Goal: Task Accomplishment & Management: Use online tool/utility

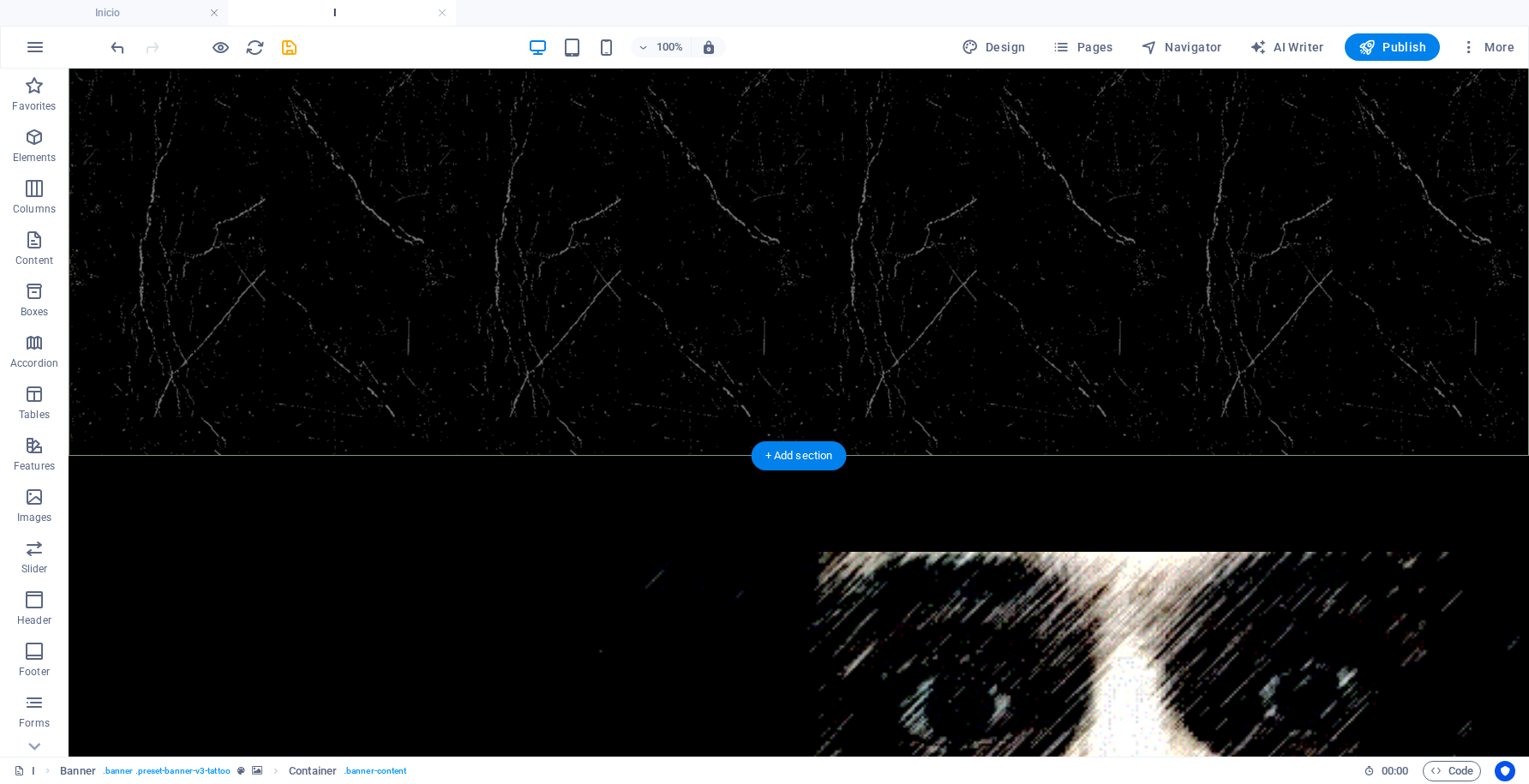
scroll to position [329, 0]
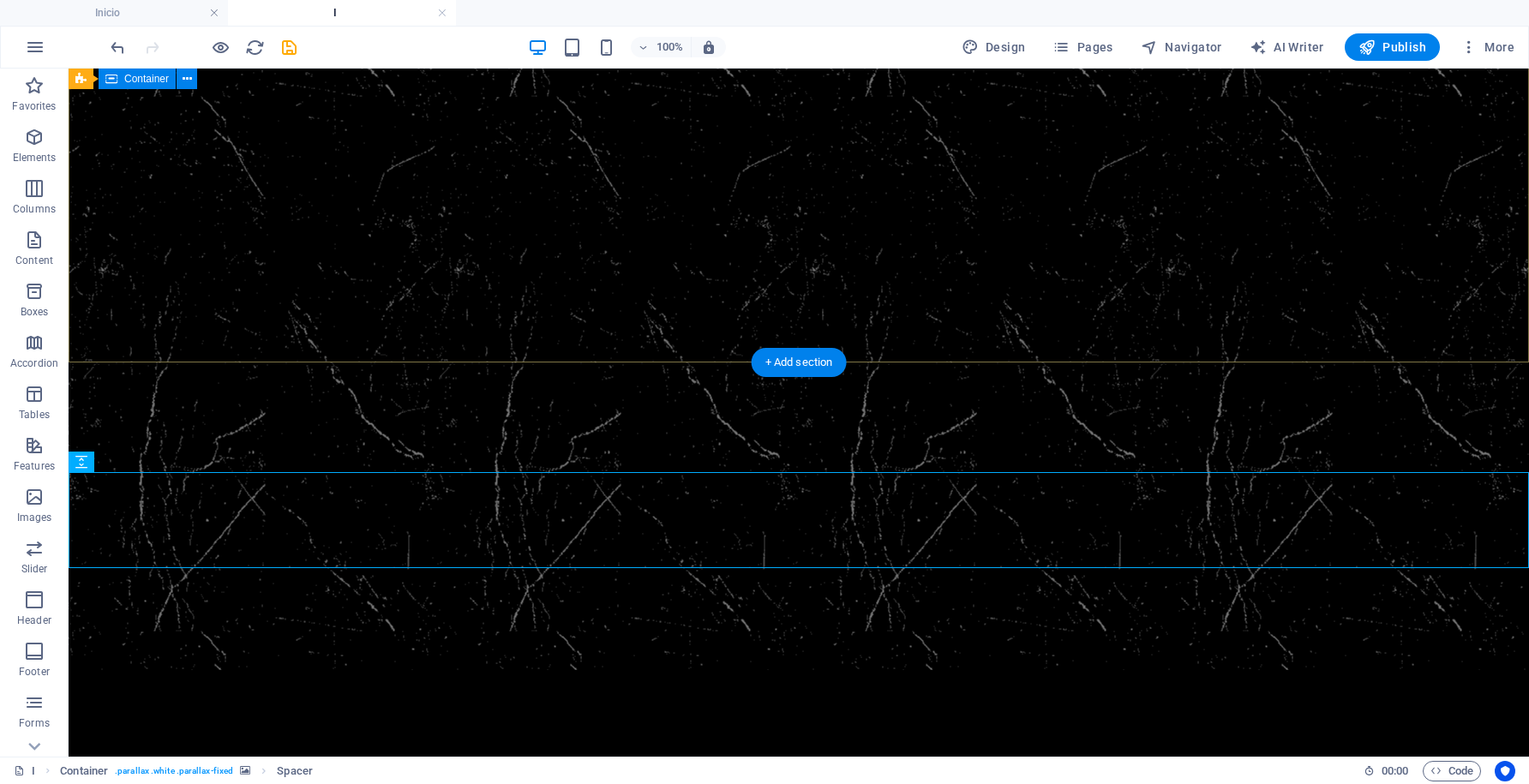
scroll to position [0, 0]
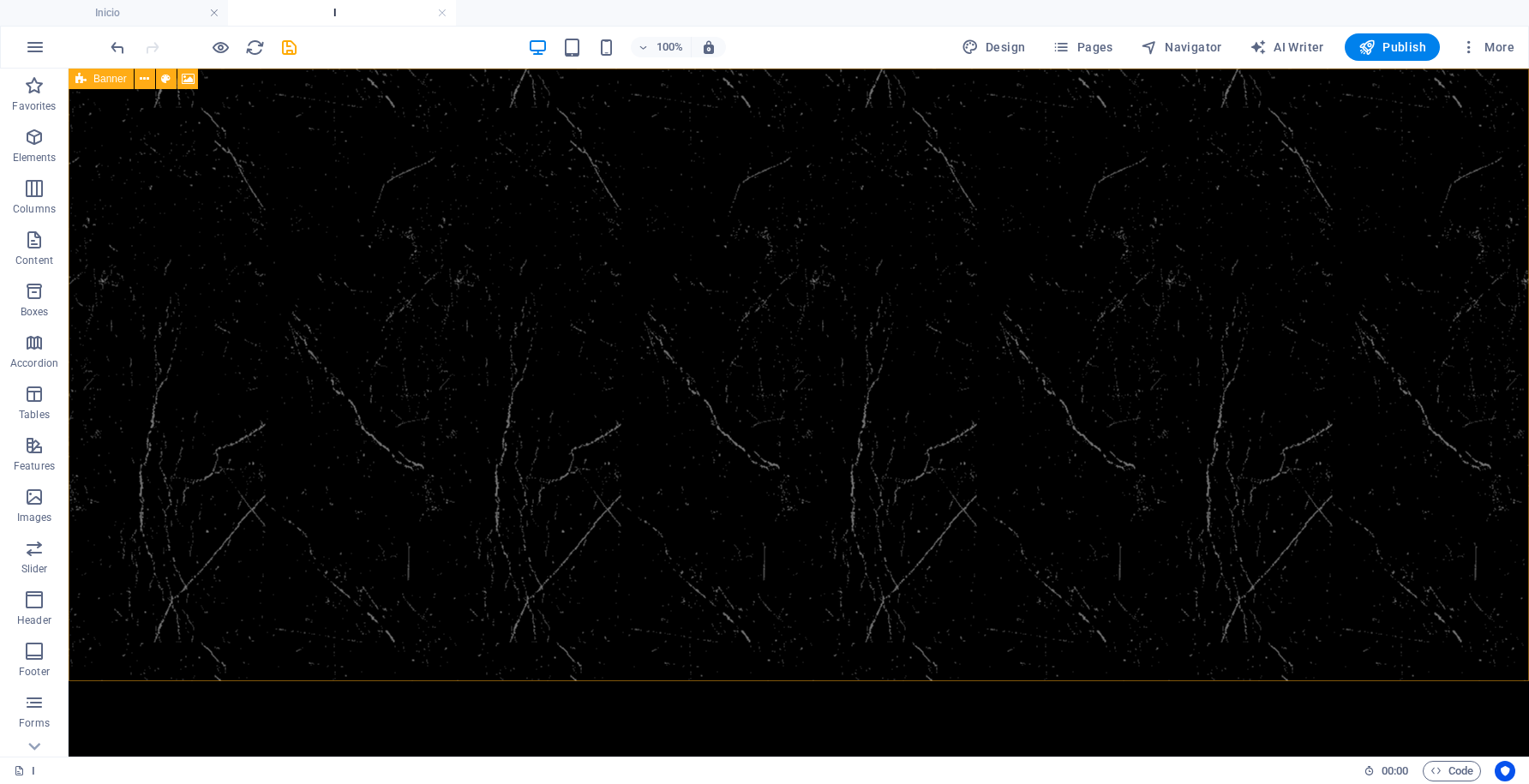
click at [82, 85] on icon at bounding box center [81, 79] width 12 height 20
click at [146, 80] on icon at bounding box center [145, 79] width 10 height 18
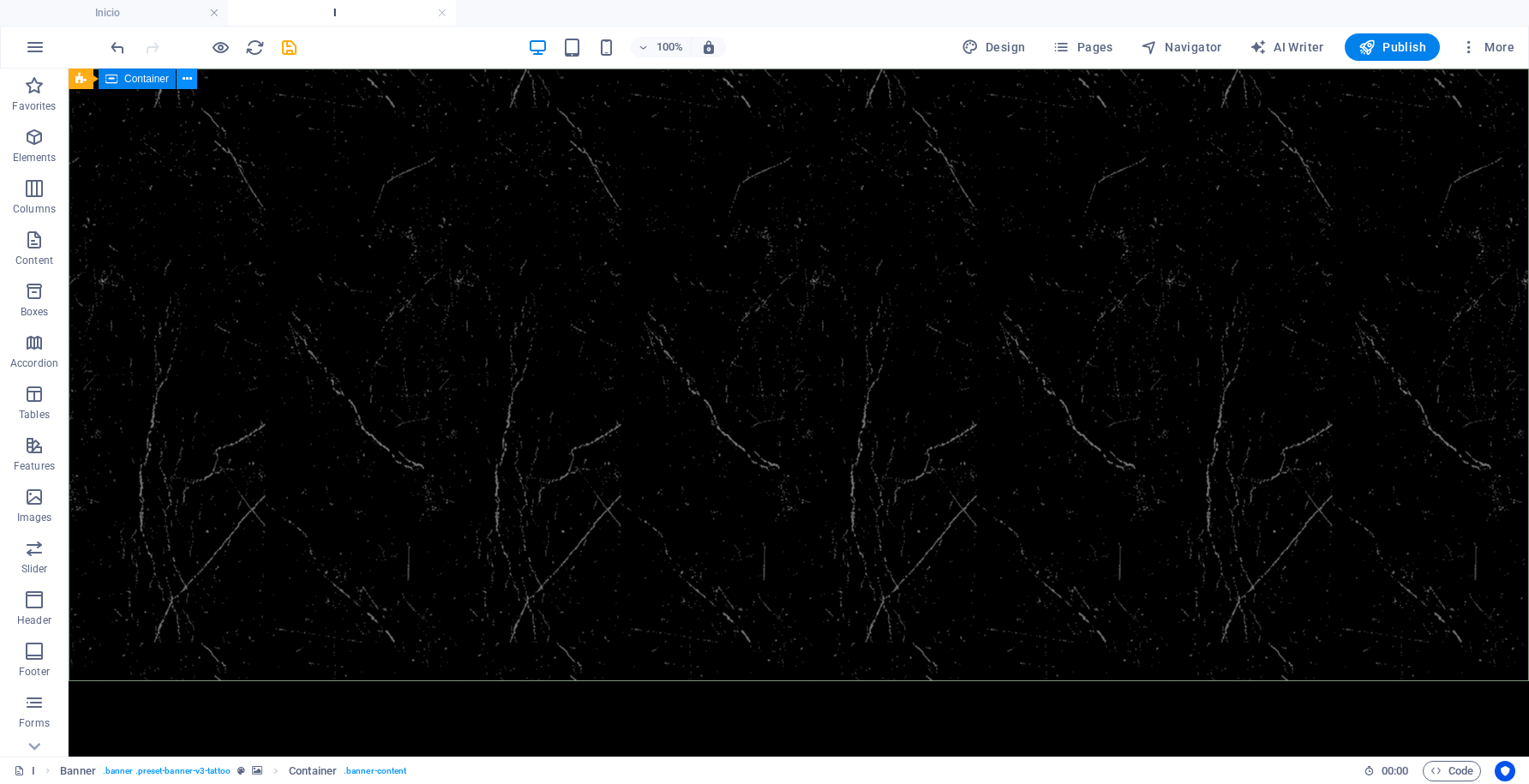
click at [190, 80] on icon at bounding box center [187, 79] width 10 height 18
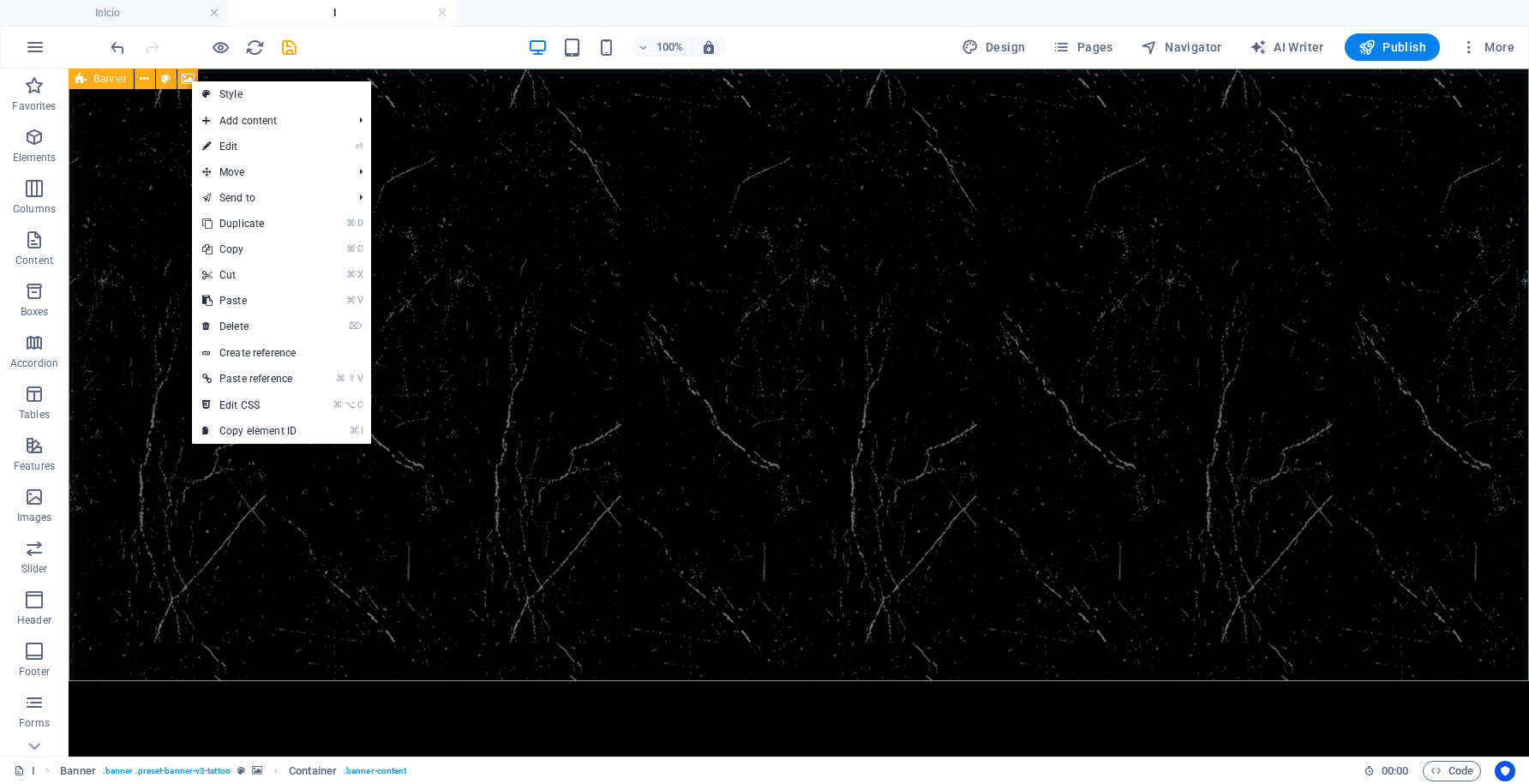
click at [84, 81] on icon at bounding box center [81, 79] width 12 height 20
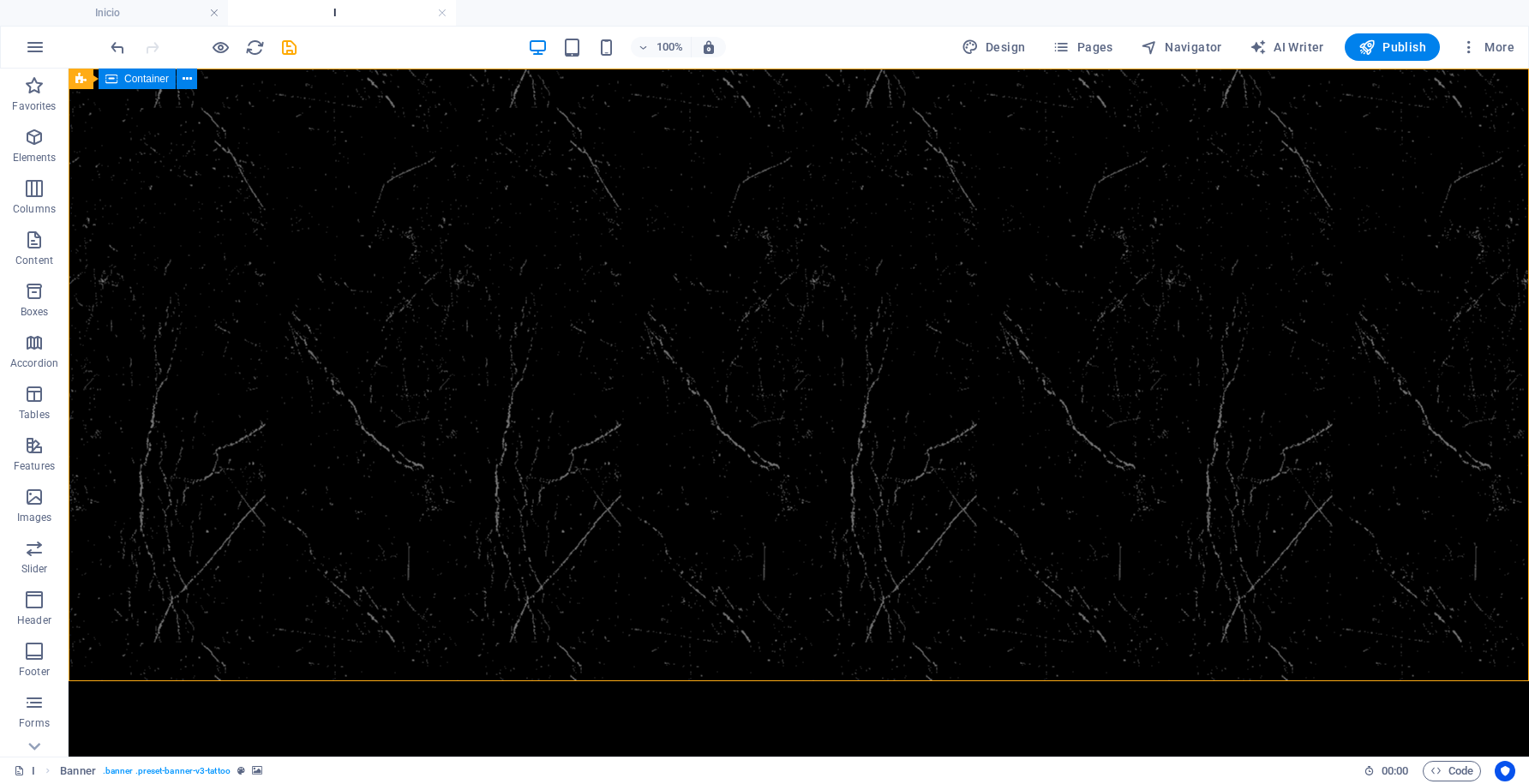
click at [151, 81] on span "Container" at bounding box center [147, 79] width 44 height 11
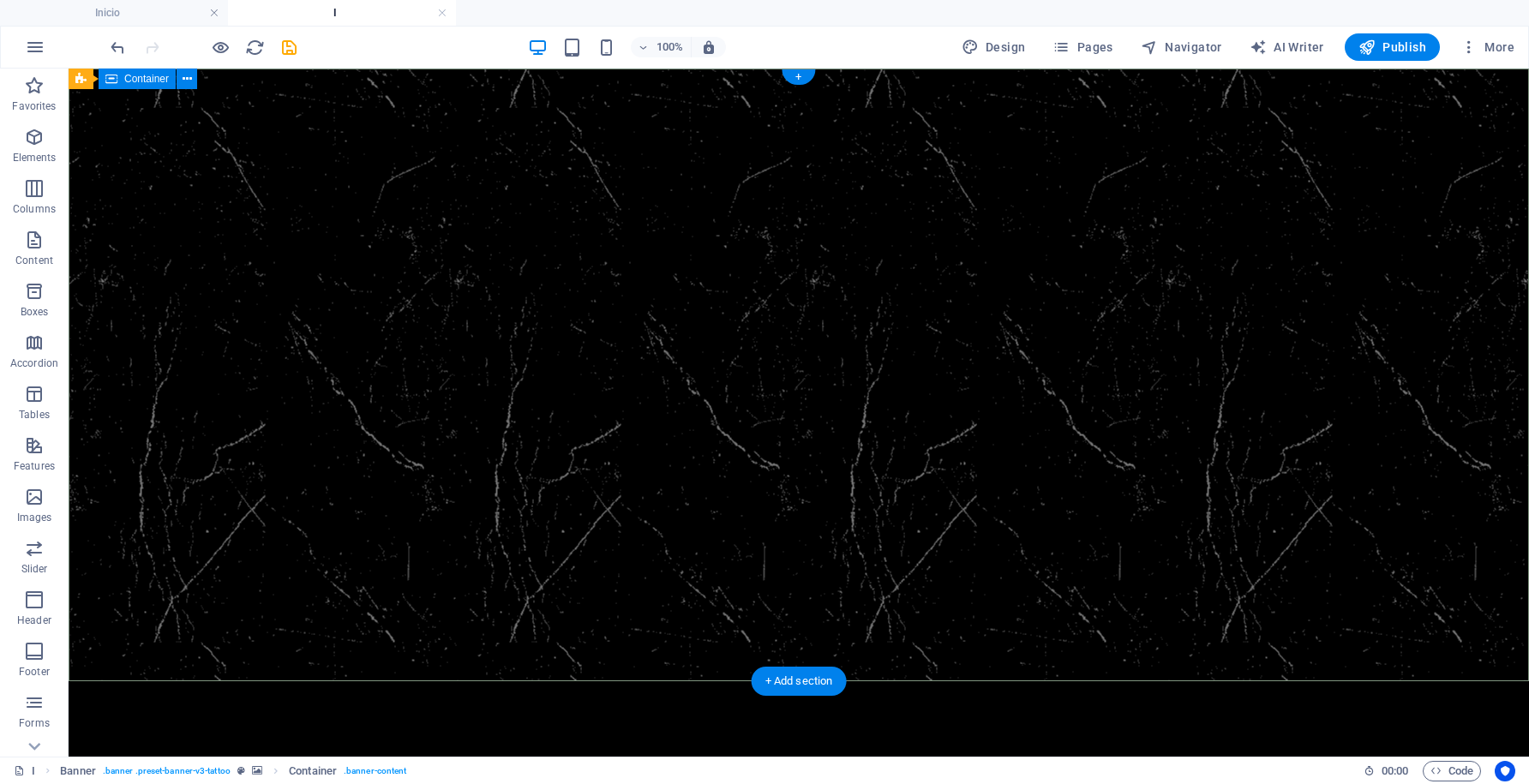
scroll to position [329, 0]
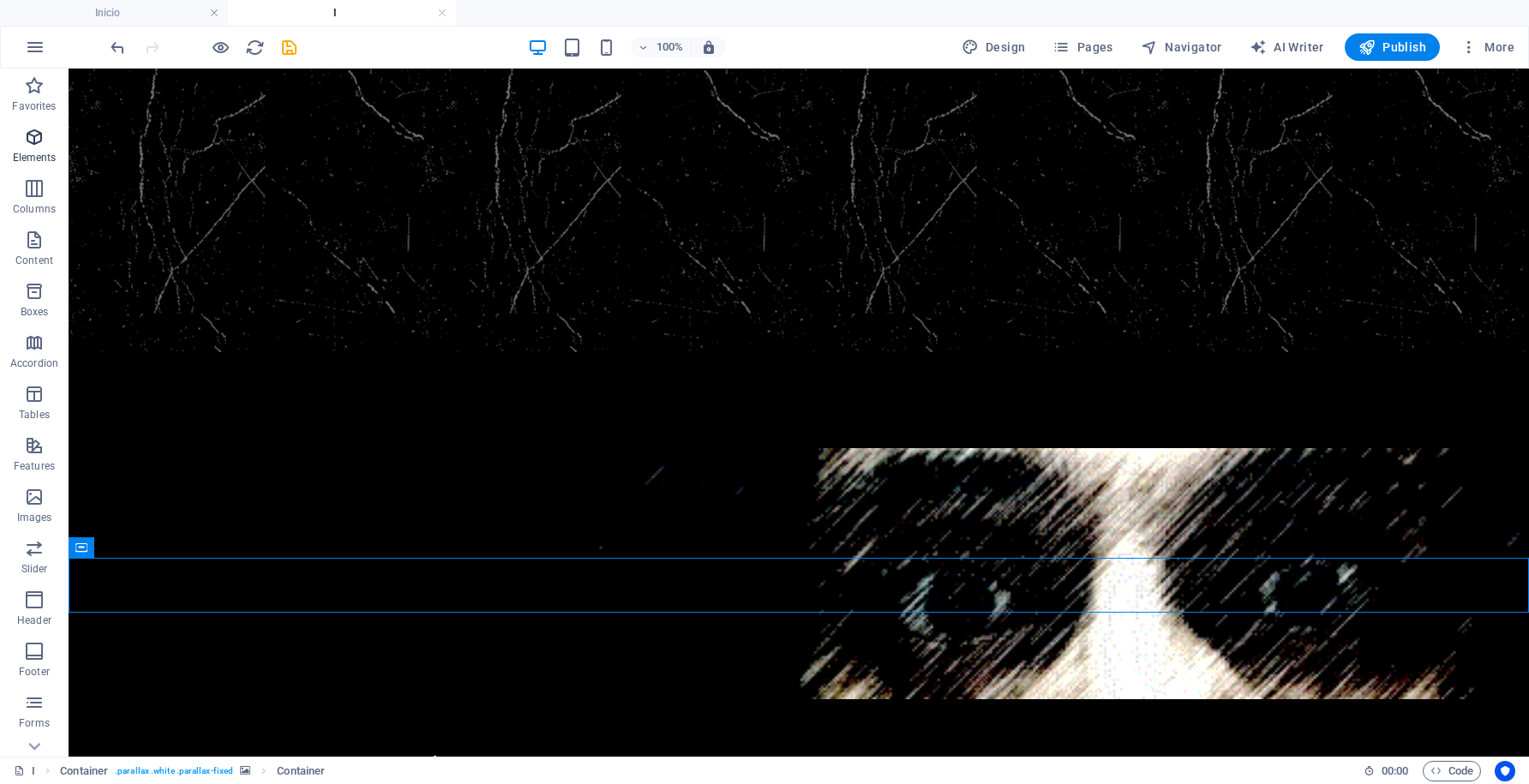
click at [40, 142] on icon "button" at bounding box center [34, 136] width 20 height 20
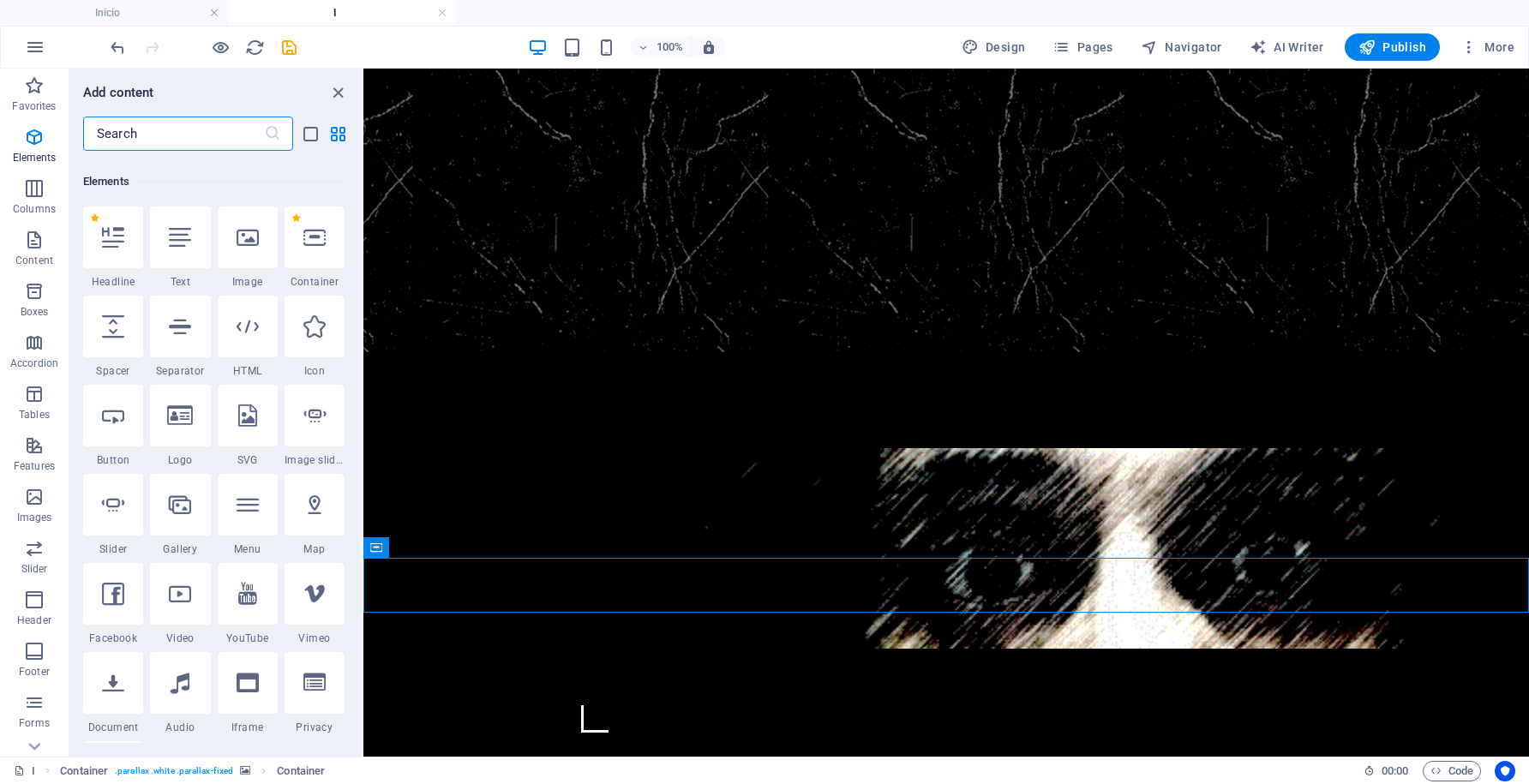
scroll to position [182, 0]
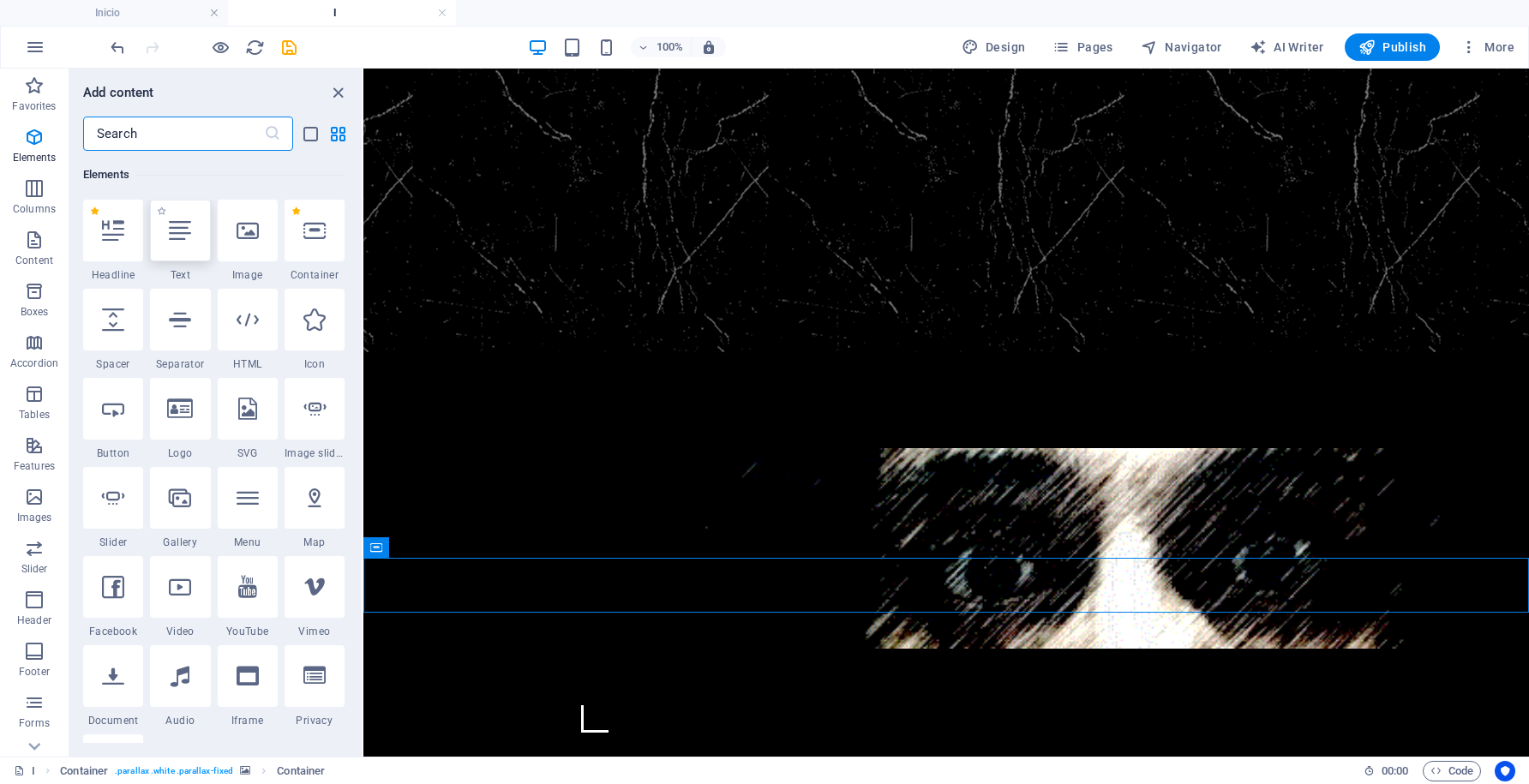
click at [185, 237] on icon at bounding box center [179, 230] width 22 height 22
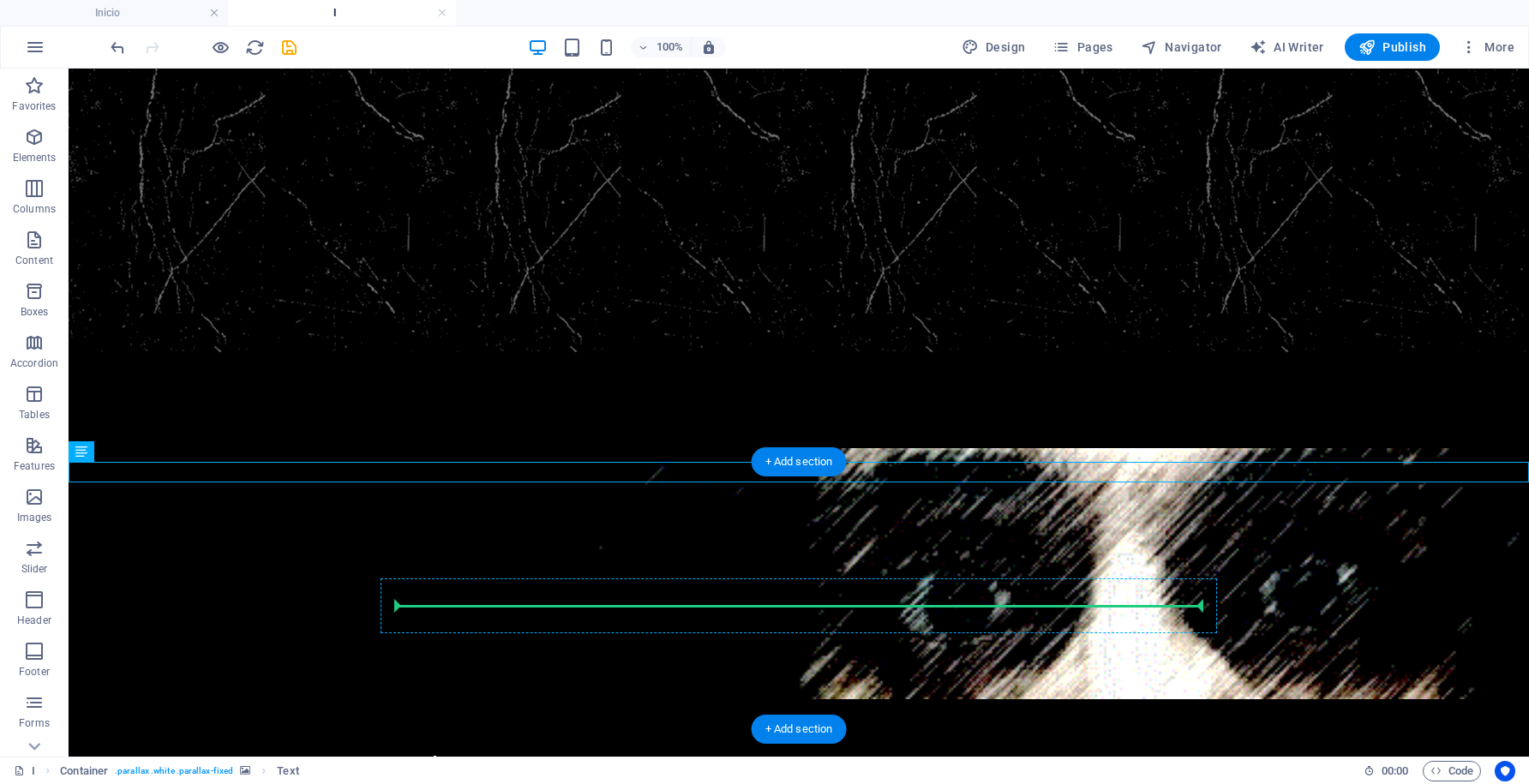
drag, startPoint x: 731, startPoint y: 475, endPoint x: 755, endPoint y: 610, distance: 137.1
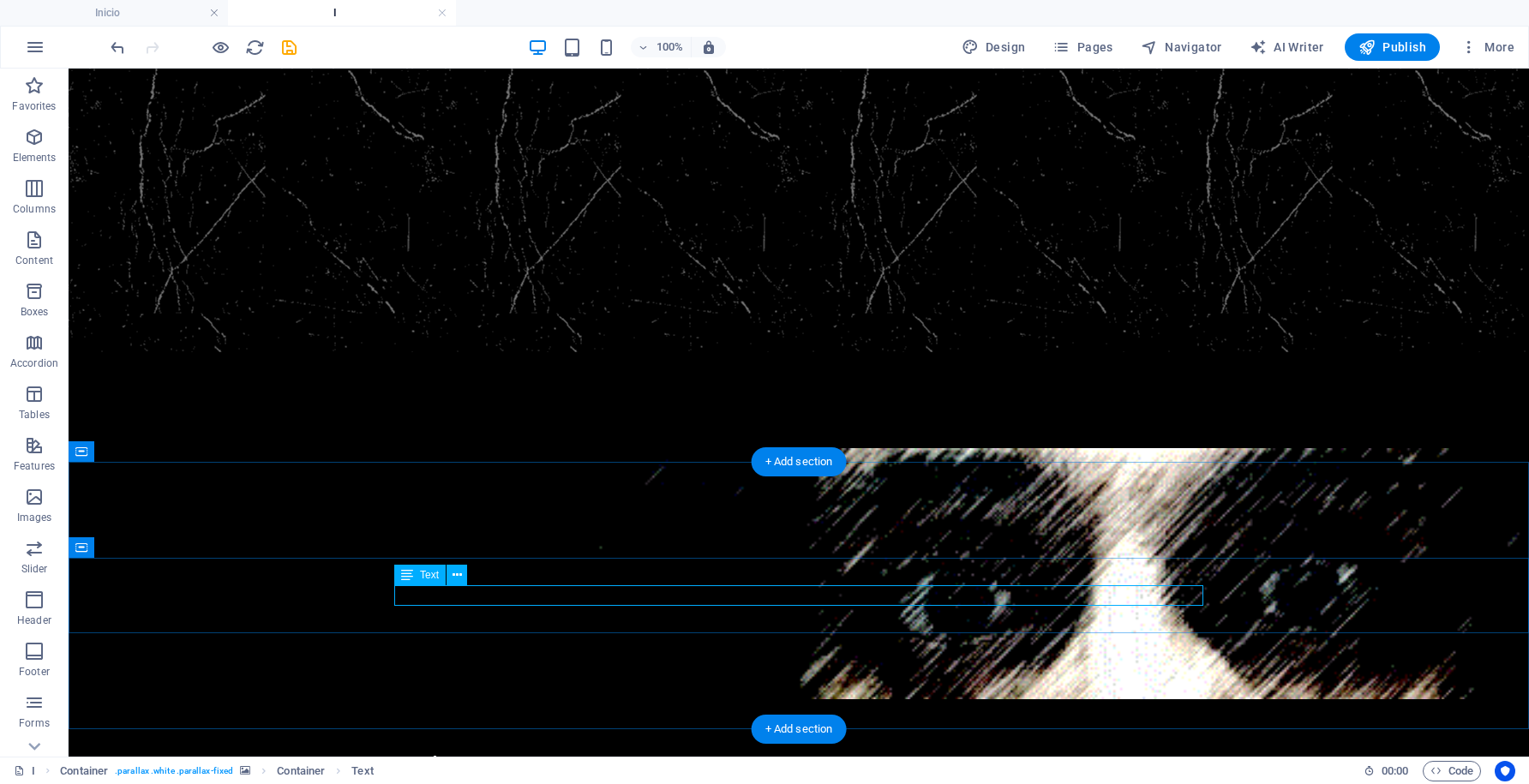
scroll to position [350, 0]
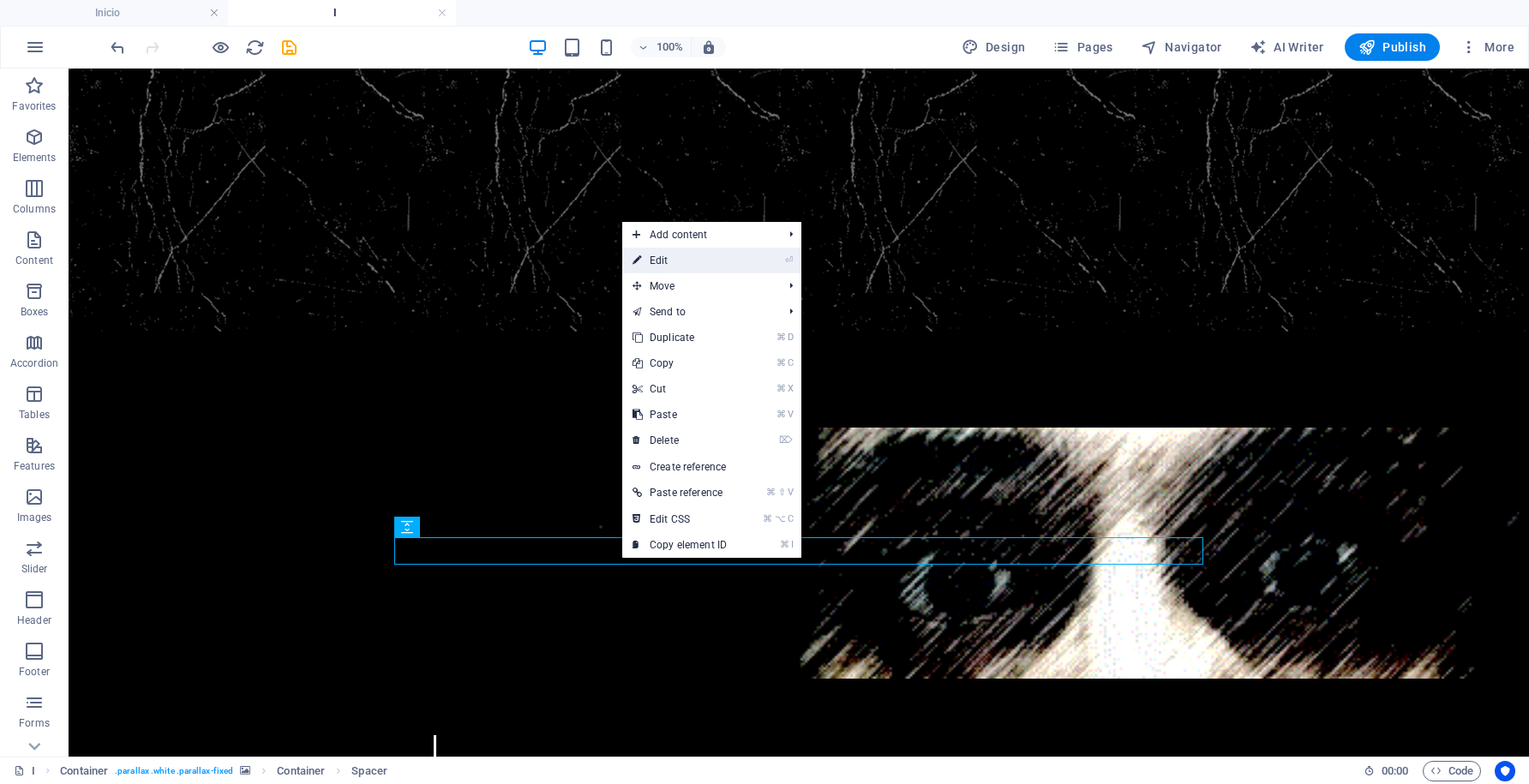
click at [708, 270] on link "⏎ Edit" at bounding box center [680, 260] width 115 height 26
select select "rem"
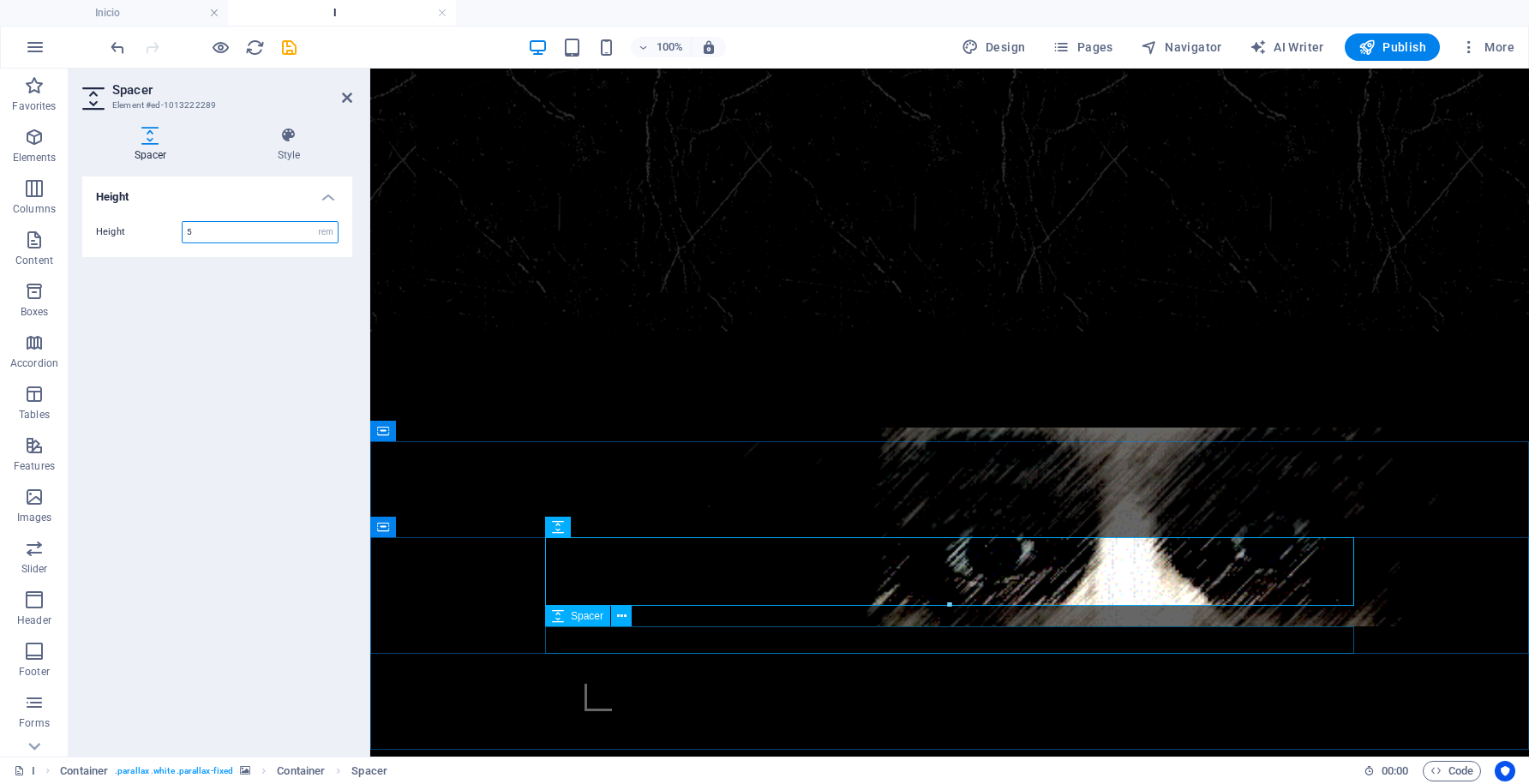
type input "5"
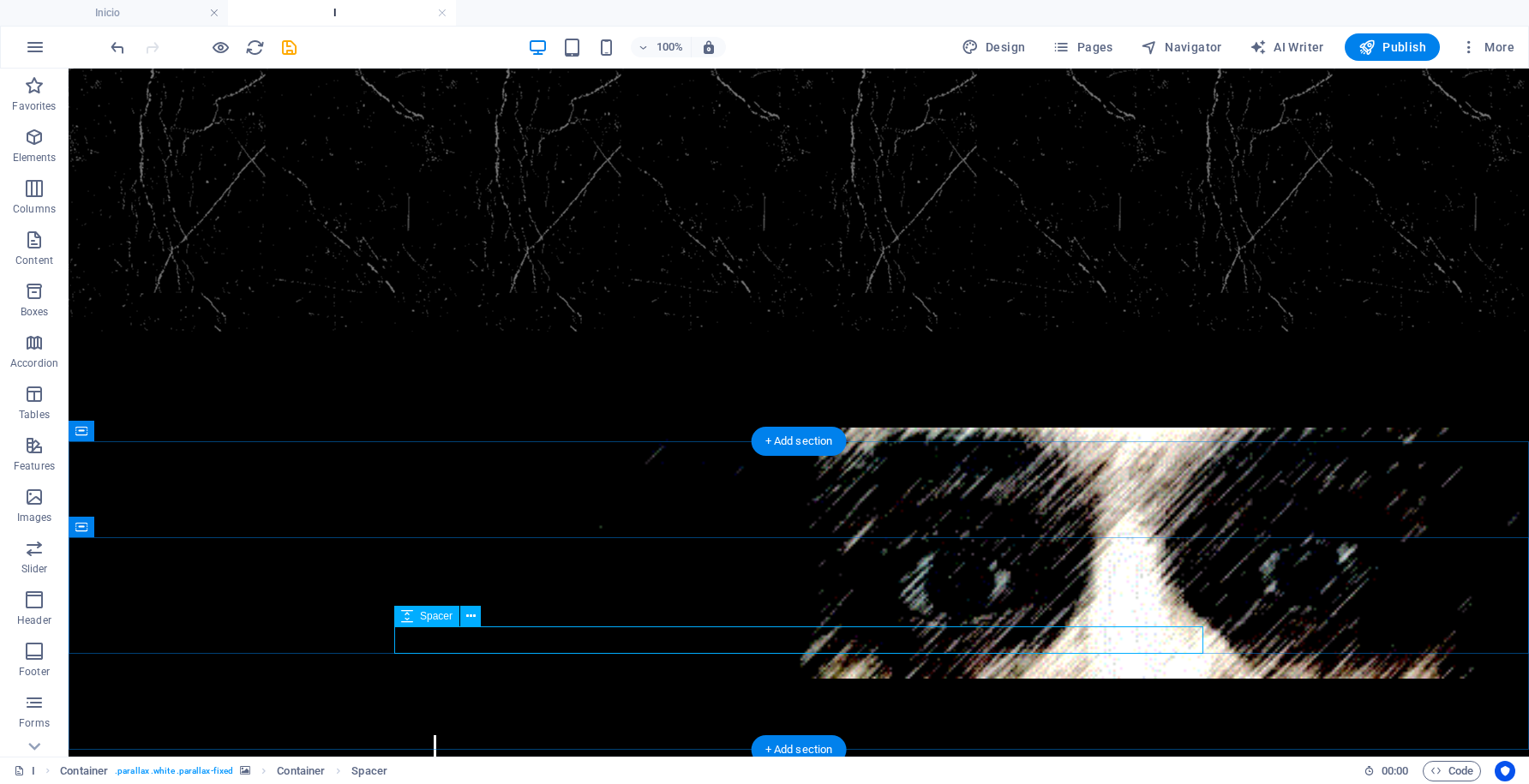
select select "rem"
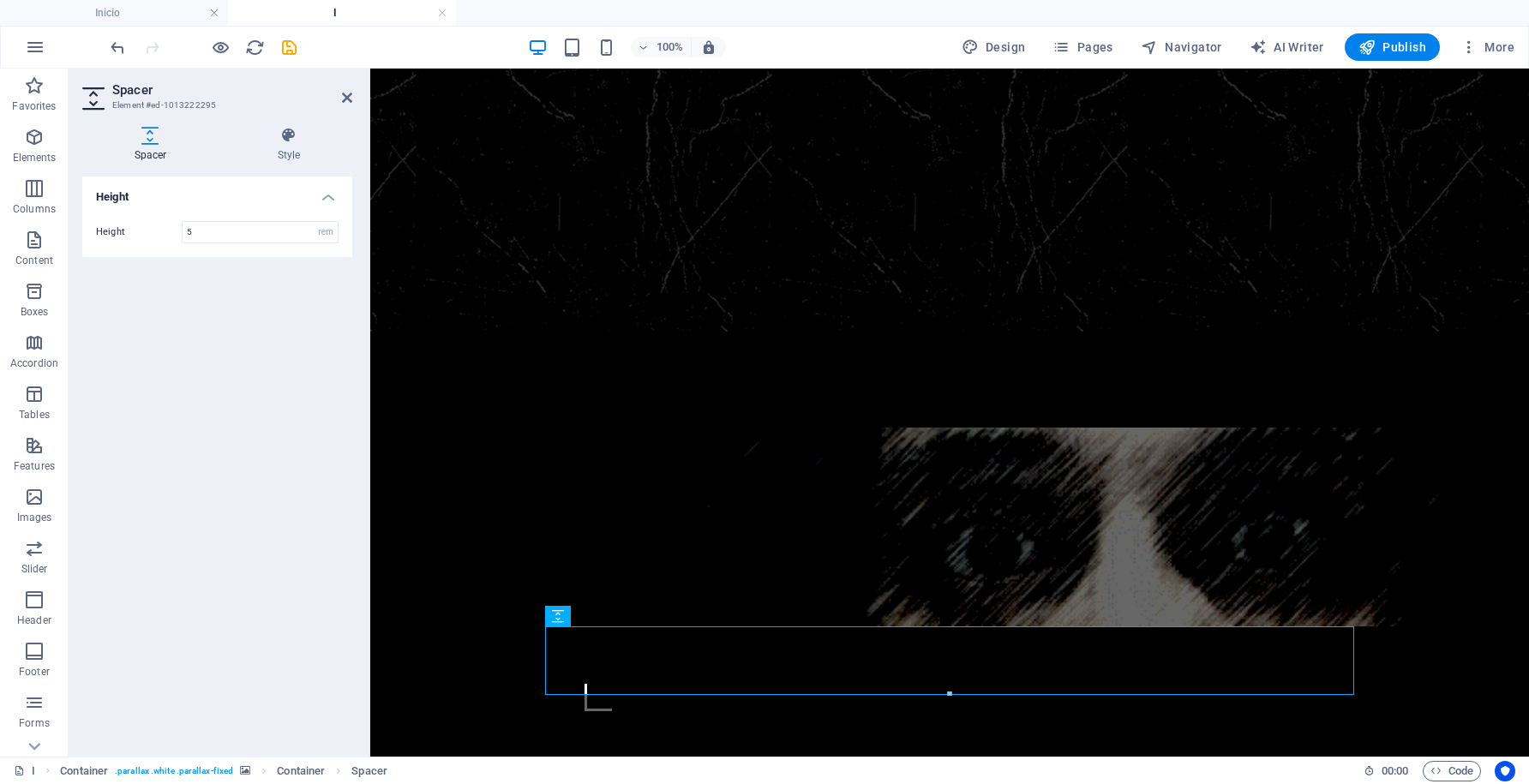
type input "5"
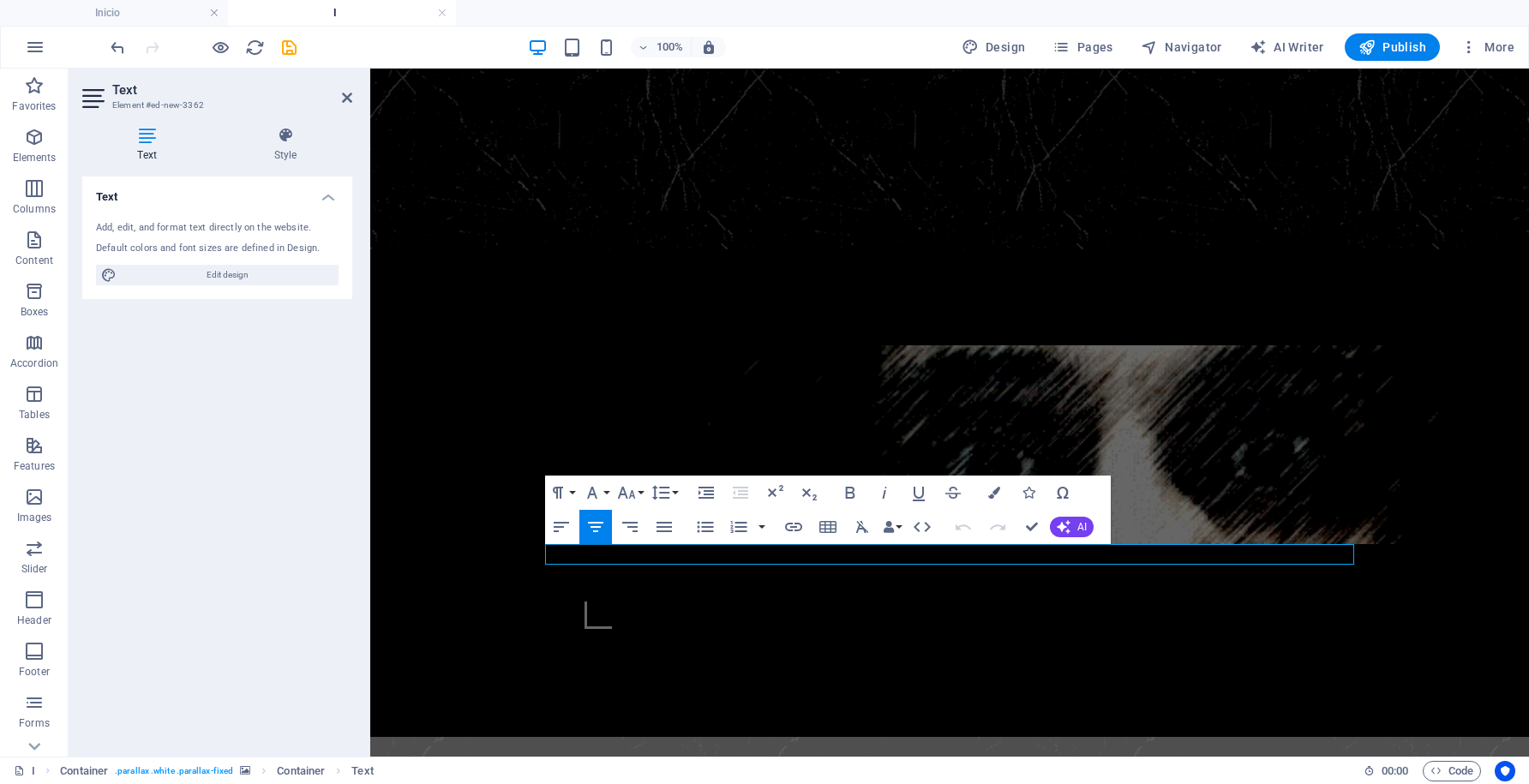
scroll to position [411, 0]
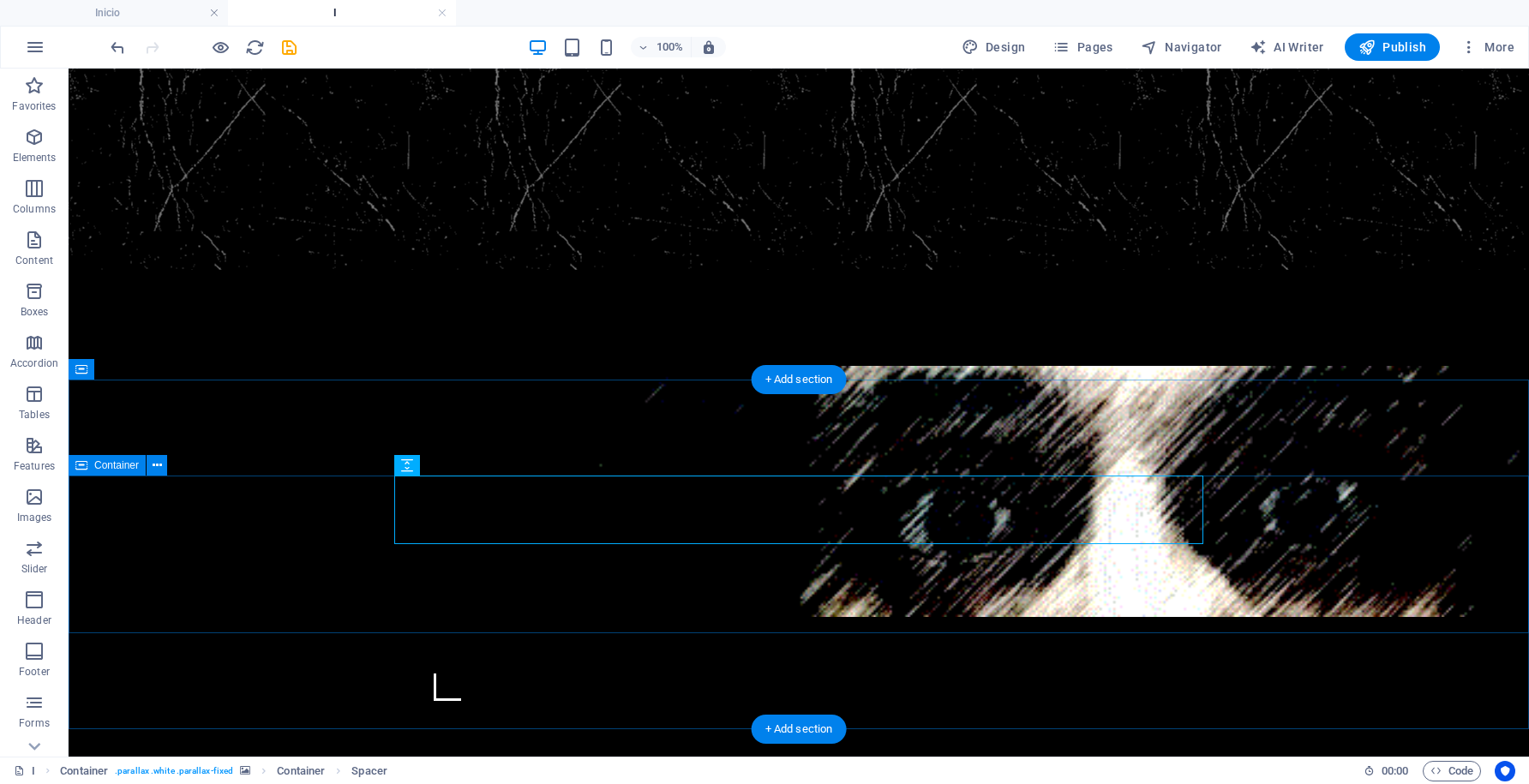
select select "rem"
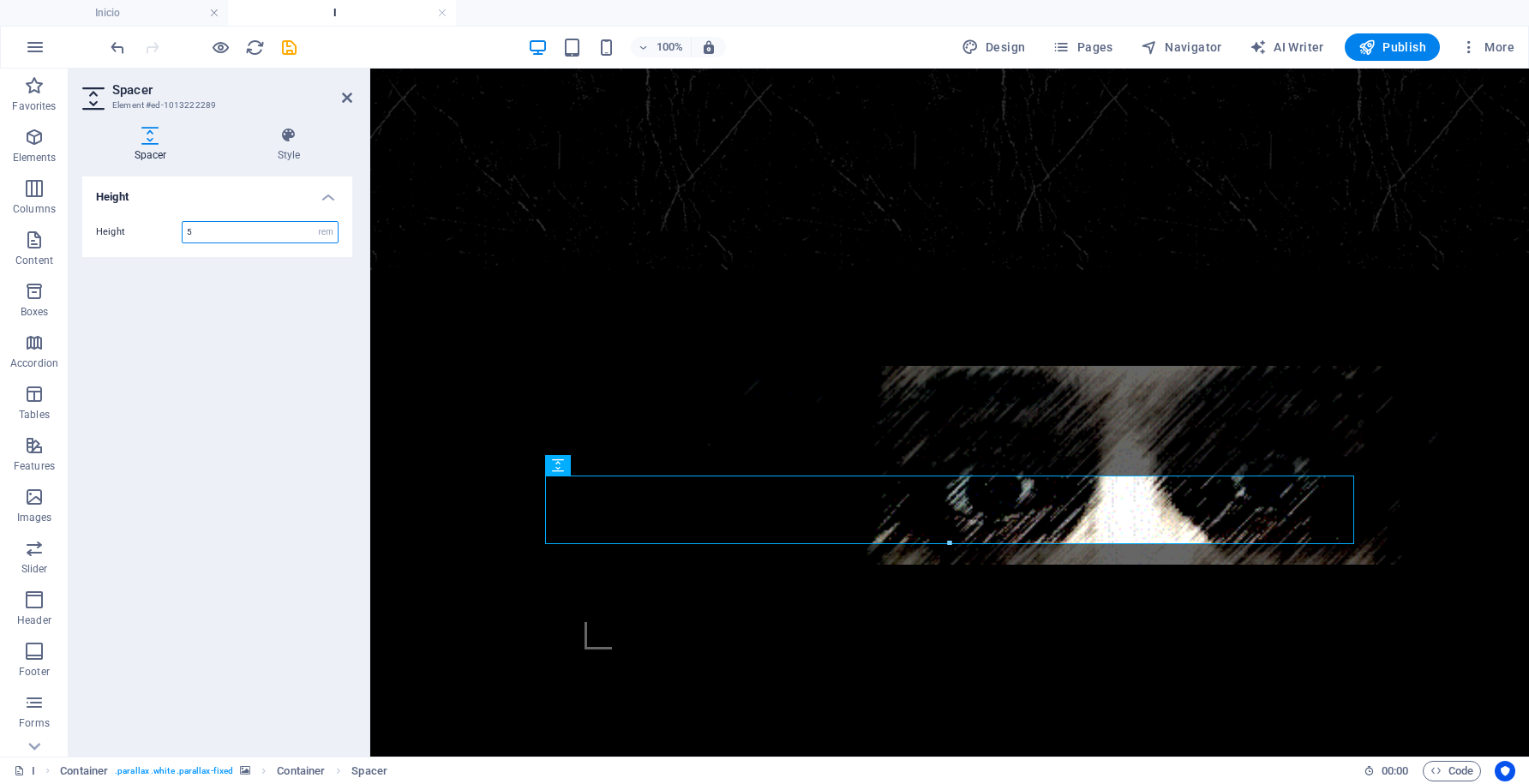
click at [222, 232] on input "5" at bounding box center [260, 232] width 155 height 20
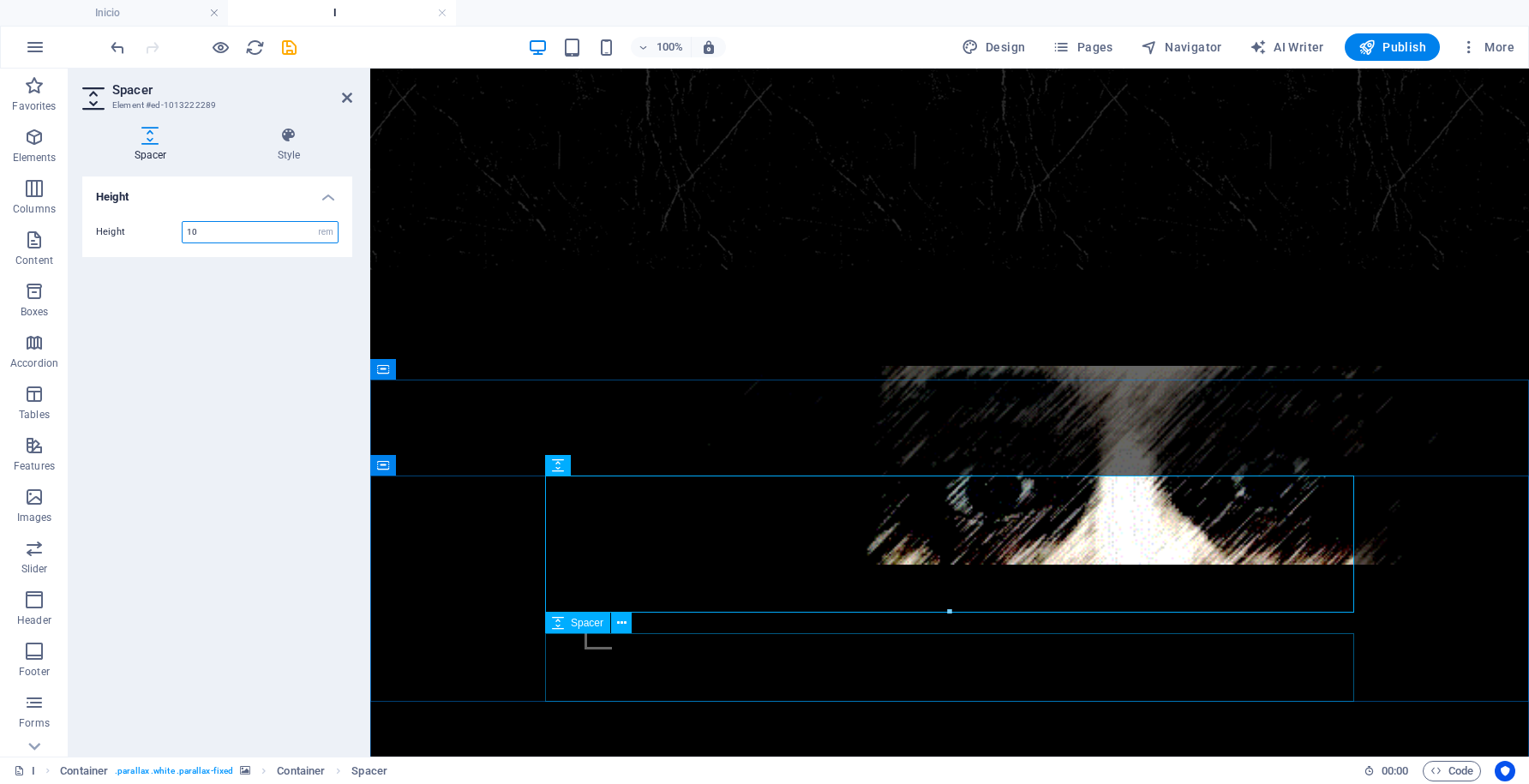
type input "10"
select select "rem"
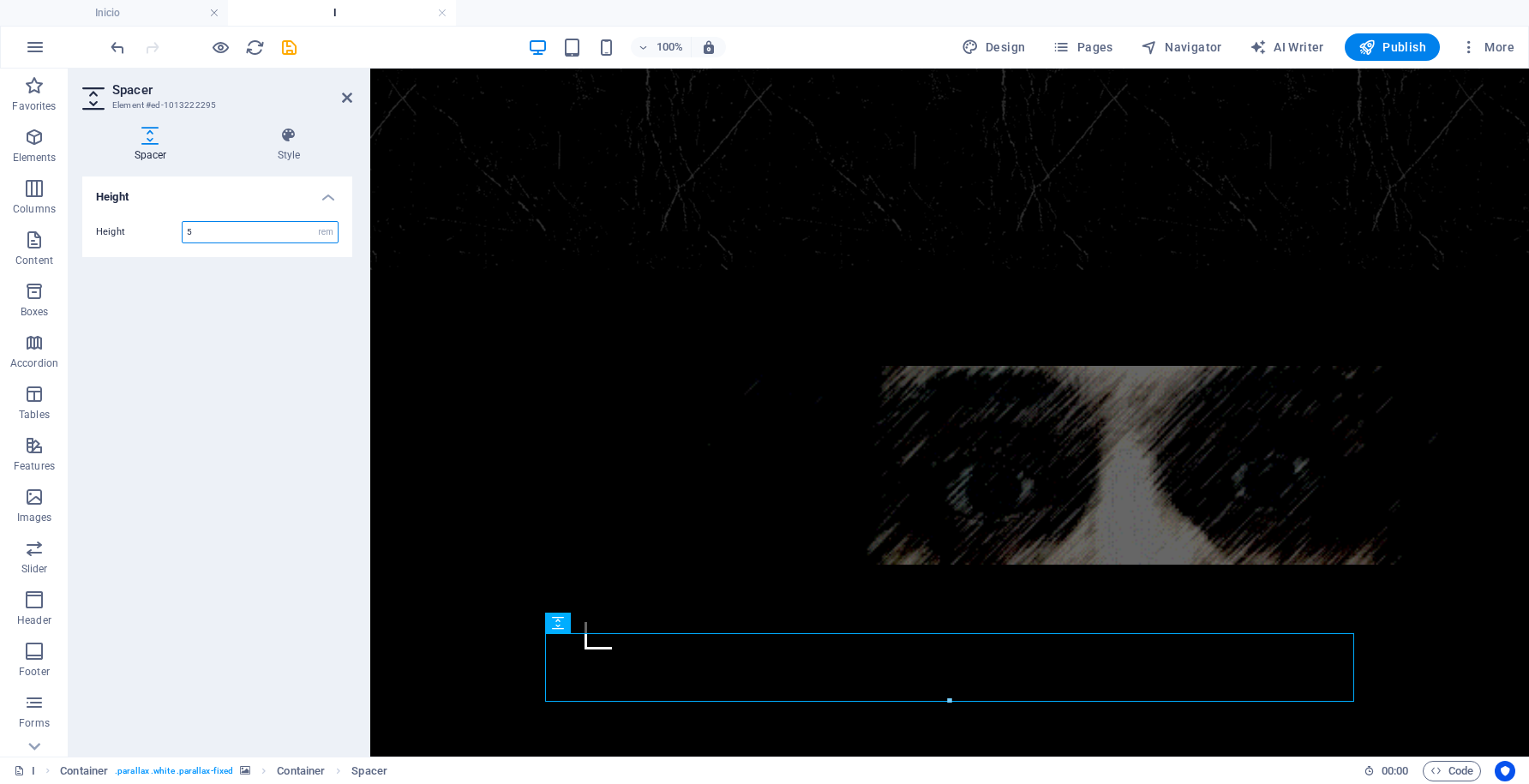
click at [226, 235] on input "5" at bounding box center [260, 232] width 155 height 20
type input "10"
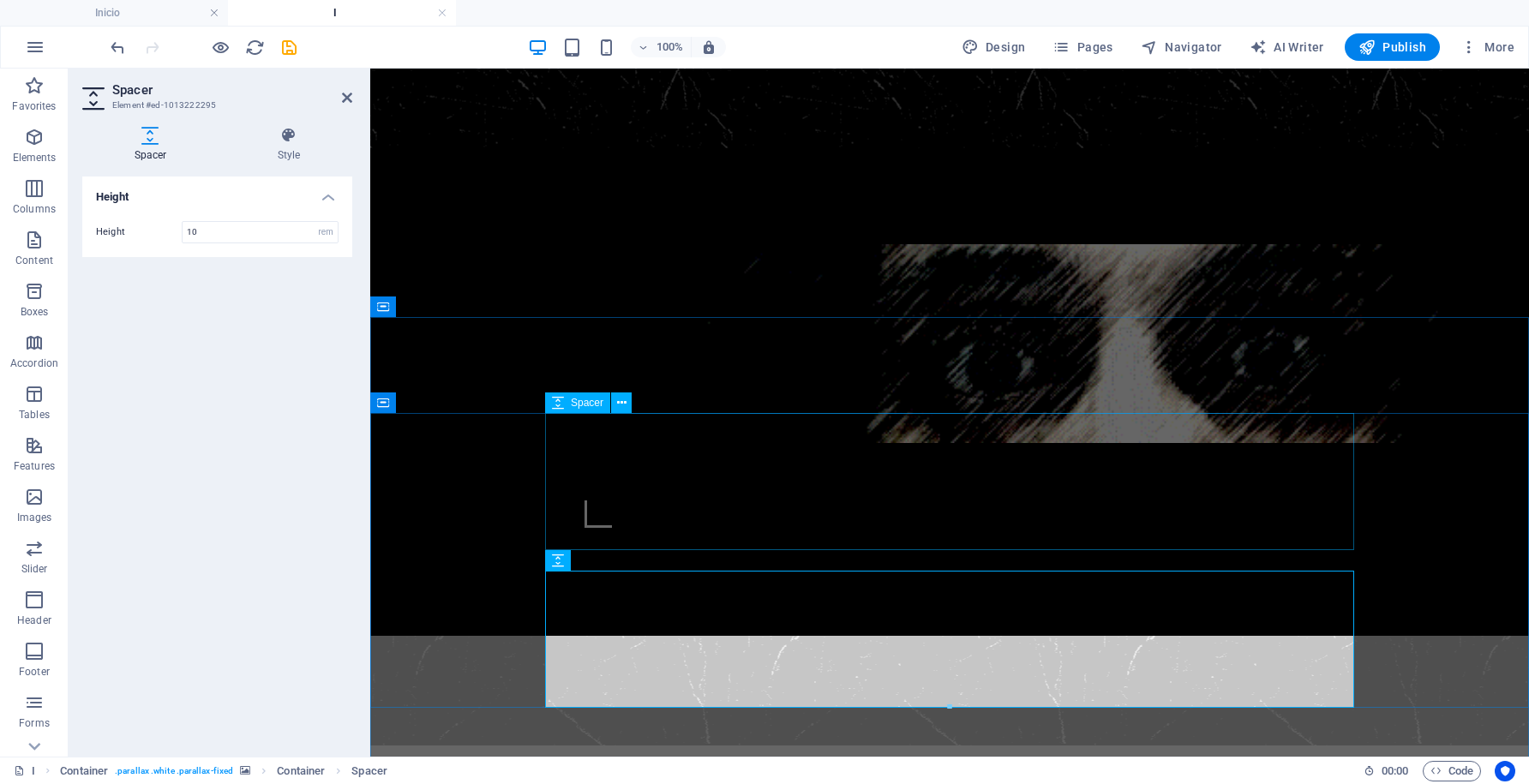
scroll to position [569, 0]
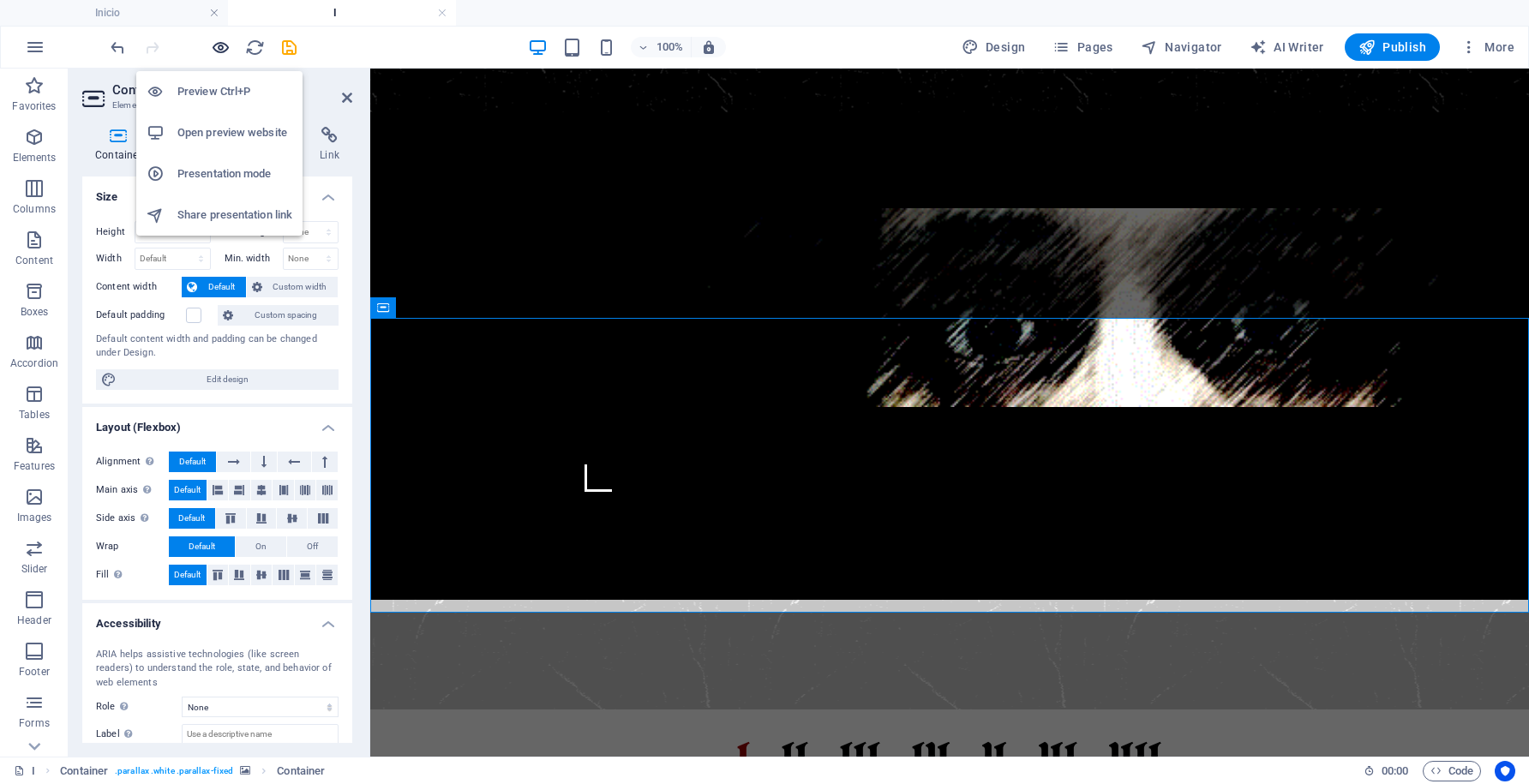
click at [223, 46] on icon "button" at bounding box center [220, 47] width 20 height 20
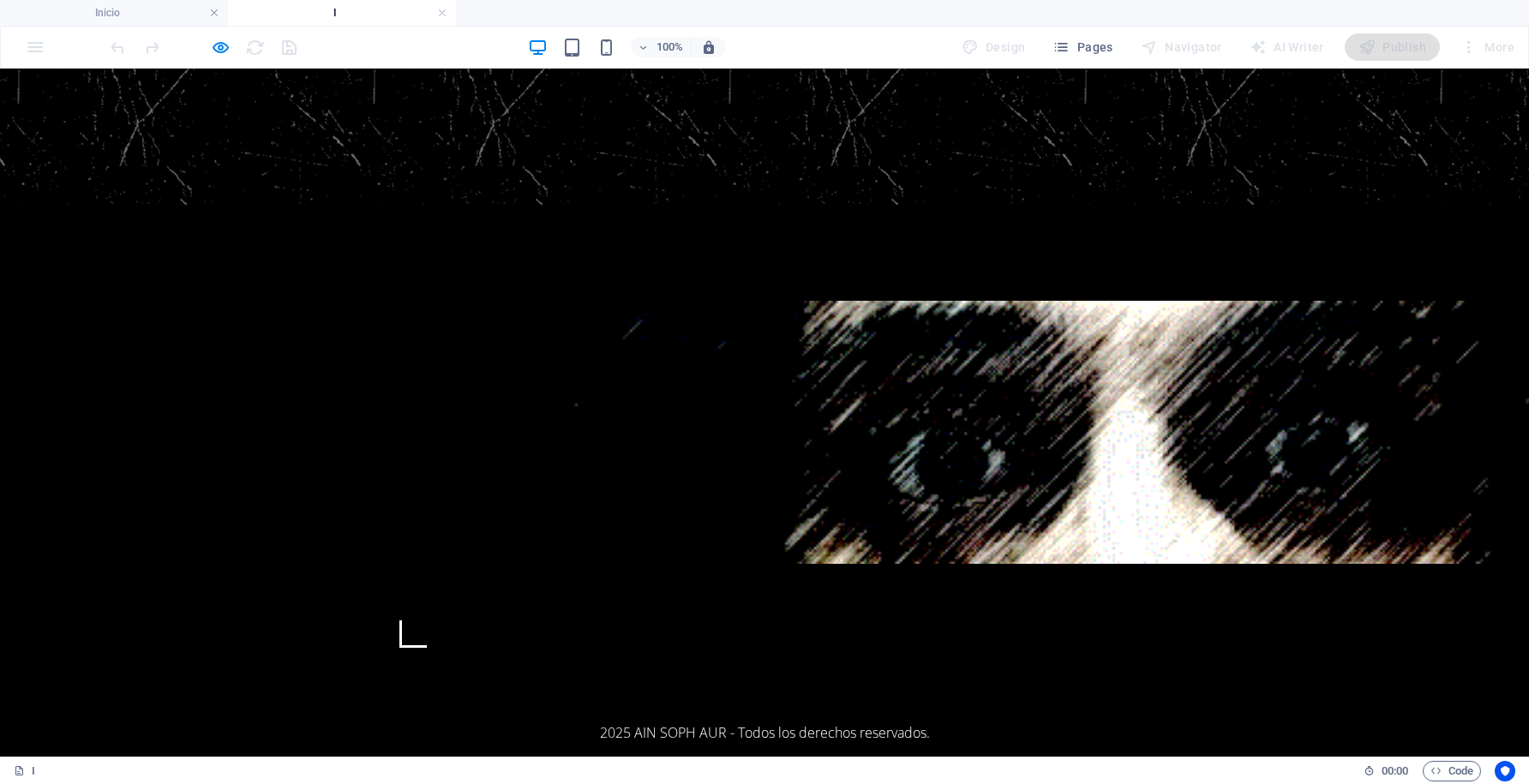
scroll to position [521, 0]
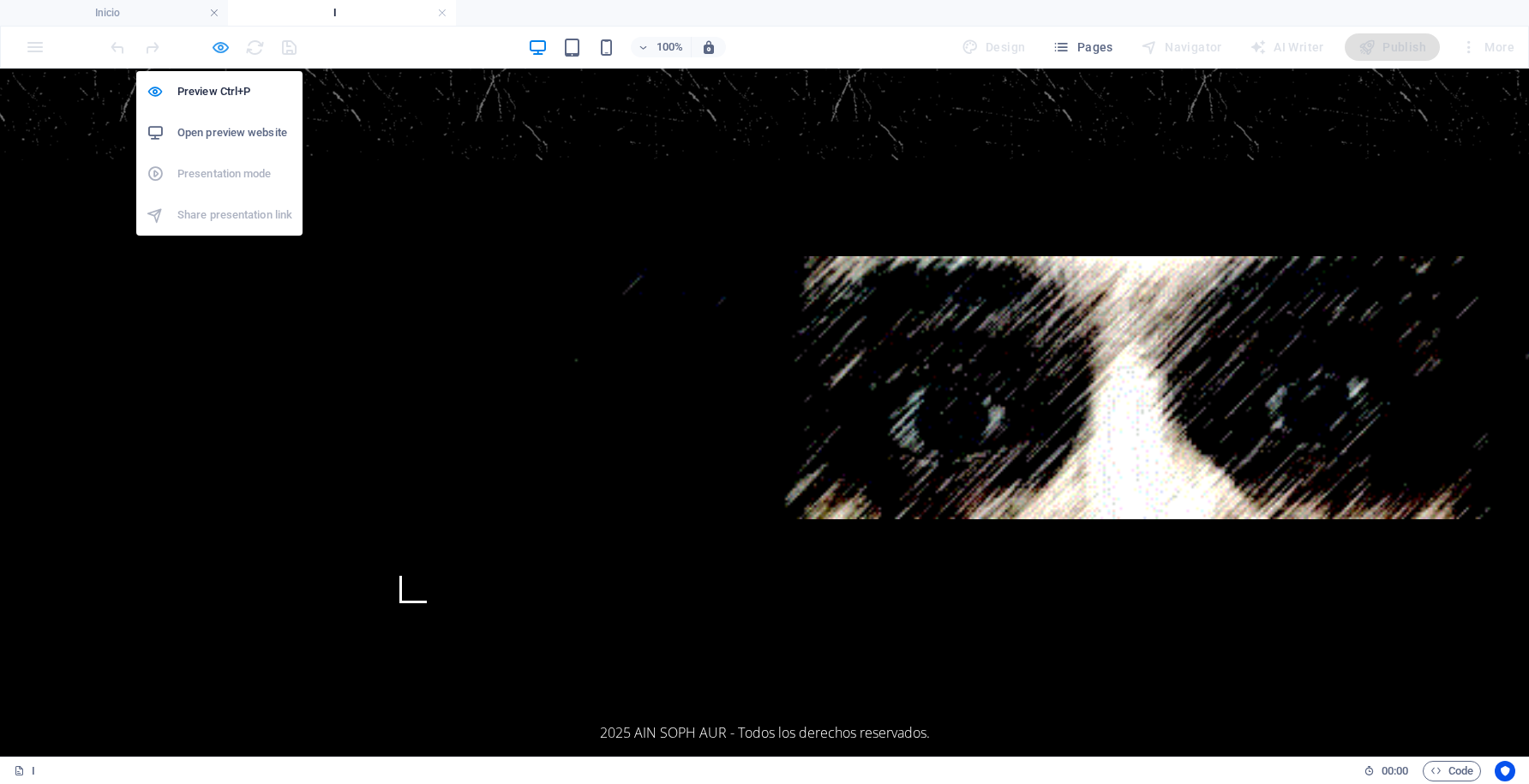
click at [220, 51] on icon "button" at bounding box center [220, 47] width 20 height 20
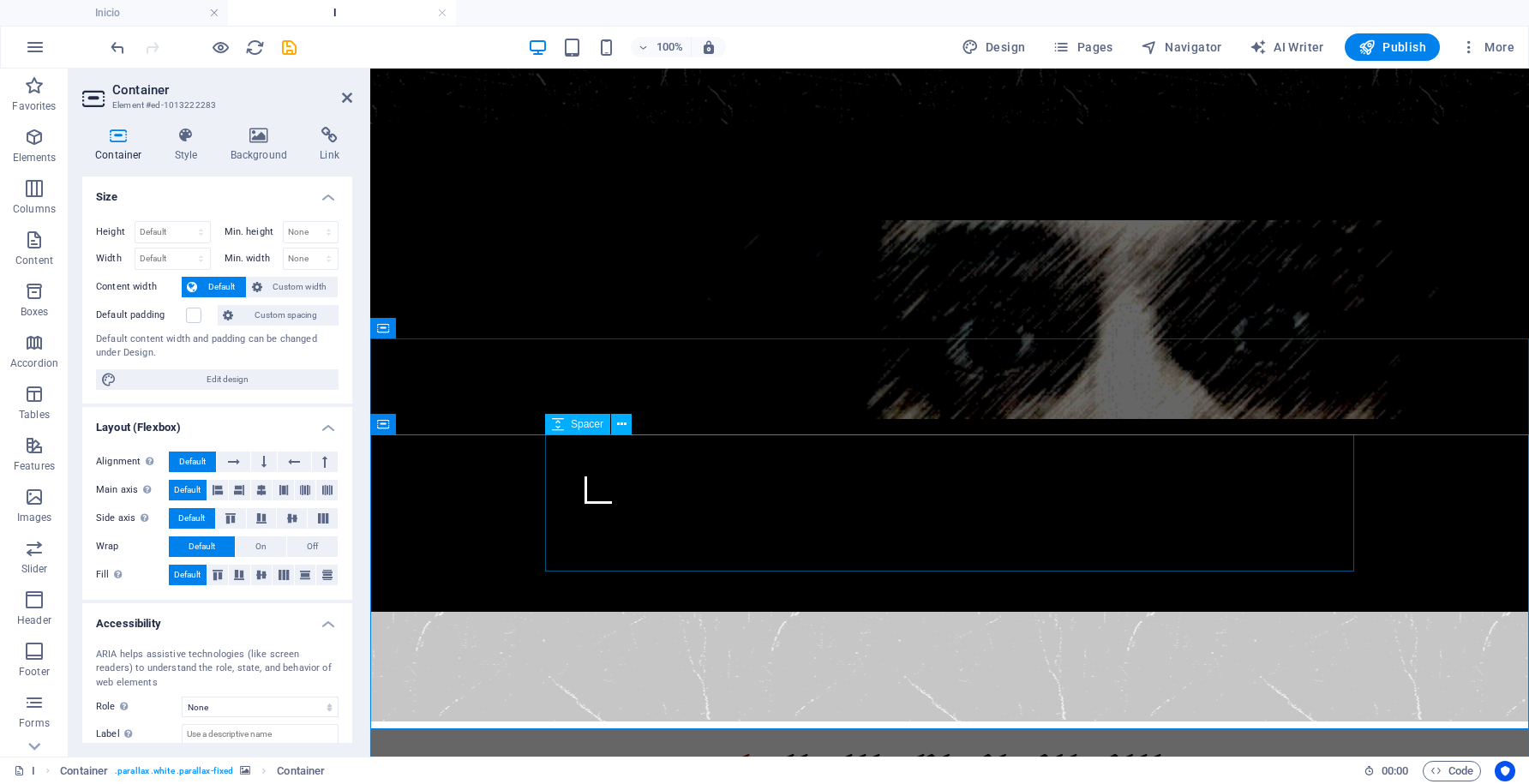
scroll to position [569, 0]
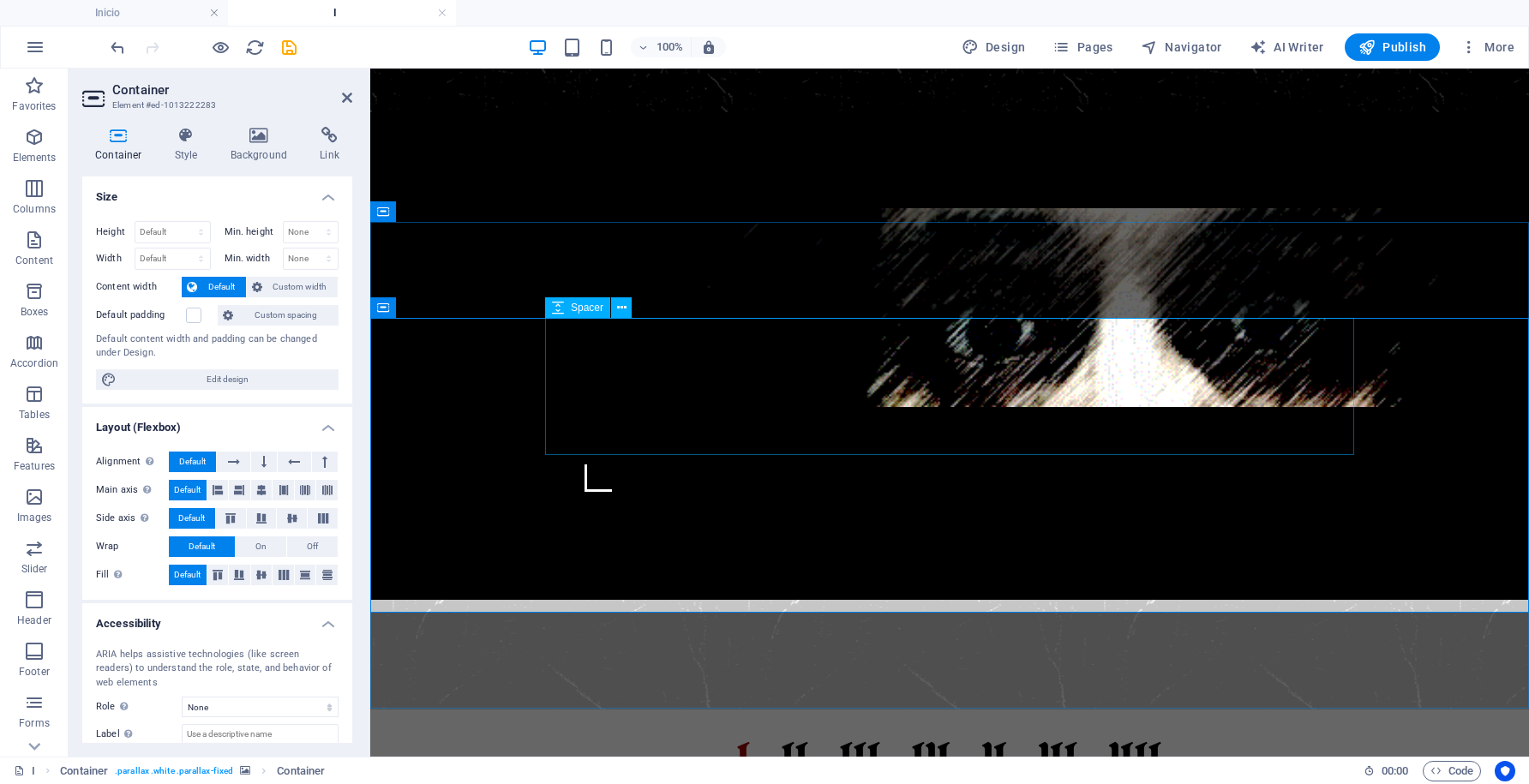
select select "rem"
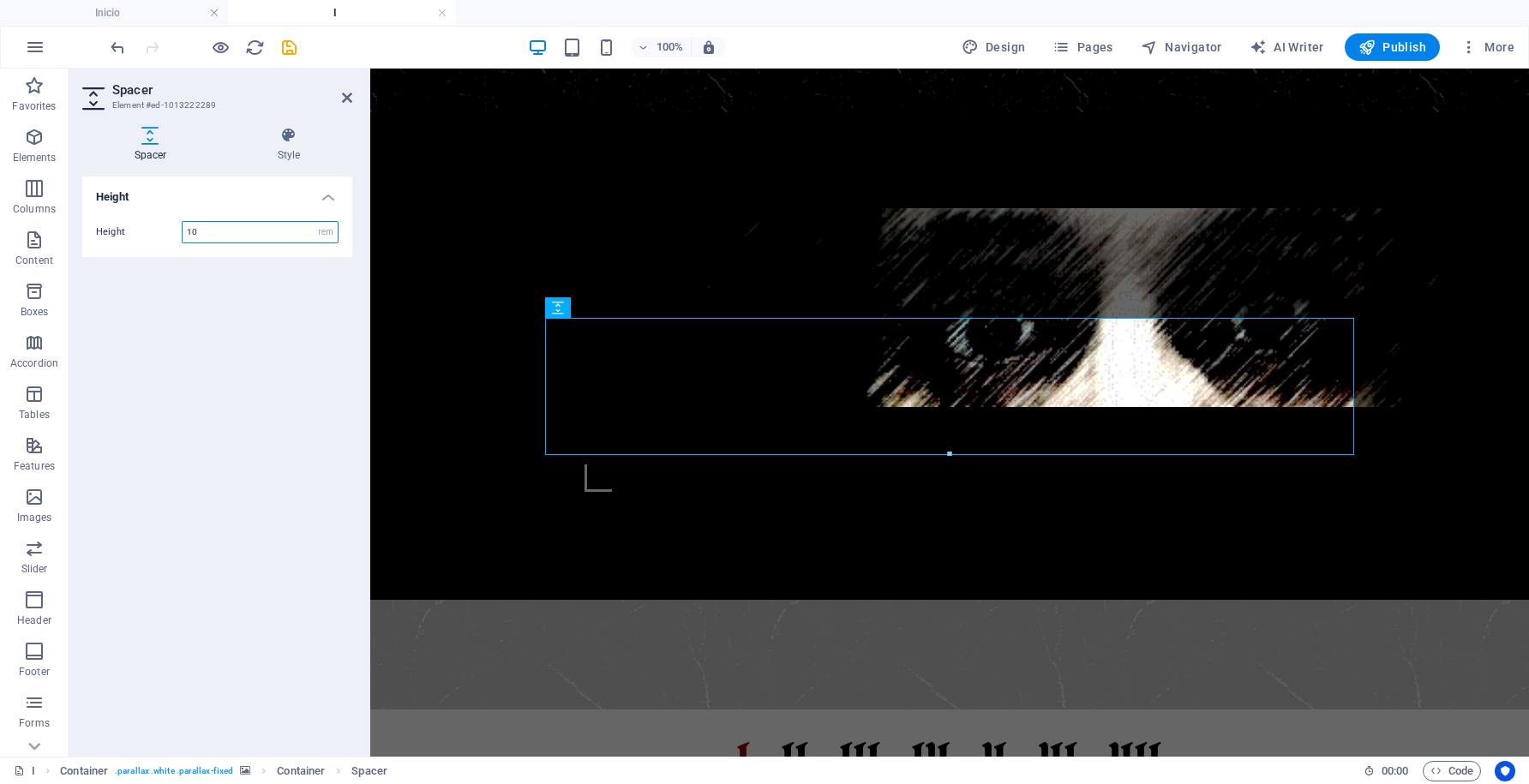
click at [207, 235] on input "10" at bounding box center [260, 232] width 155 height 20
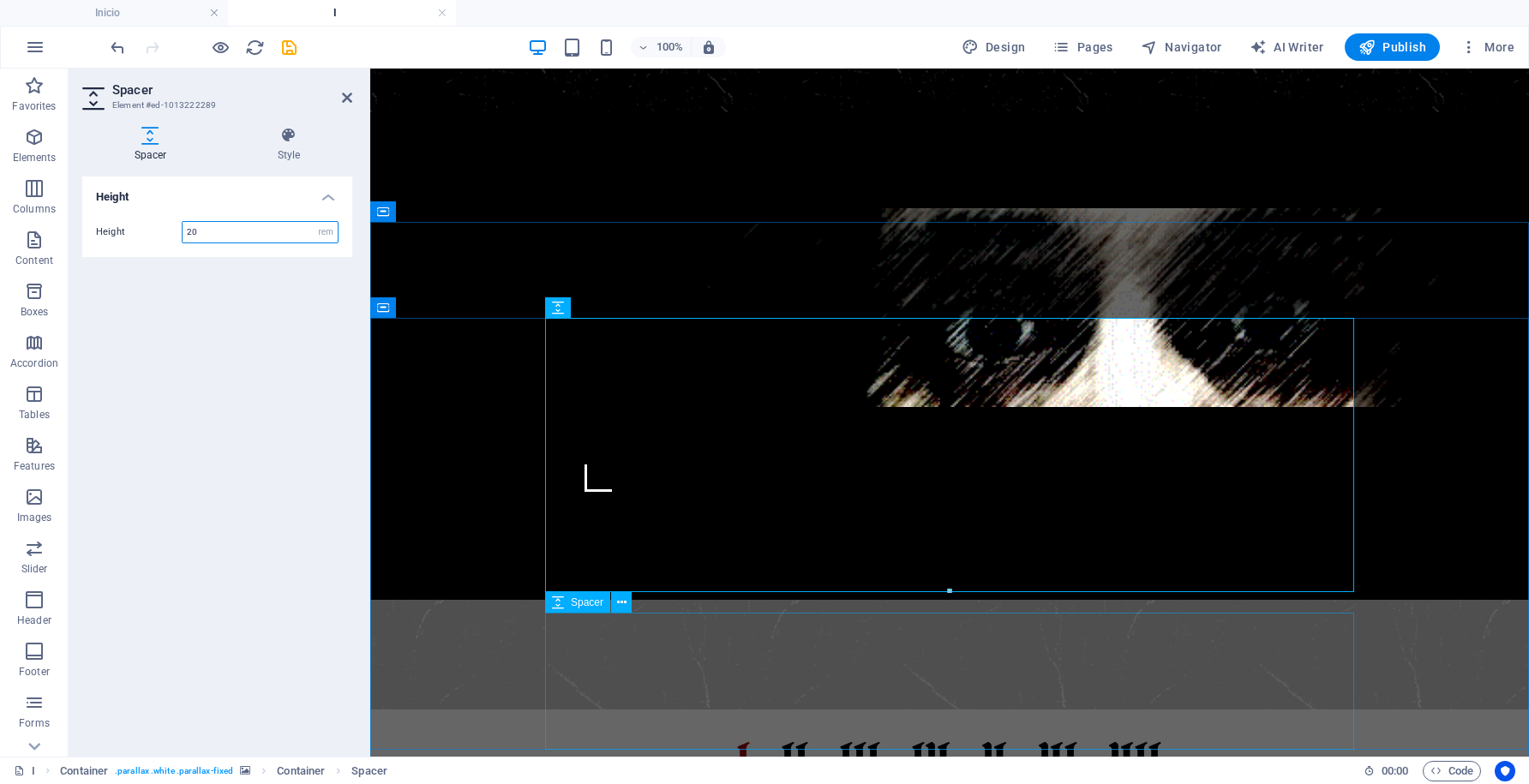
type input "20"
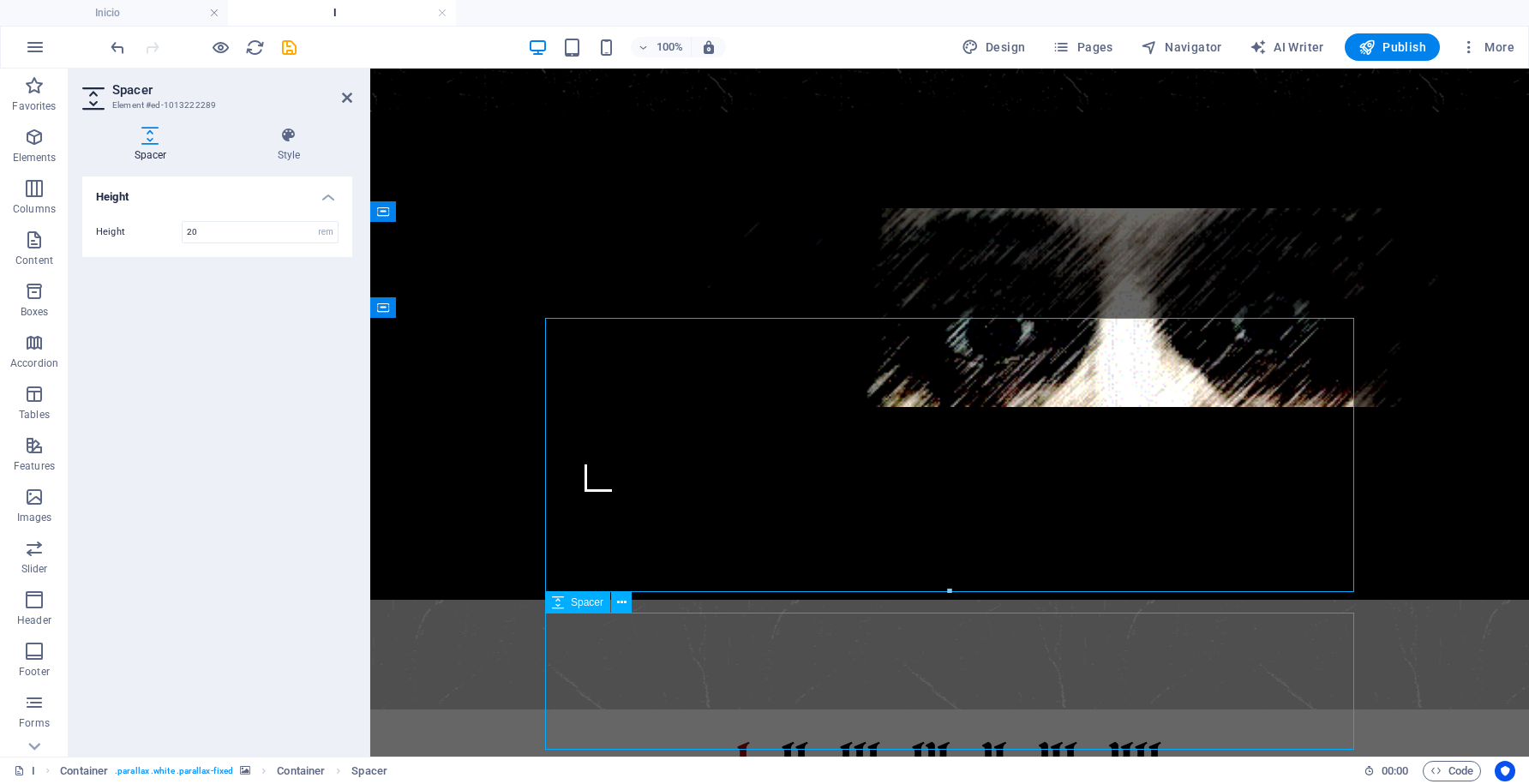
select select "rem"
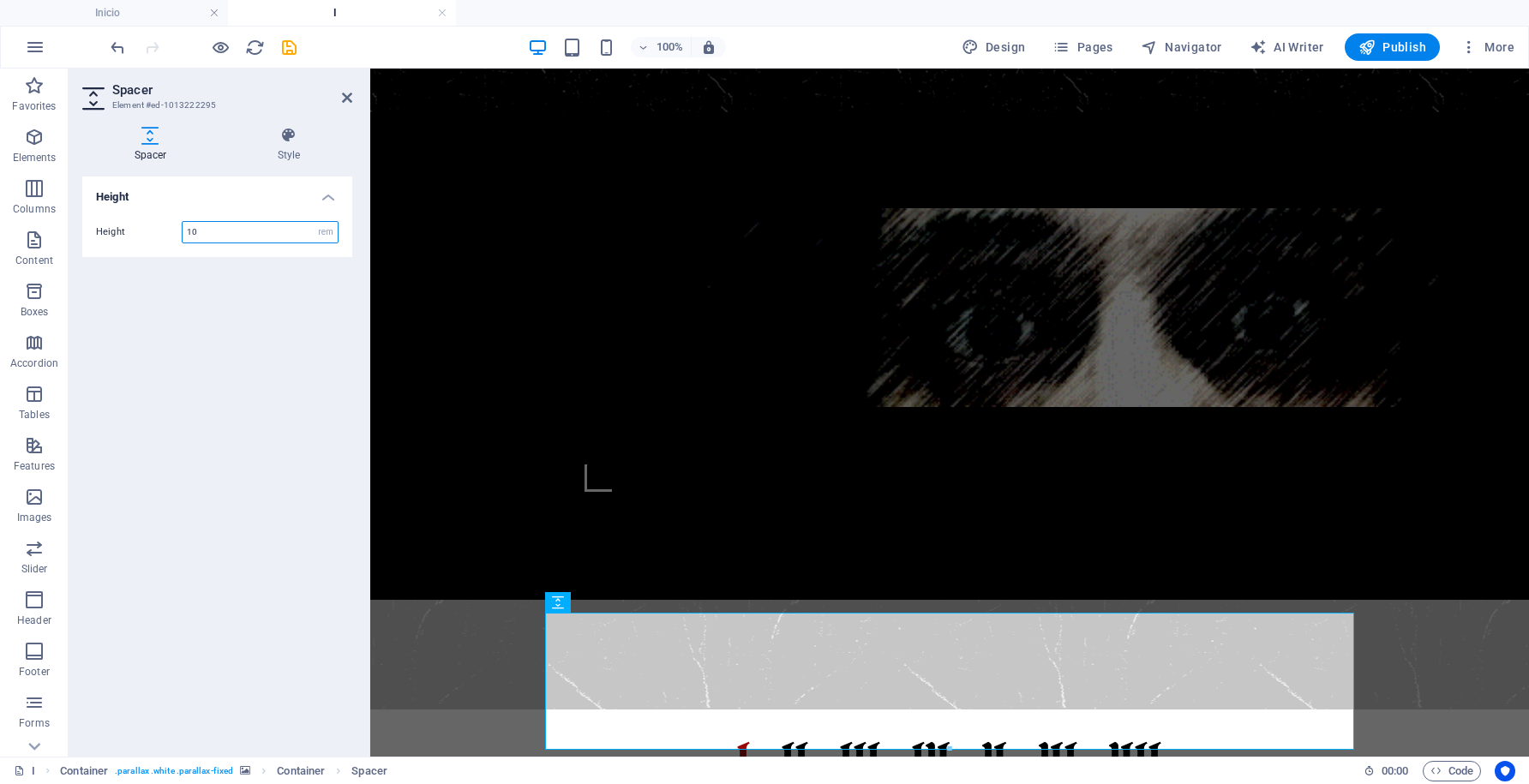
click at [224, 224] on input "10" at bounding box center [260, 232] width 155 height 20
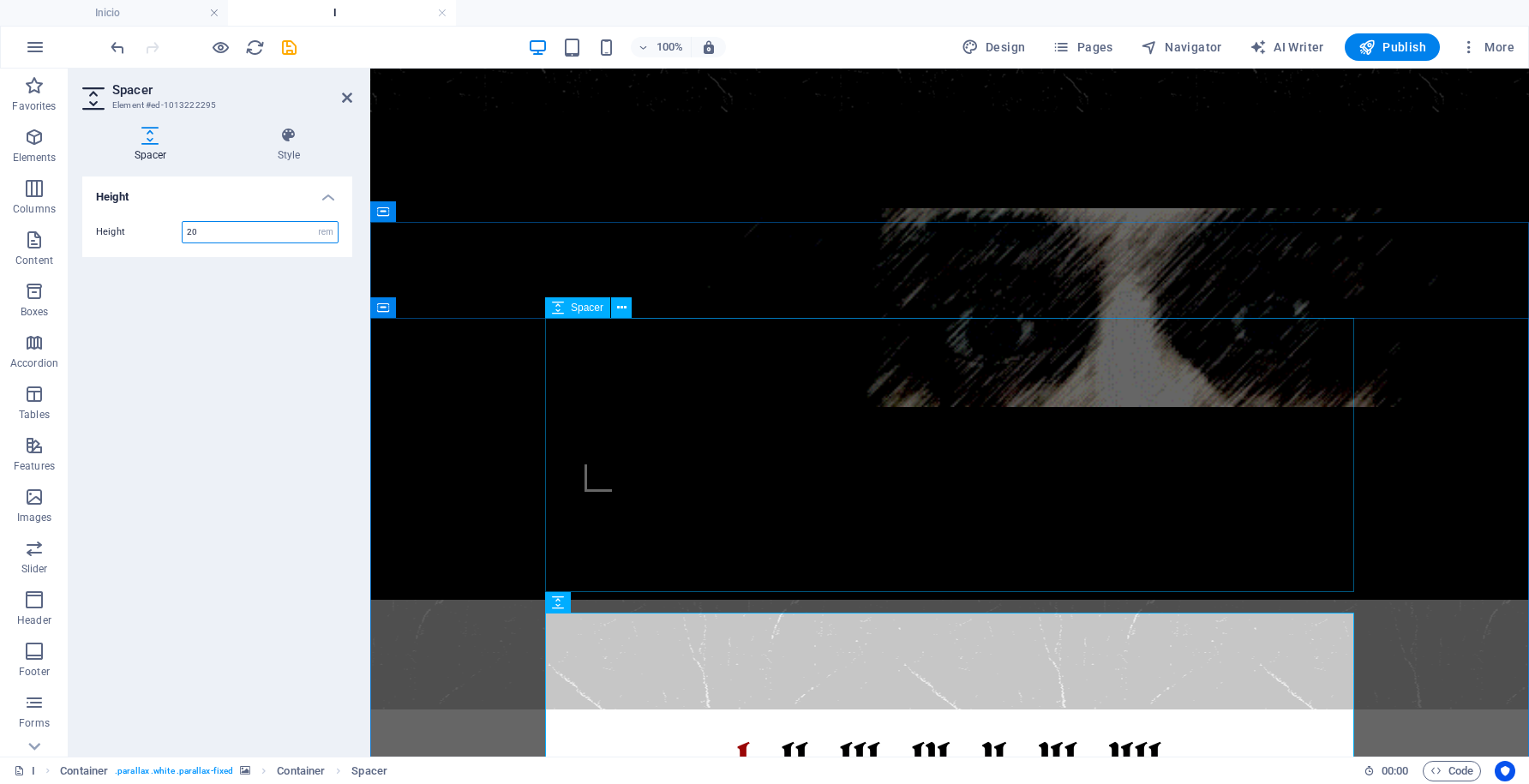
type input "20"
select select "rem"
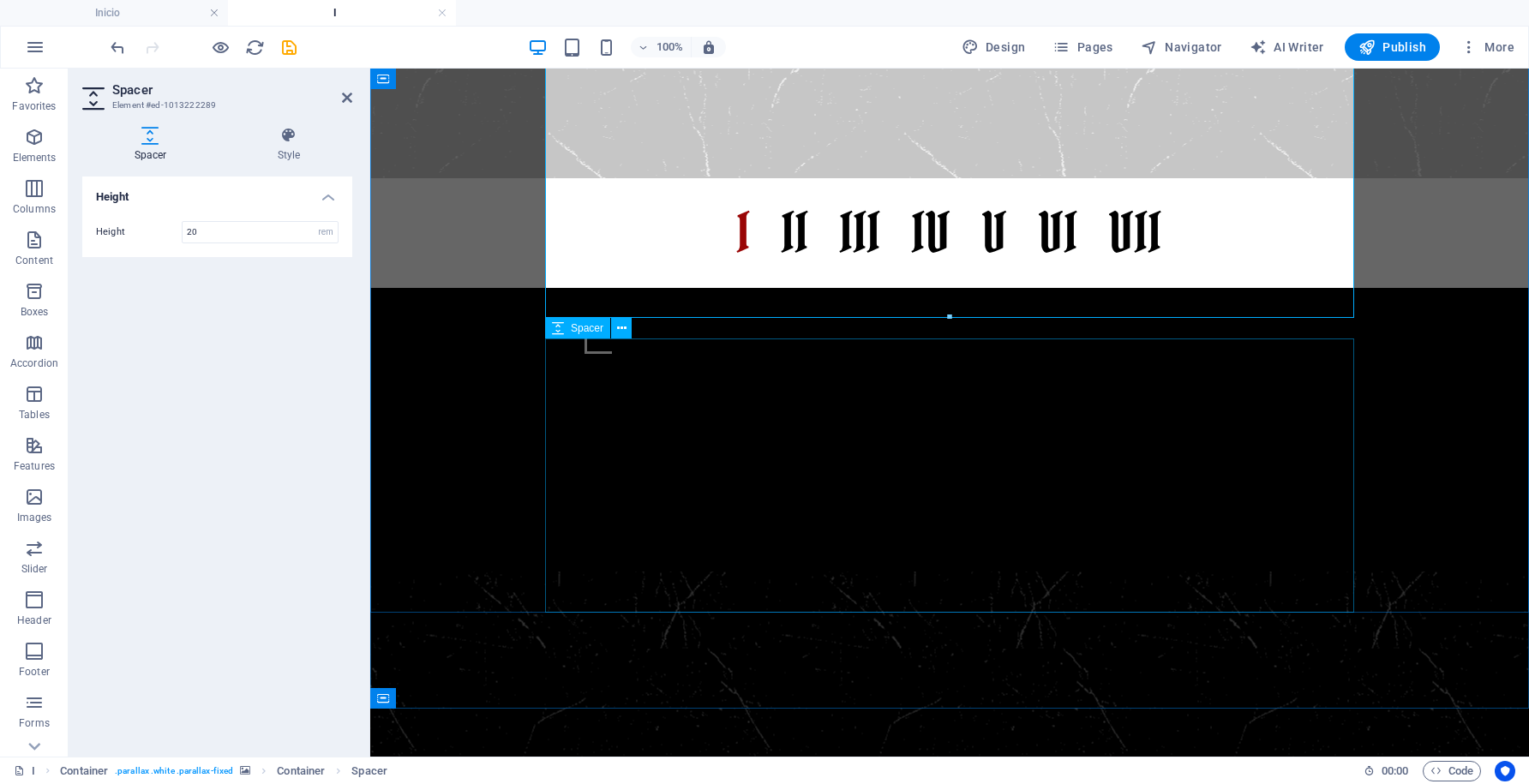
scroll to position [843, 0]
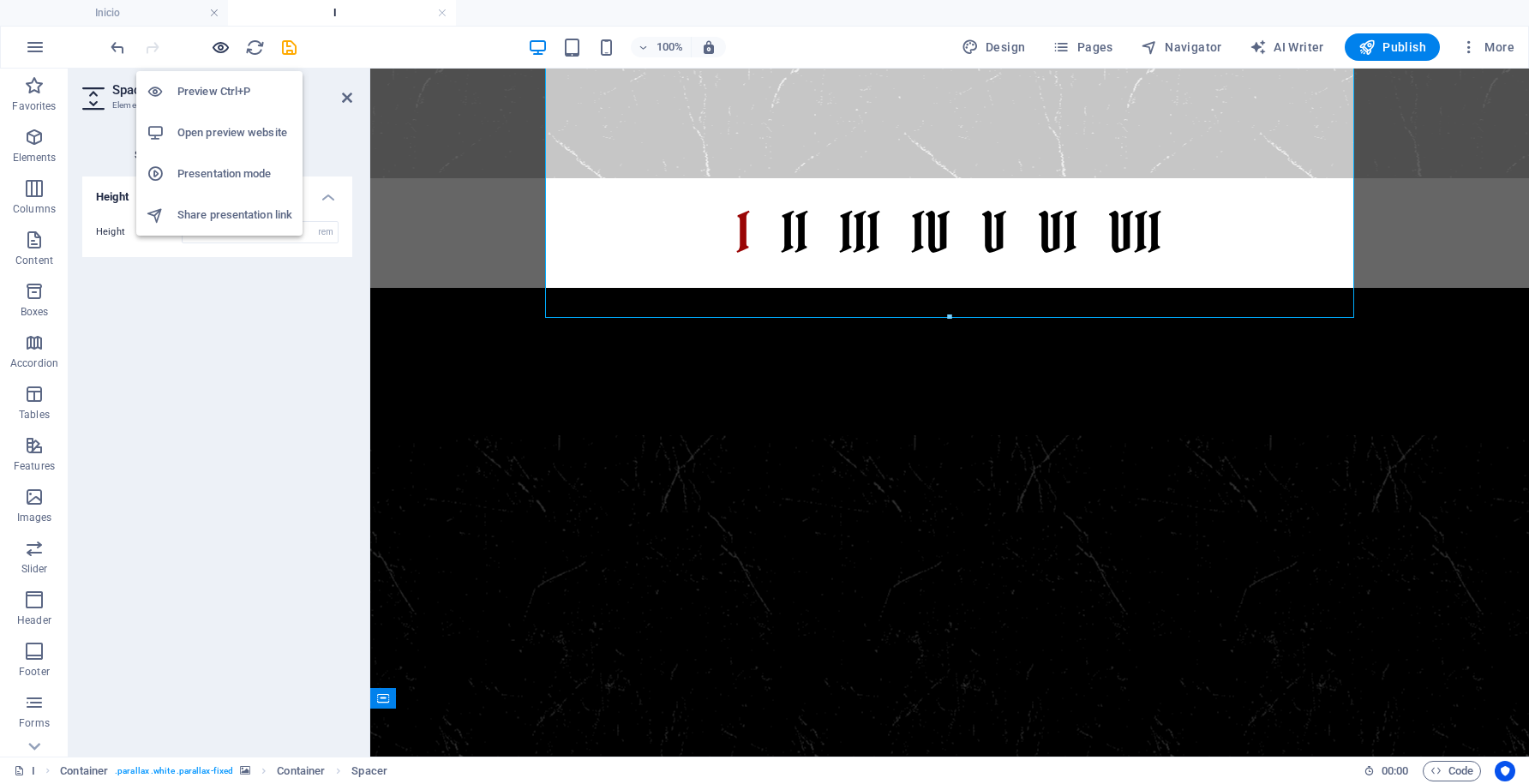
click at [221, 45] on icon "button" at bounding box center [220, 47] width 20 height 20
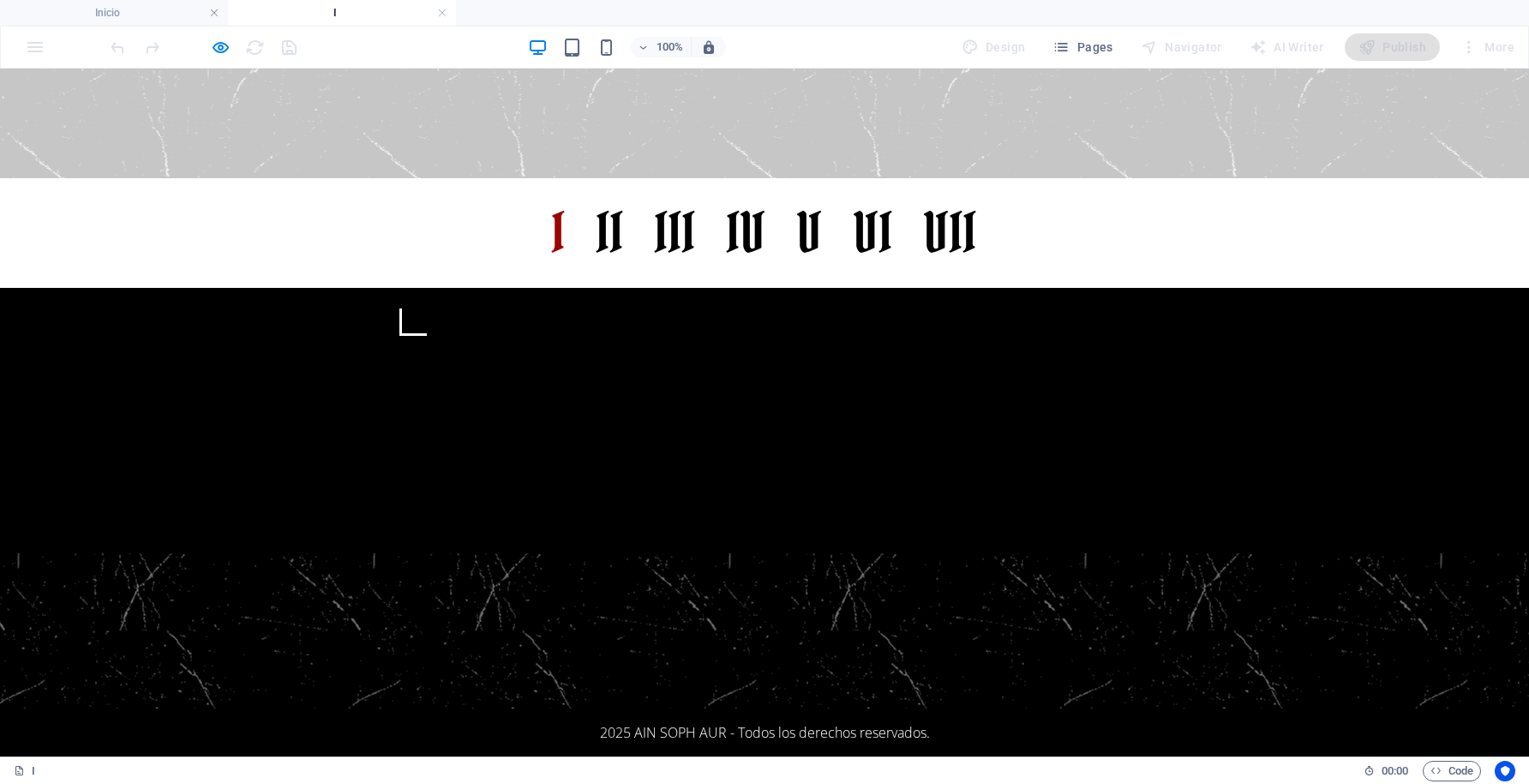
scroll to position [796, 0]
click at [612, 192] on link "II" at bounding box center [610, 233] width 28 height 82
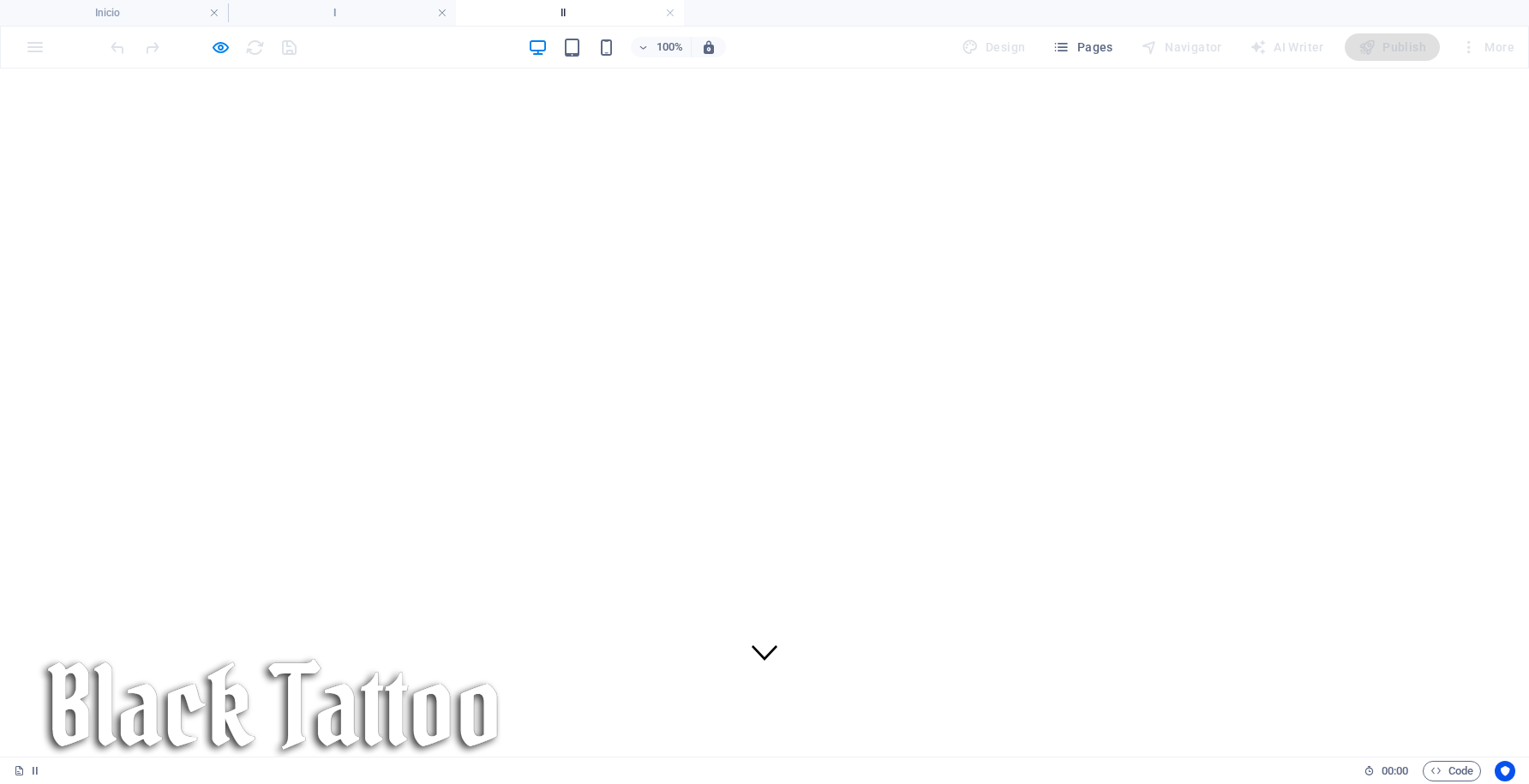
scroll to position [0, 0]
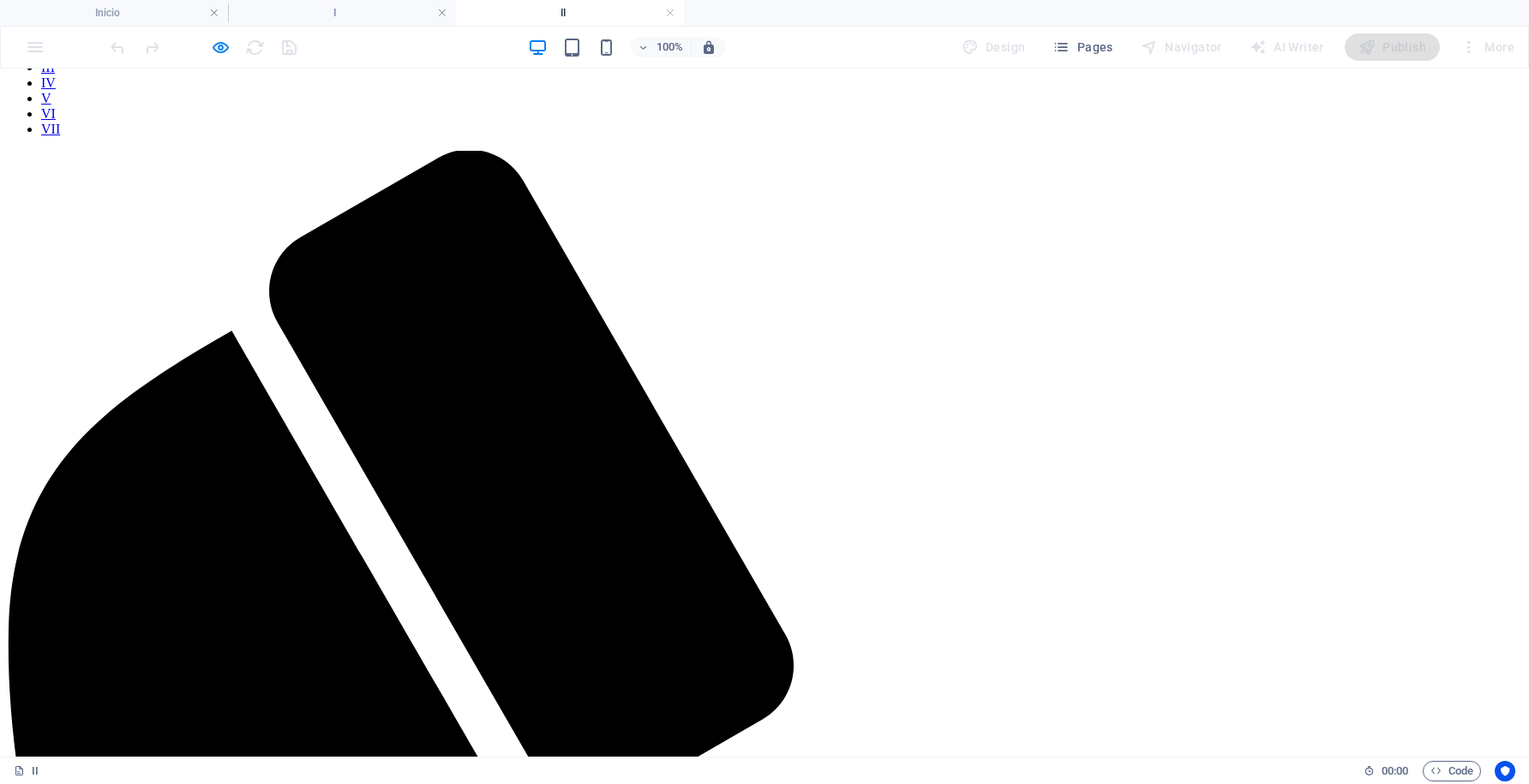
scroll to position [995, 0]
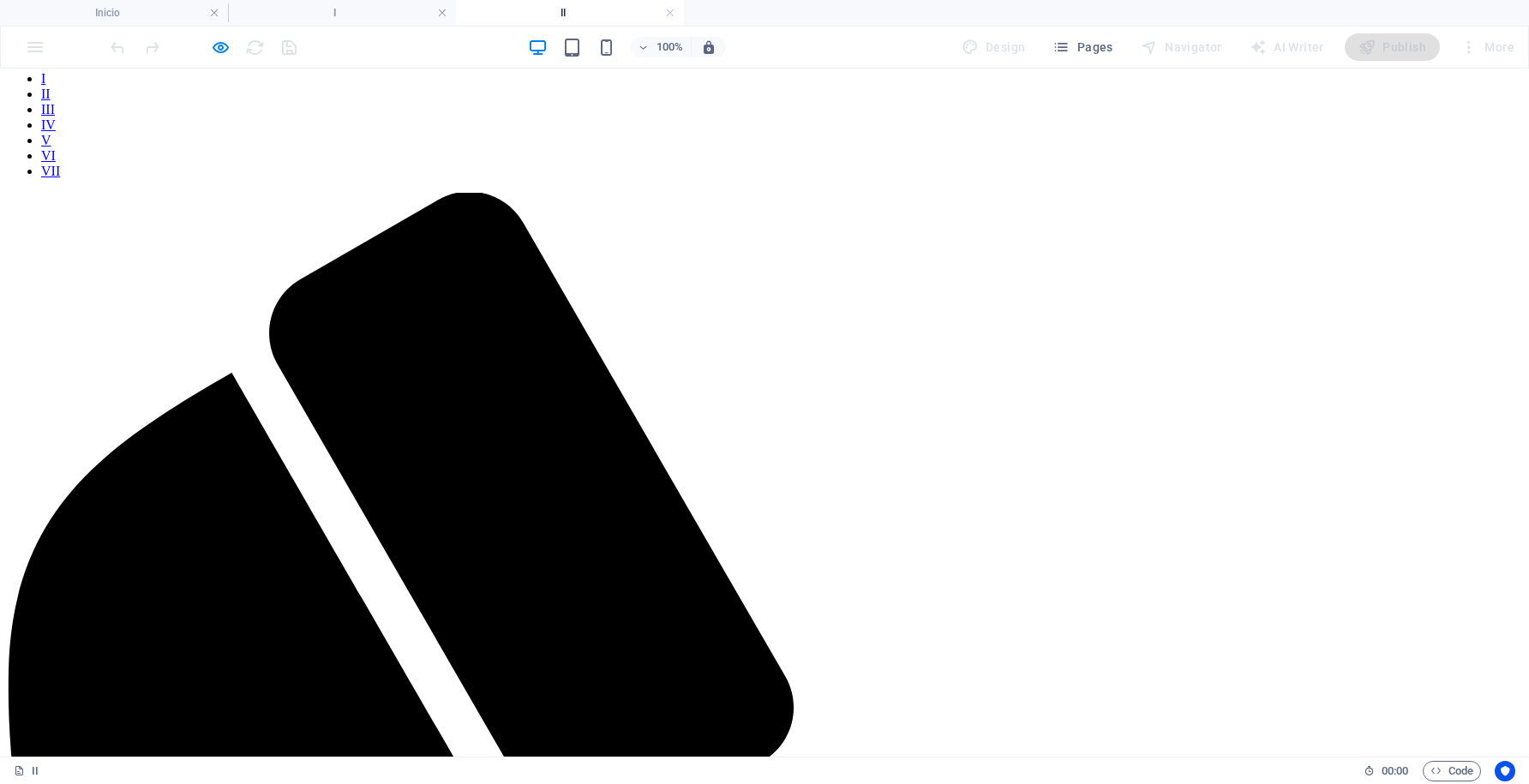
click at [687, 123] on nav "I II III IV V VI VII" at bounding box center [764, 125] width 1515 height 108
click at [674, 124] on nav "I II III IV V VI VII" at bounding box center [764, 125] width 1515 height 108
click at [750, 137] on nav "I II III IV V VI VII" at bounding box center [764, 125] width 1515 height 108
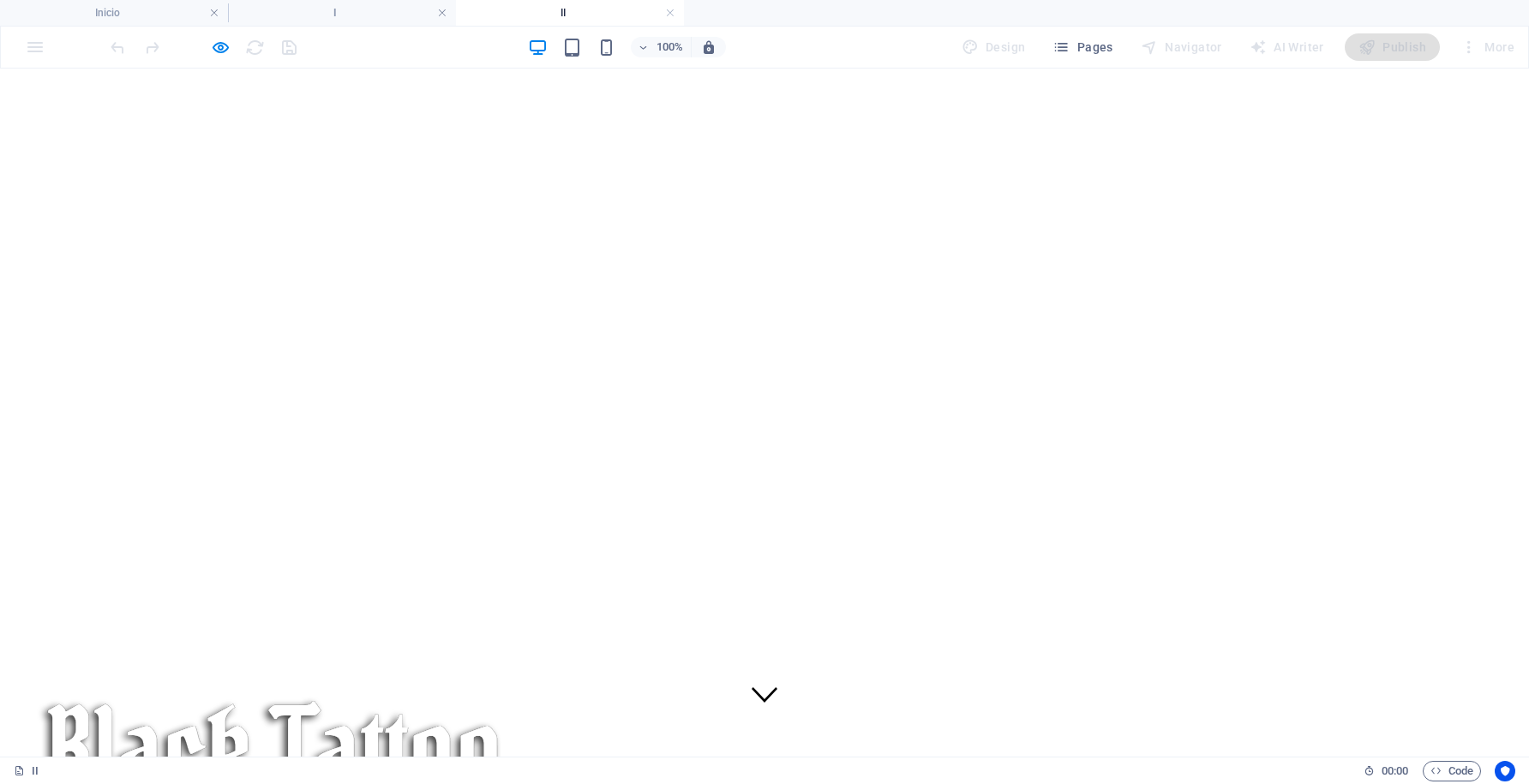
scroll to position [0, 0]
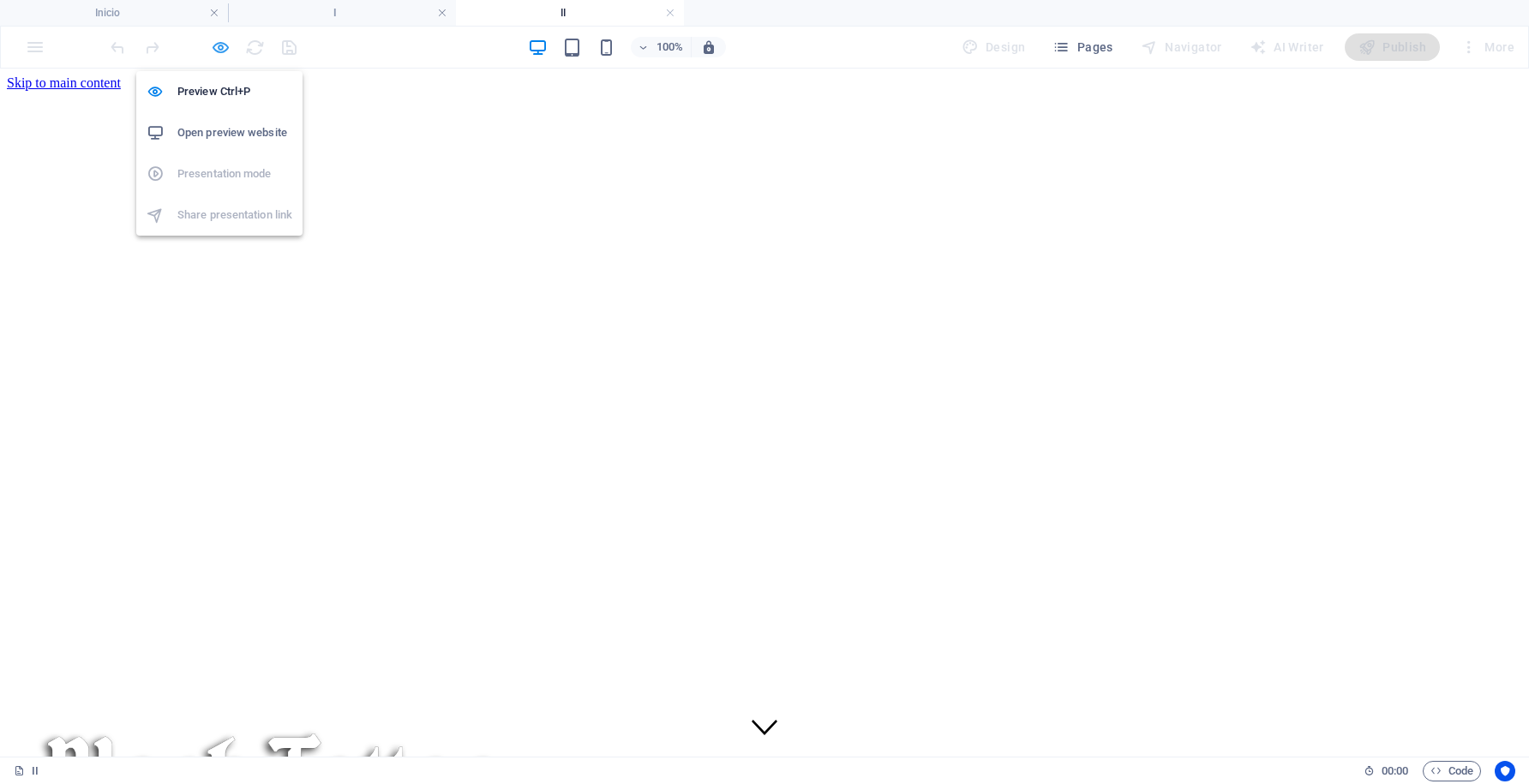
click at [220, 49] on icon "button" at bounding box center [220, 47] width 20 height 20
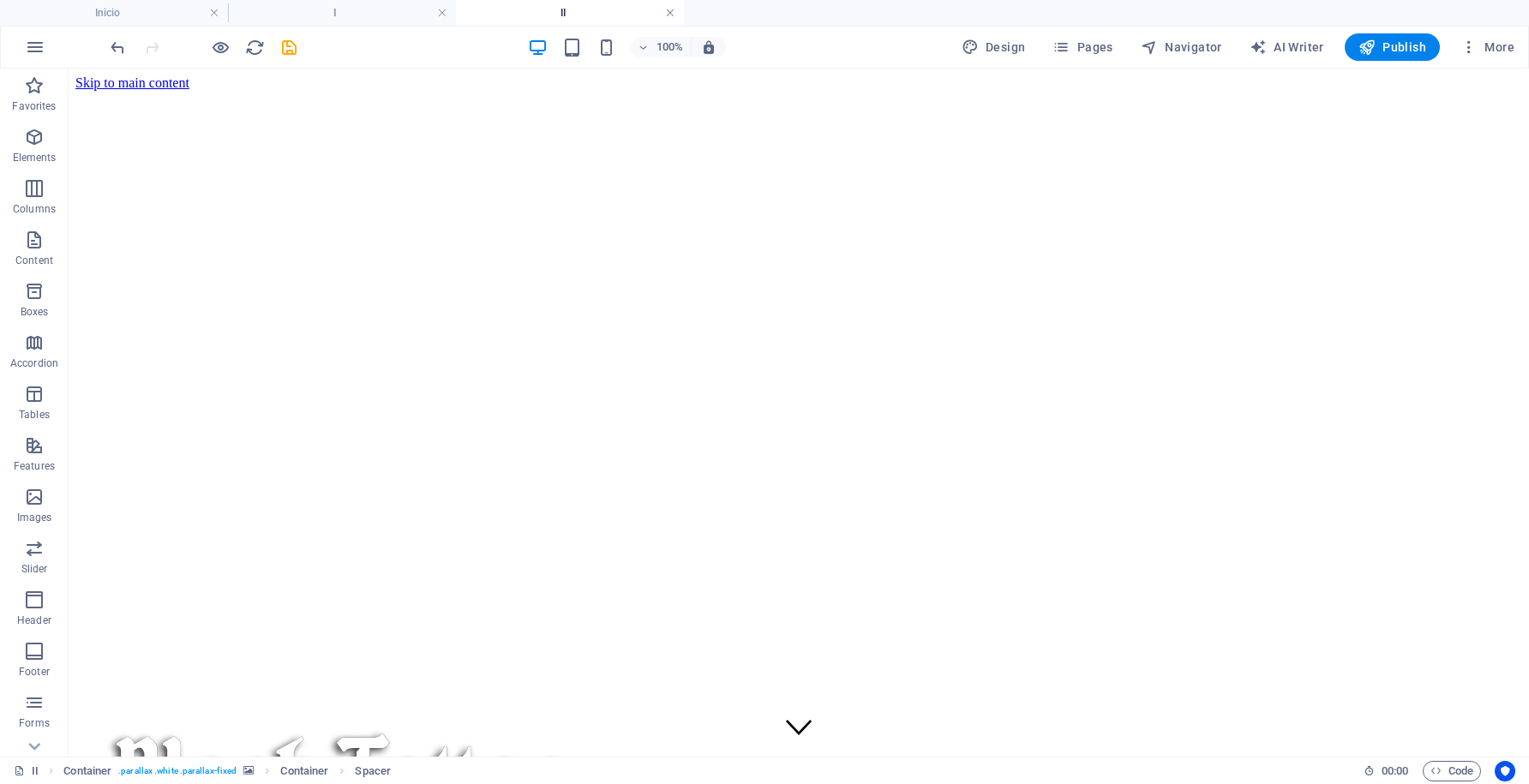
click at [671, 16] on link at bounding box center [670, 12] width 11 height 16
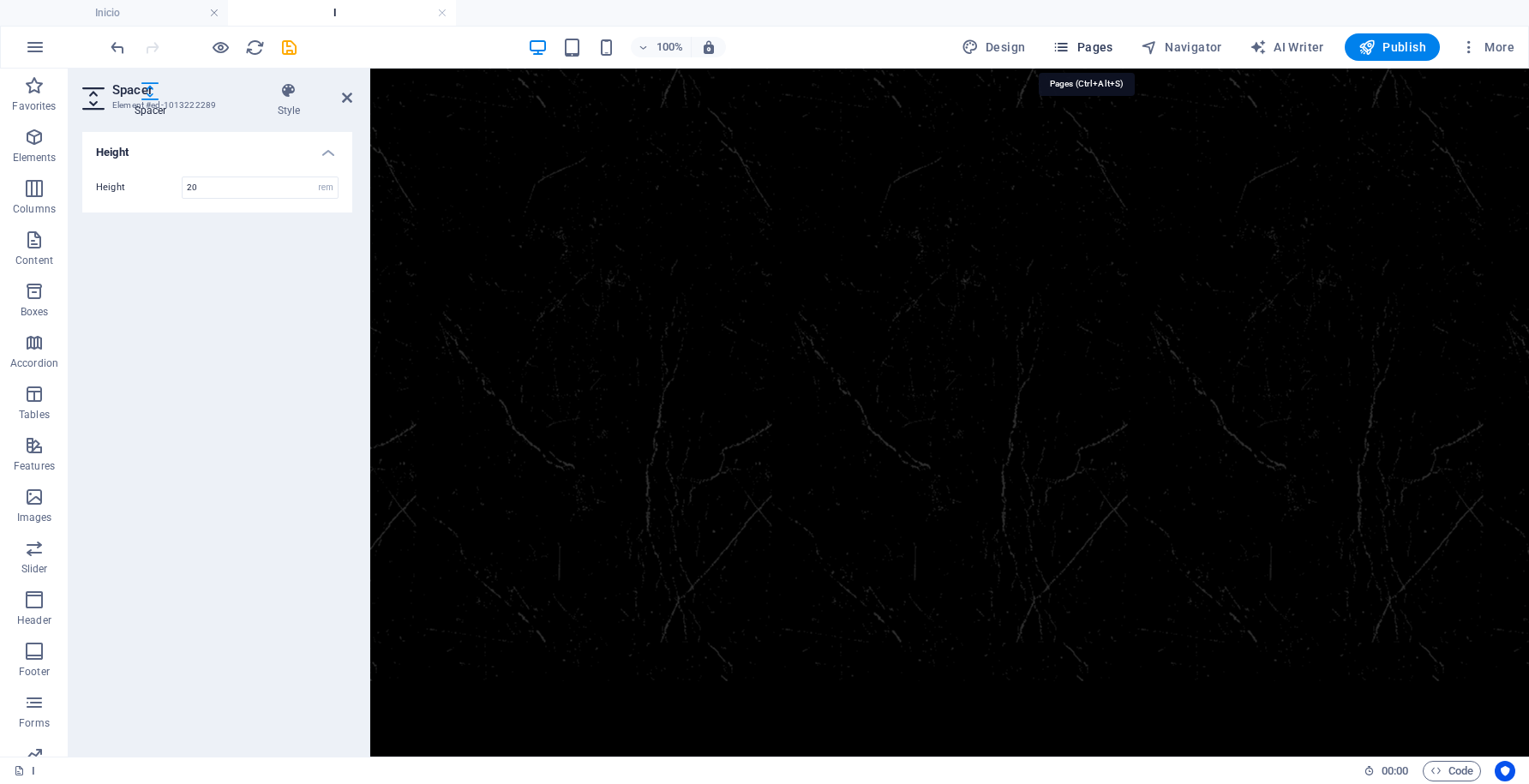
click at [1092, 52] on span "Pages" at bounding box center [1082, 47] width 60 height 17
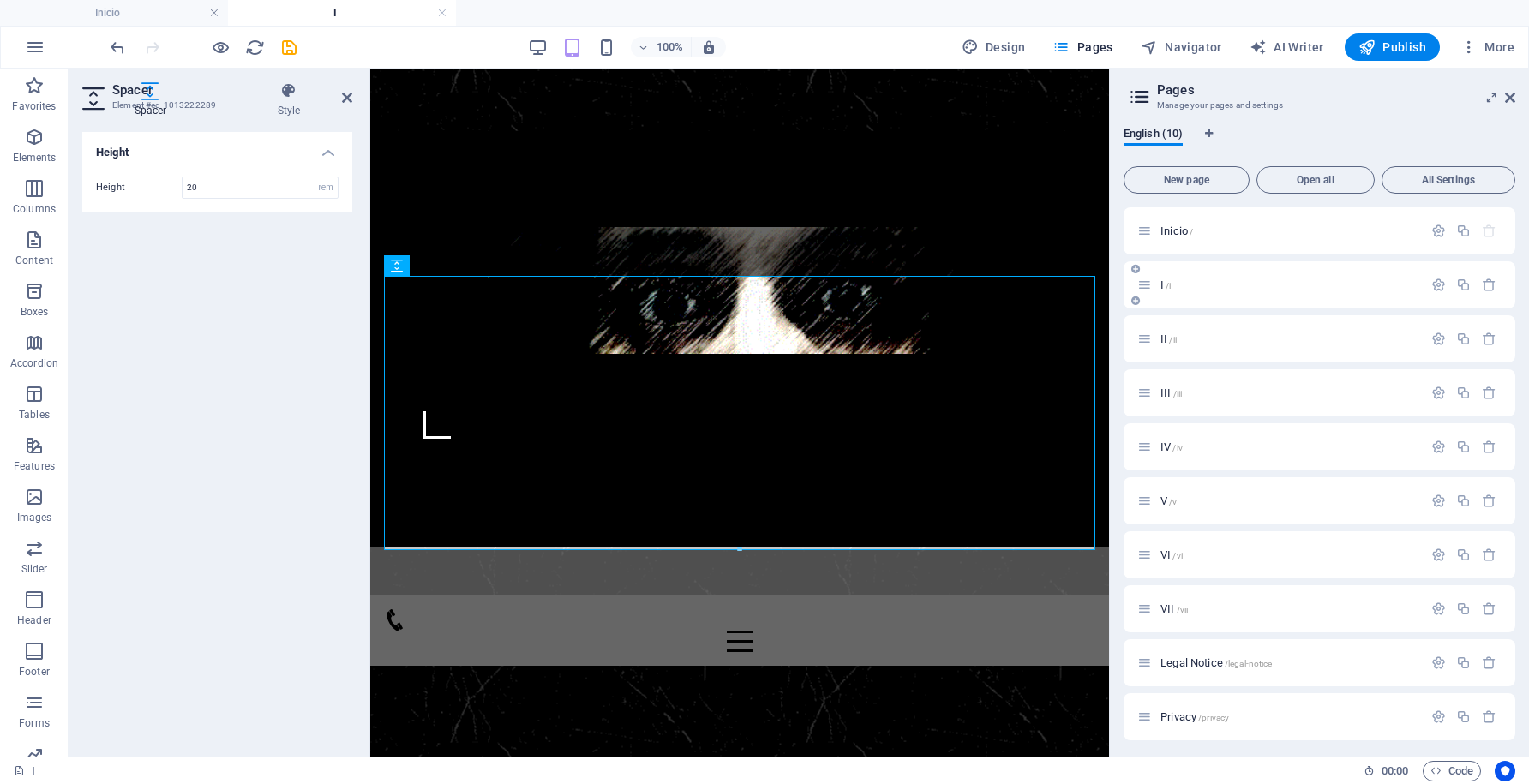
scroll to position [4, 0]
click at [1510, 96] on icon at bounding box center [1510, 98] width 11 height 13
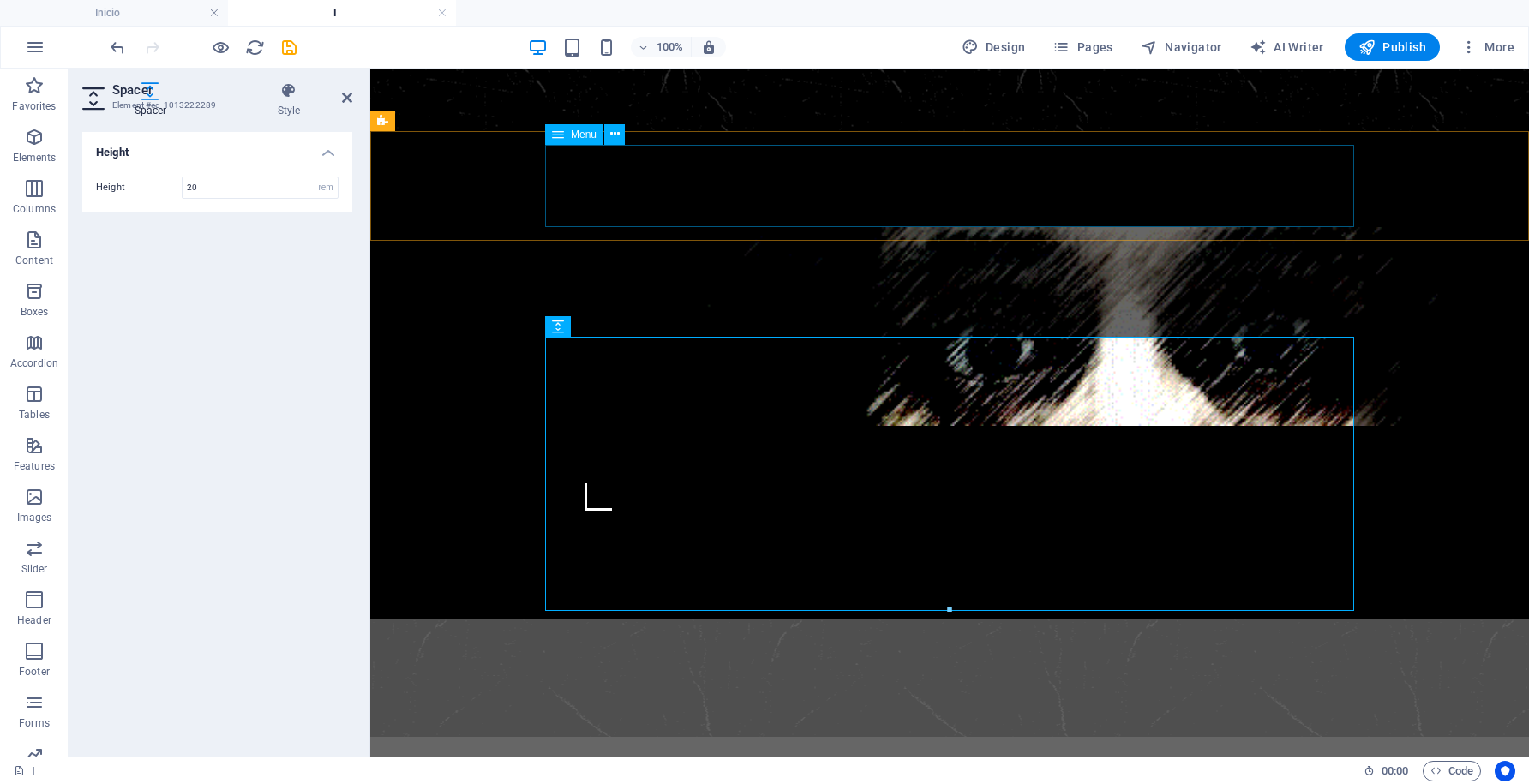
click at [670, 750] on nav "I II III IV V VI VII" at bounding box center [950, 792] width 809 height 82
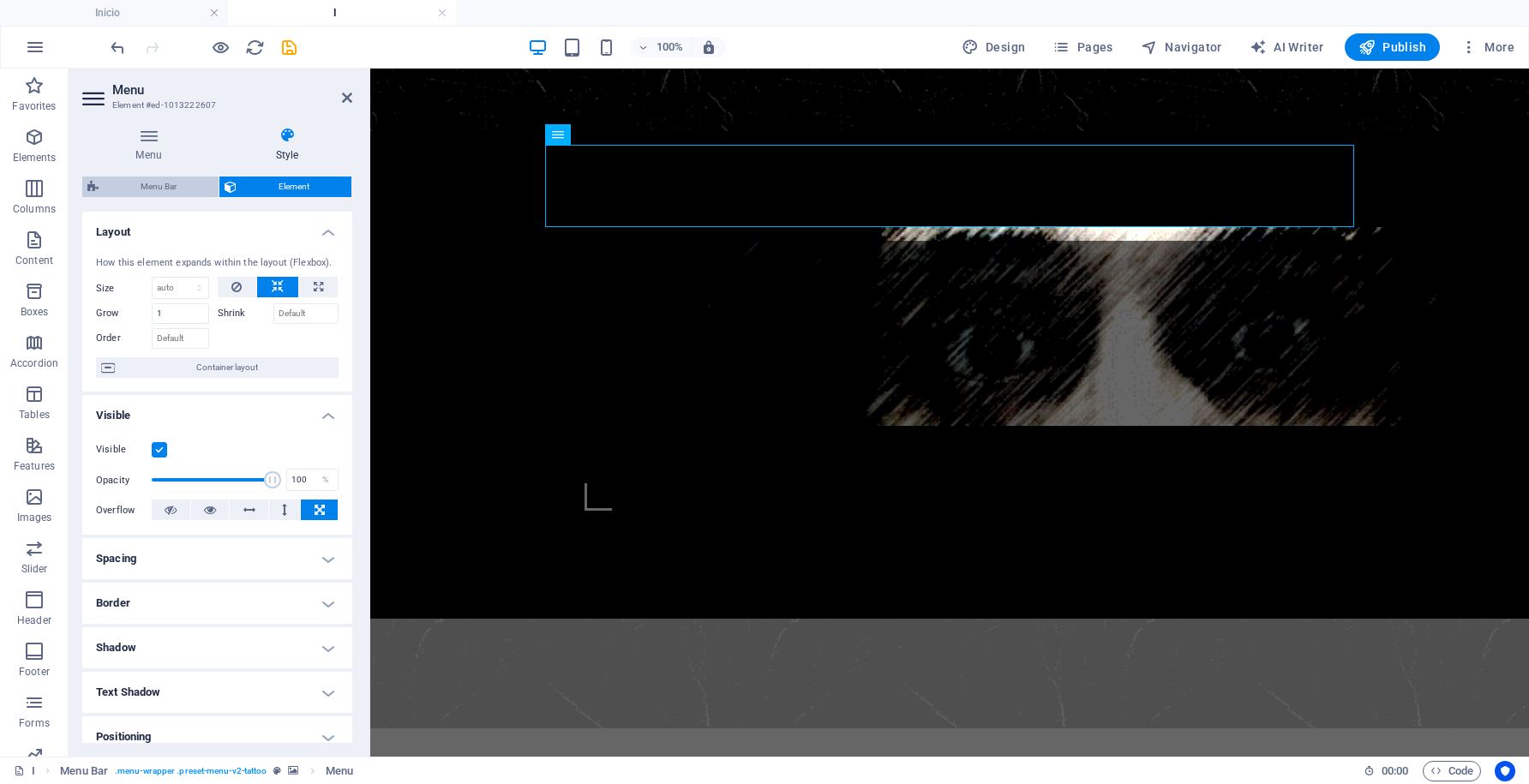
click at [154, 192] on span "Menu Bar" at bounding box center [158, 186] width 109 height 20
select select "rem"
select select "hover_text_color"
select select "rem"
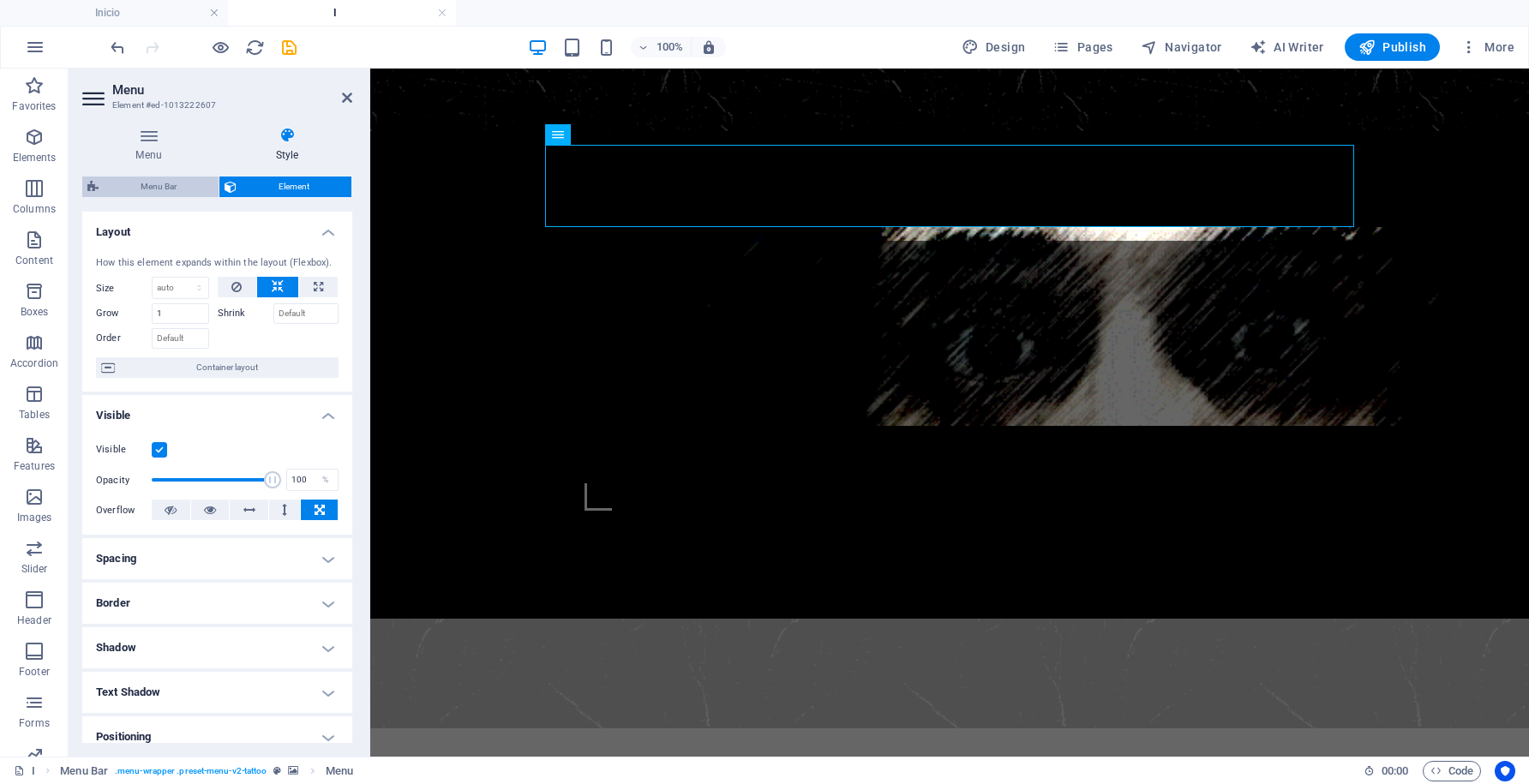
select select "rem"
select select "link-special-font"
select select "rem"
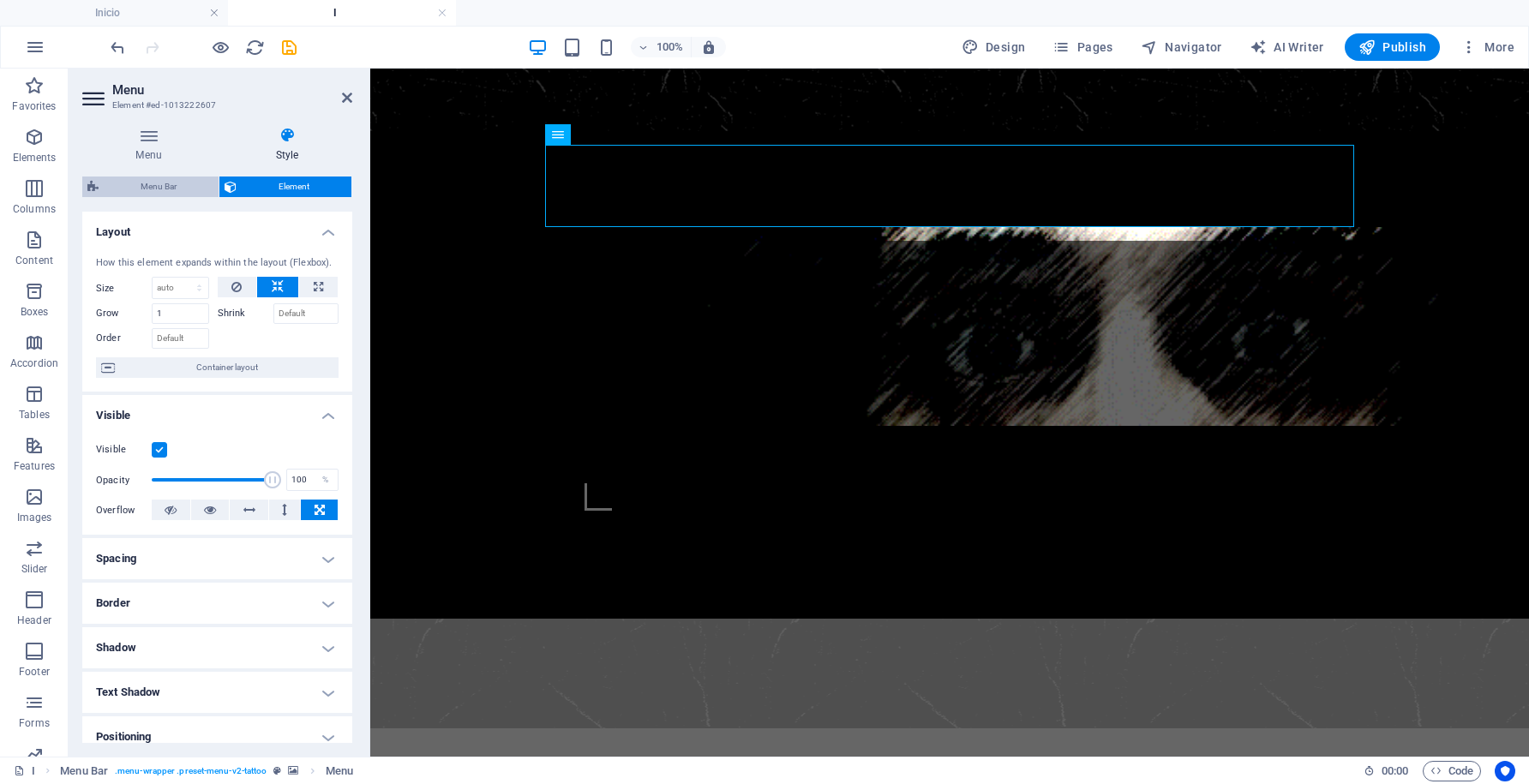
select select
select select "px"
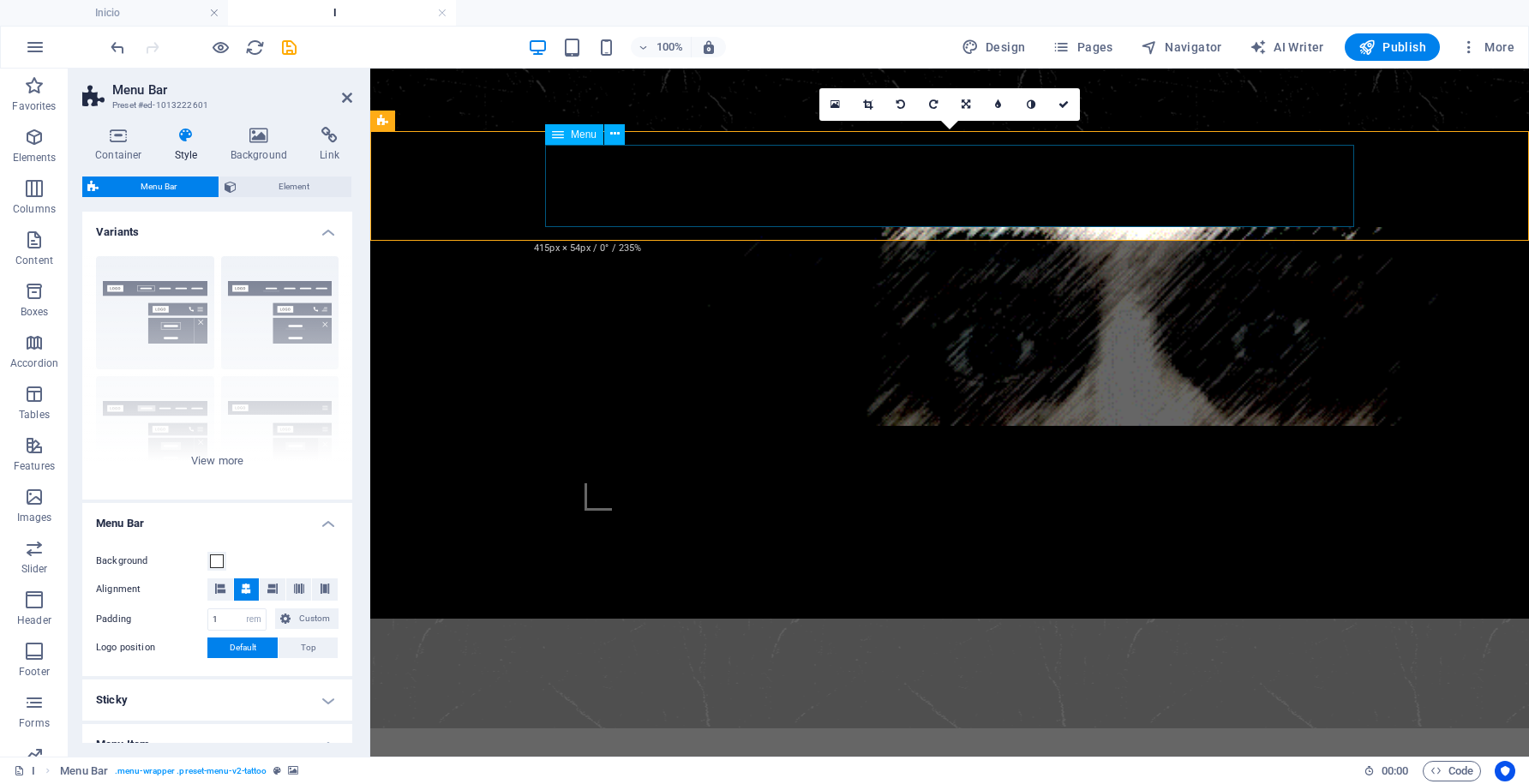
click at [762, 742] on nav "I II III IV V VI VII" at bounding box center [950, 783] width 809 height 82
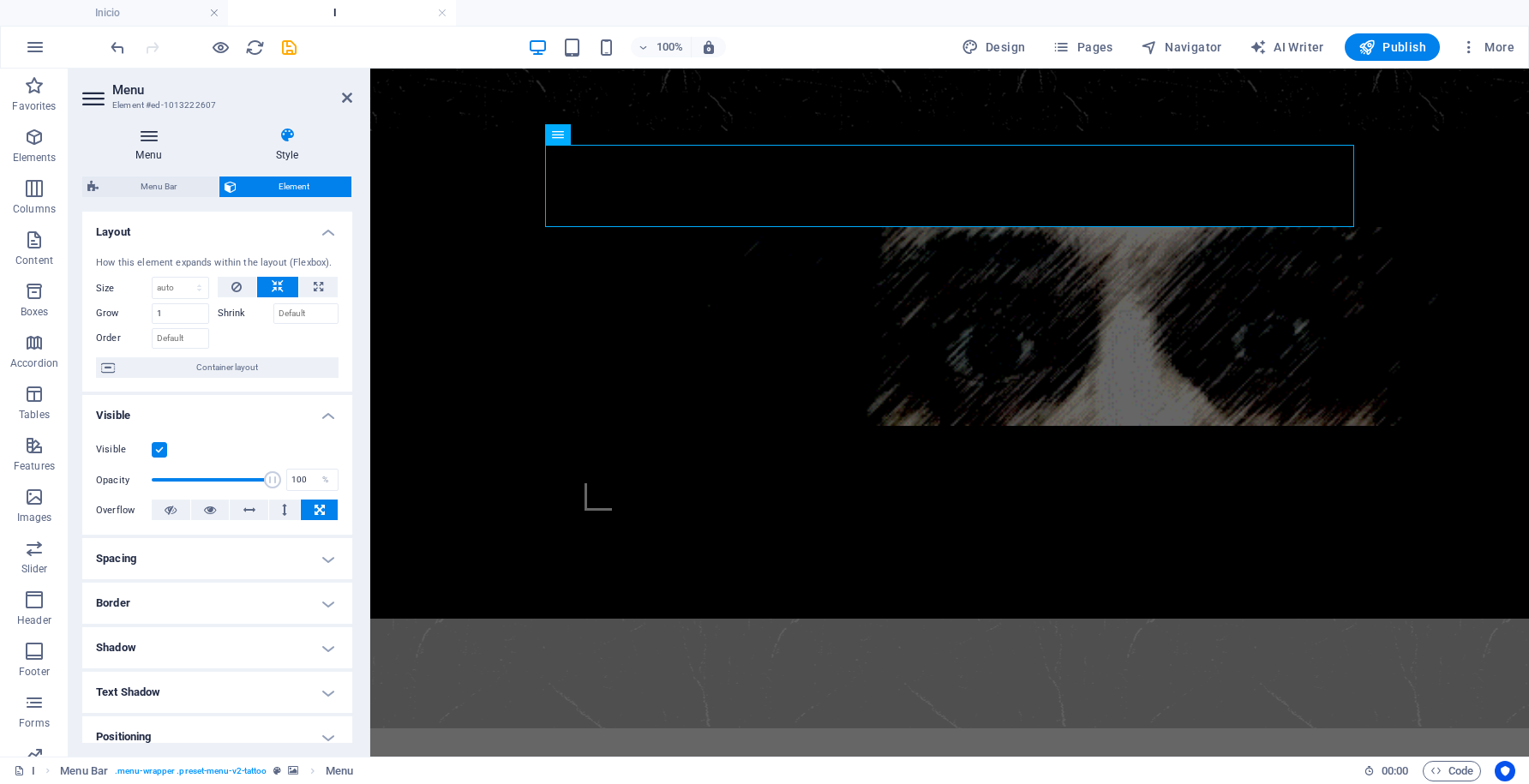
click at [142, 139] on icon at bounding box center [149, 135] width 133 height 17
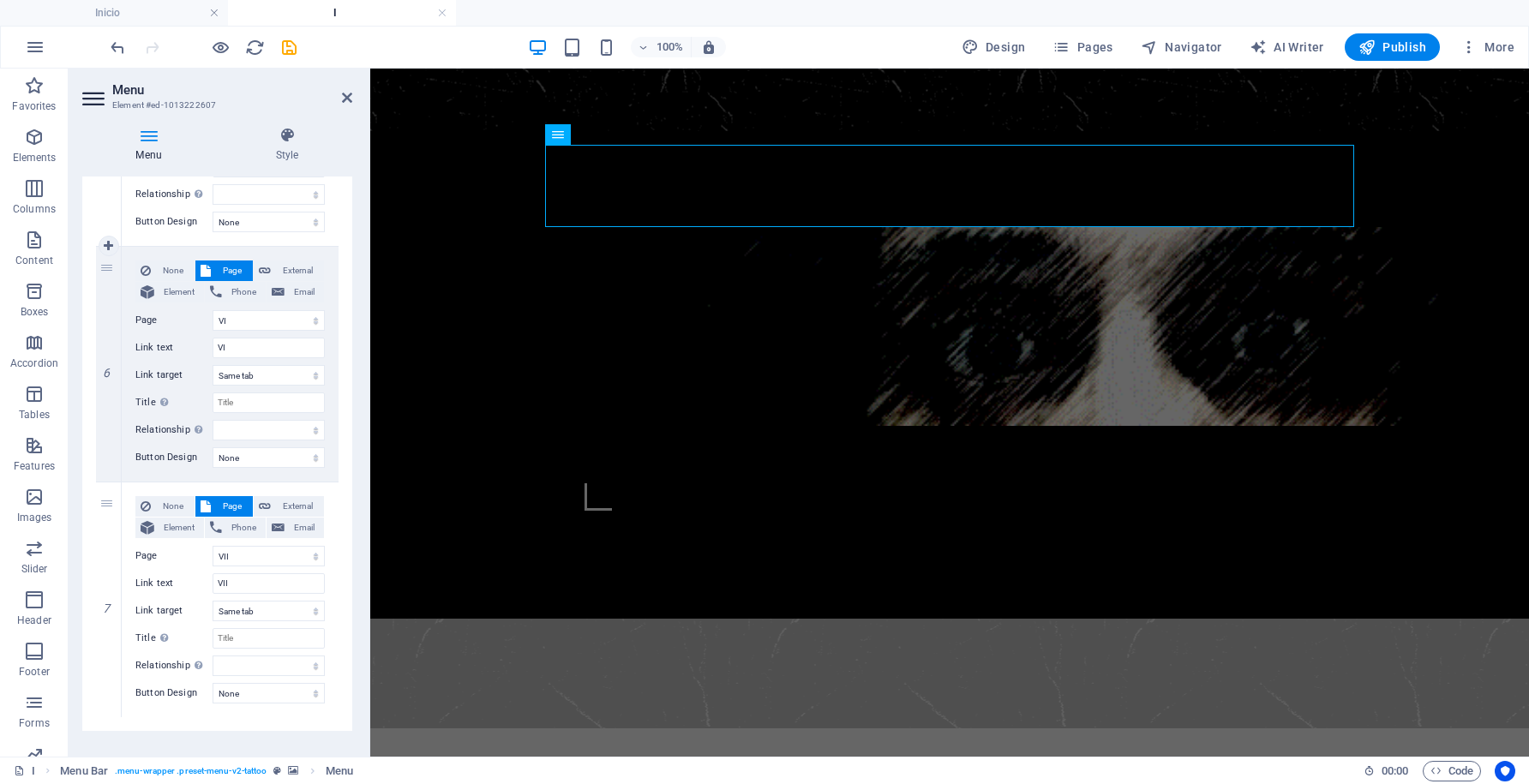
scroll to position [1293, 0]
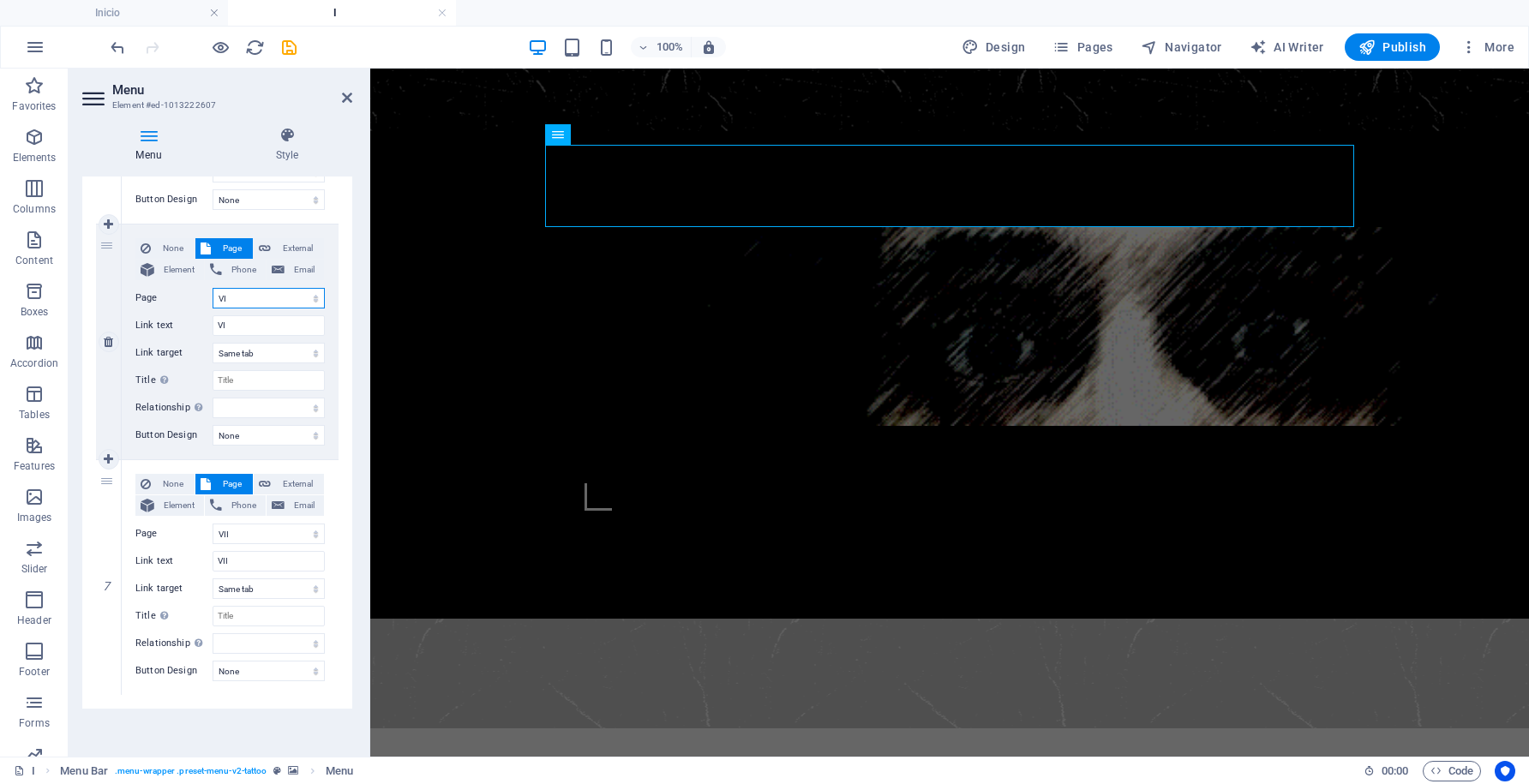
click at [304, 295] on select "Inicio I II III IV V VI VII Legal Notice Privacy" at bounding box center [268, 297] width 112 height 20
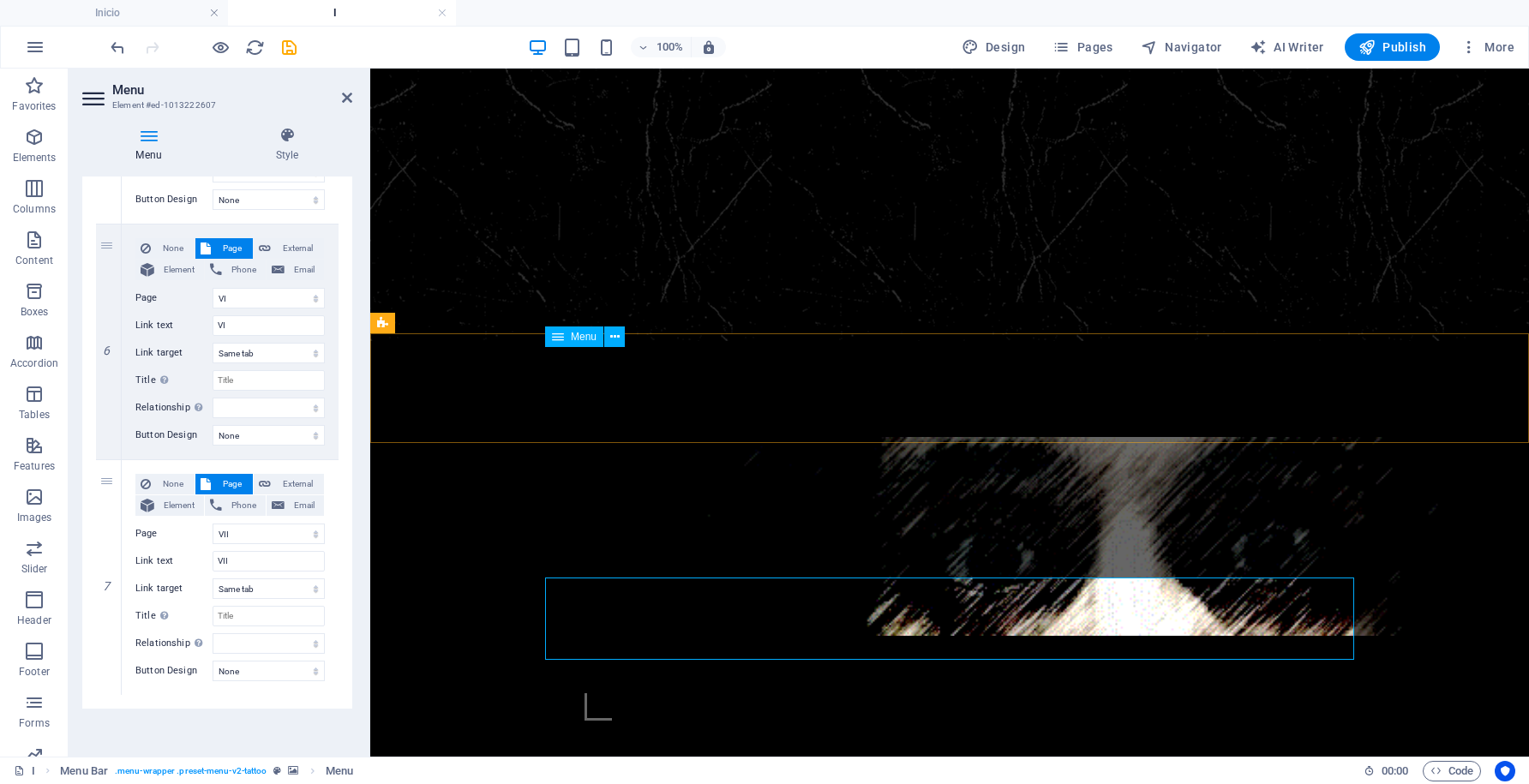
scroll to position [337, 0]
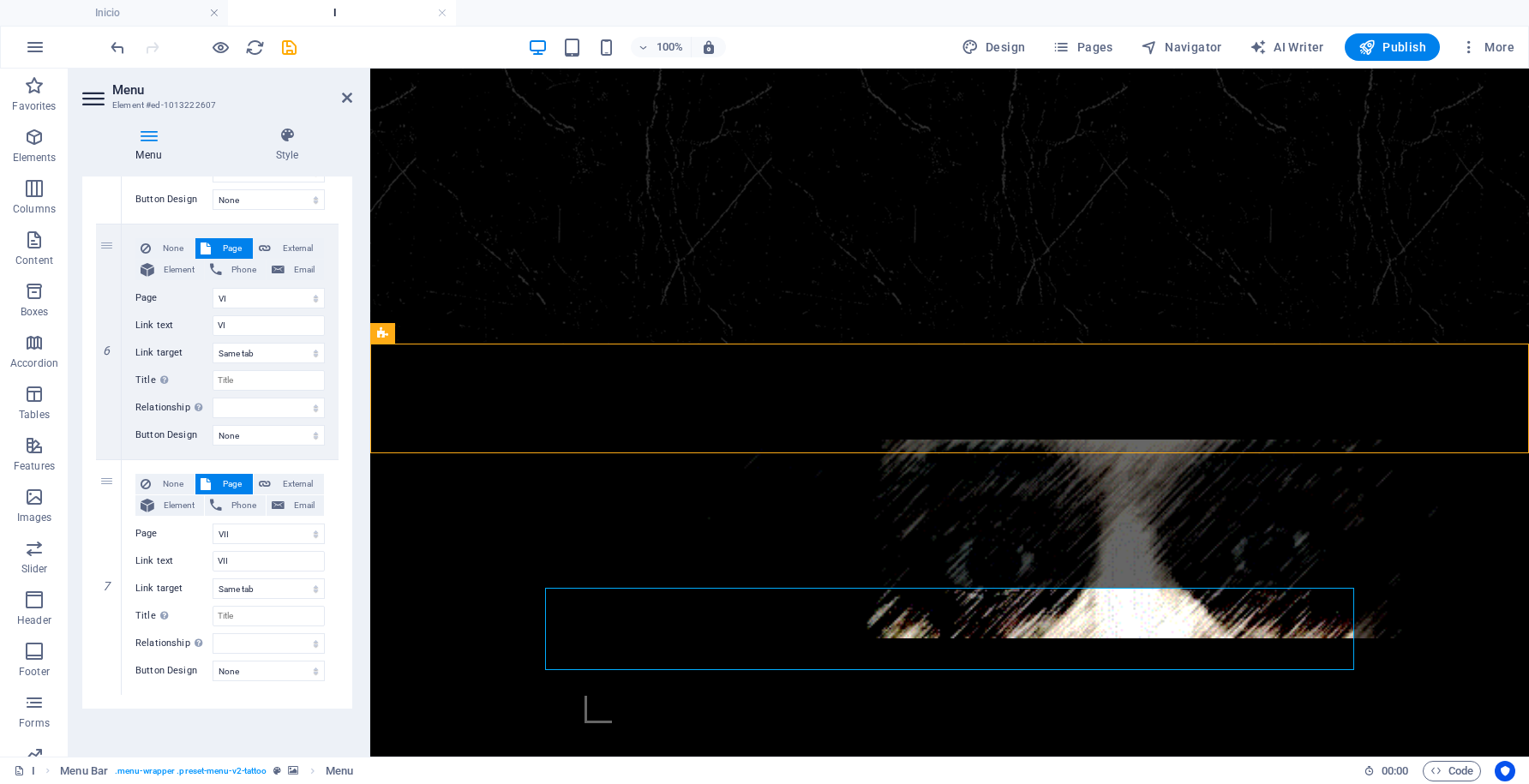
select select "rem"
select select "hover_text_color"
select select "rem"
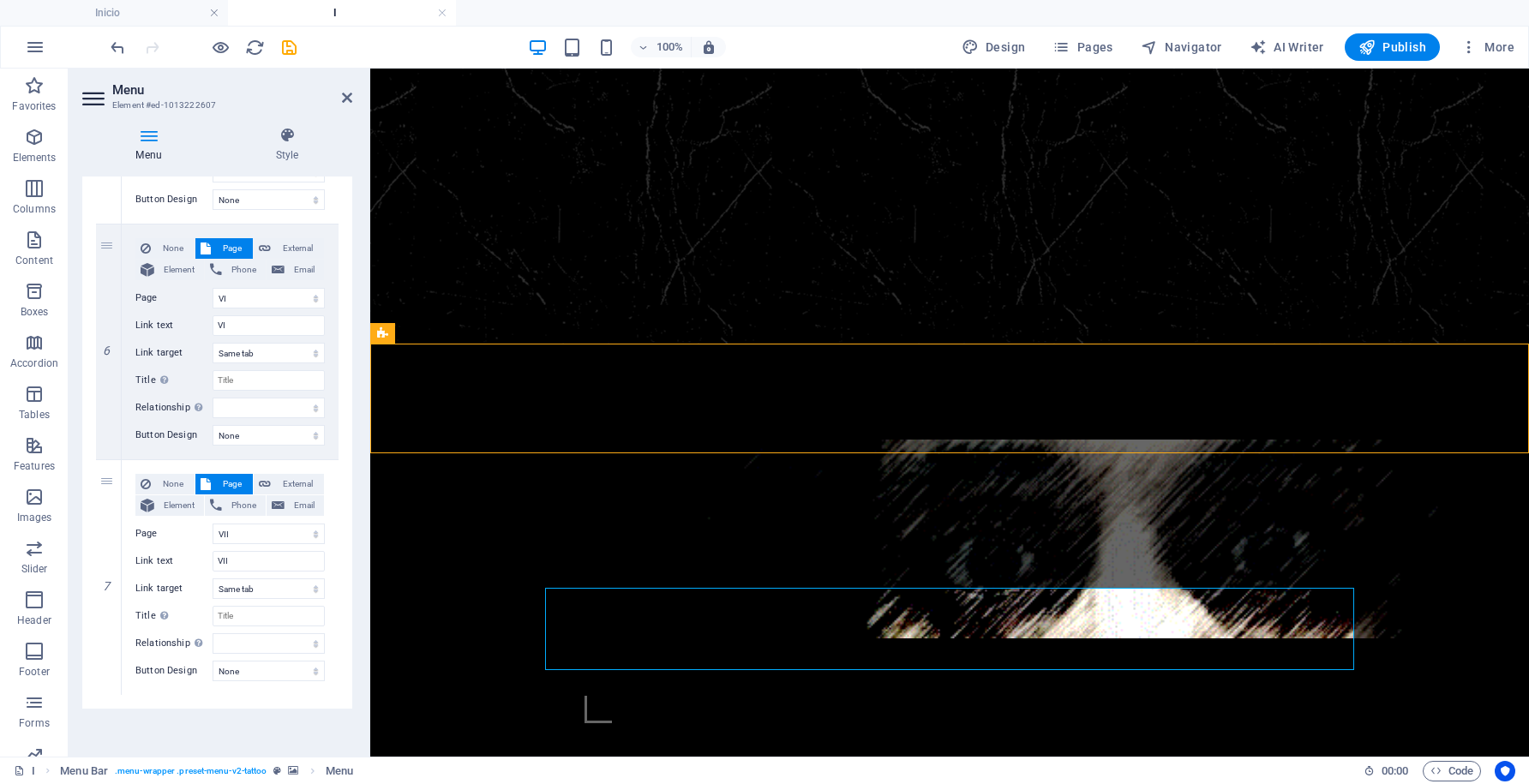
select select "rem"
select select "link-special-font"
select select "rem"
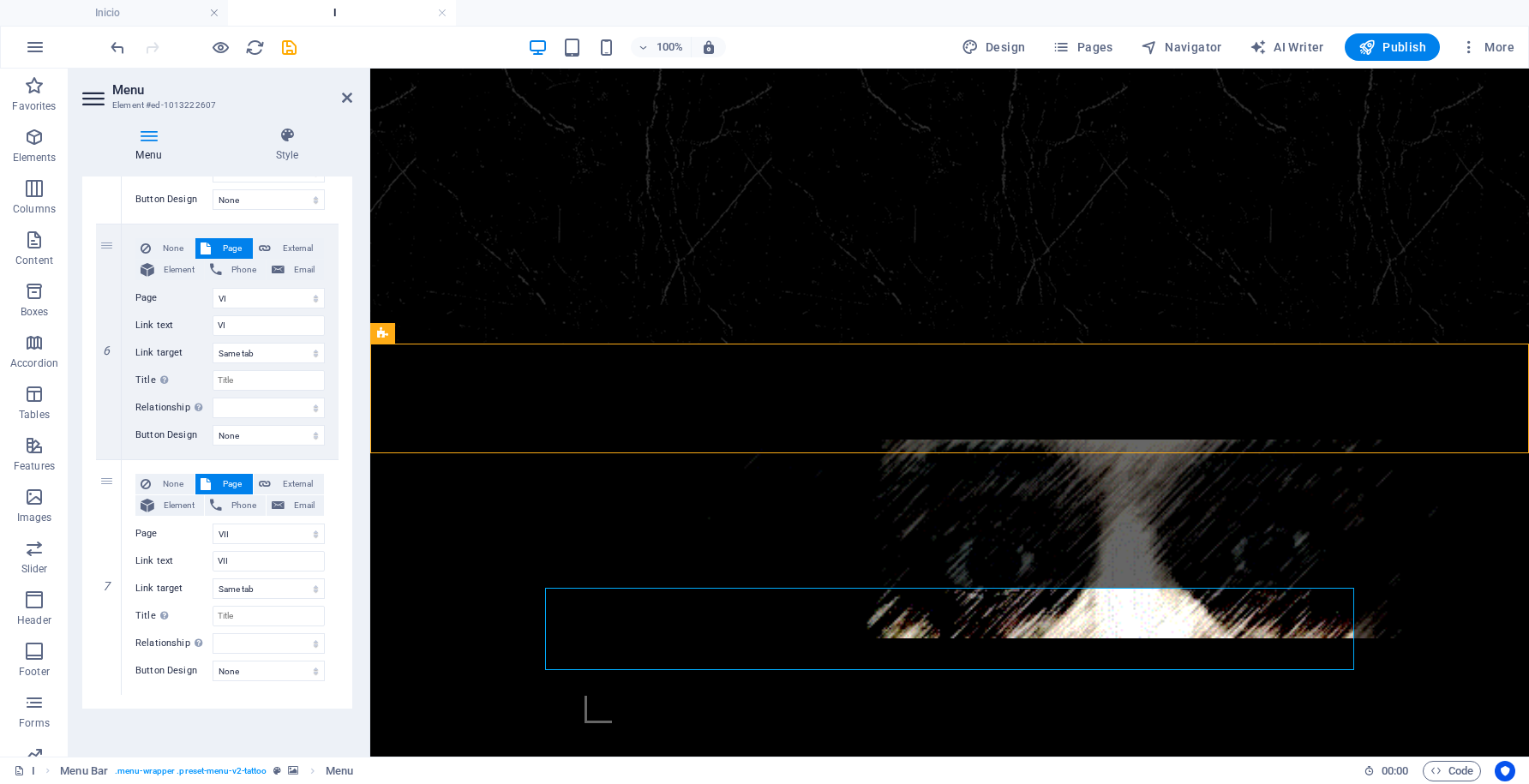
select select
select select "px"
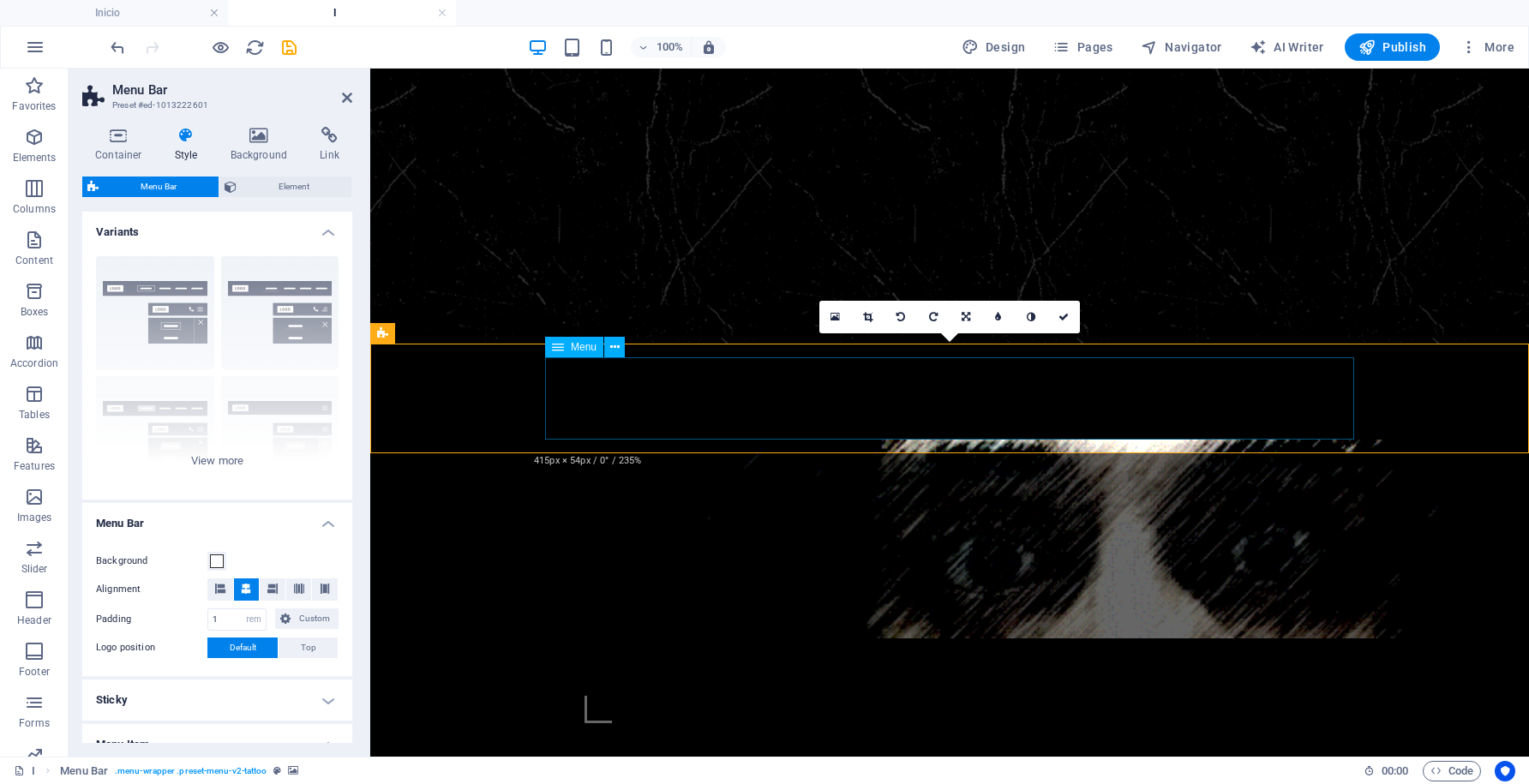
select select "1"
select select
select select "2"
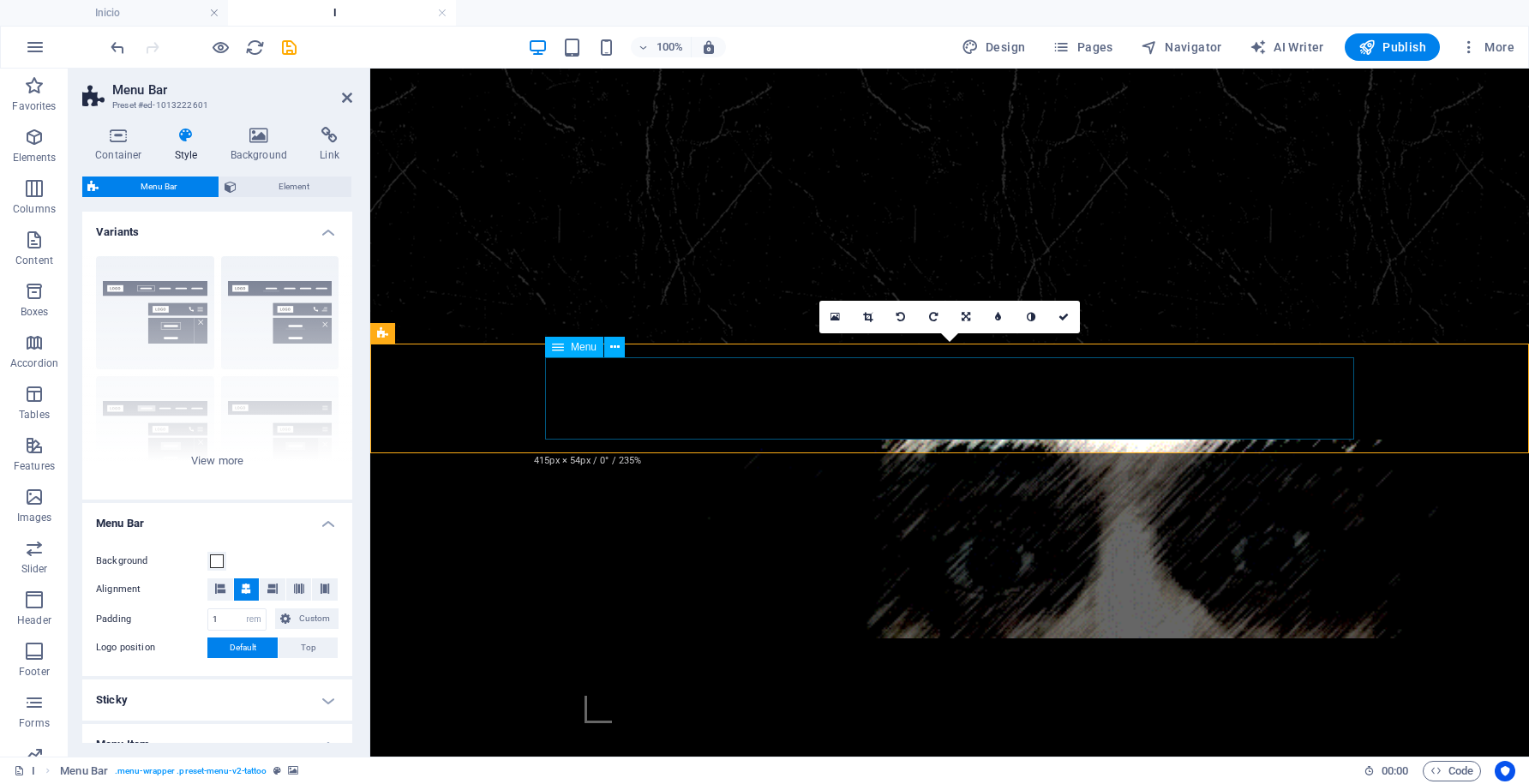
select select
select select "3"
select select
select select "4"
select select
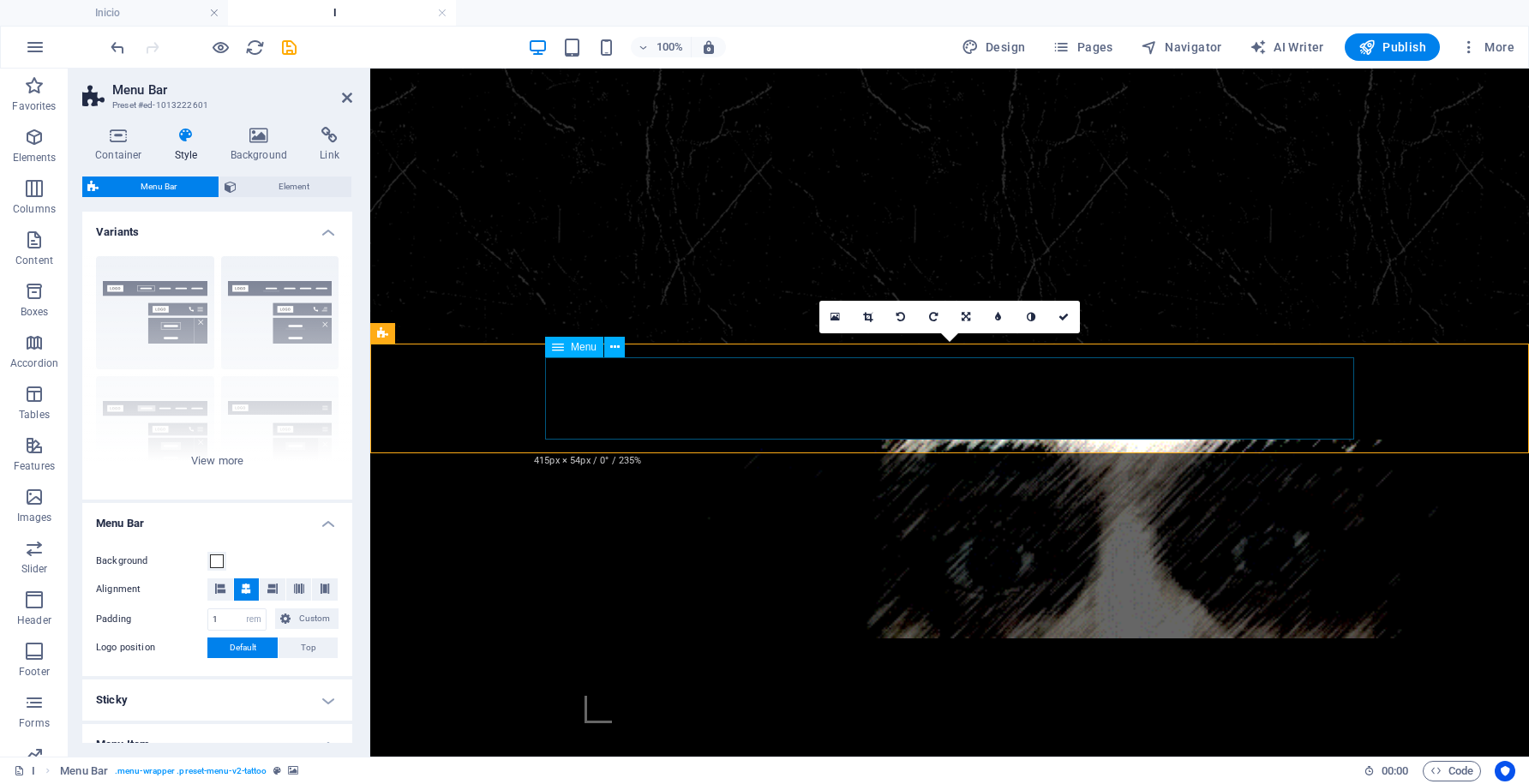
select select "5"
select select
select select "6"
select select
select select "7"
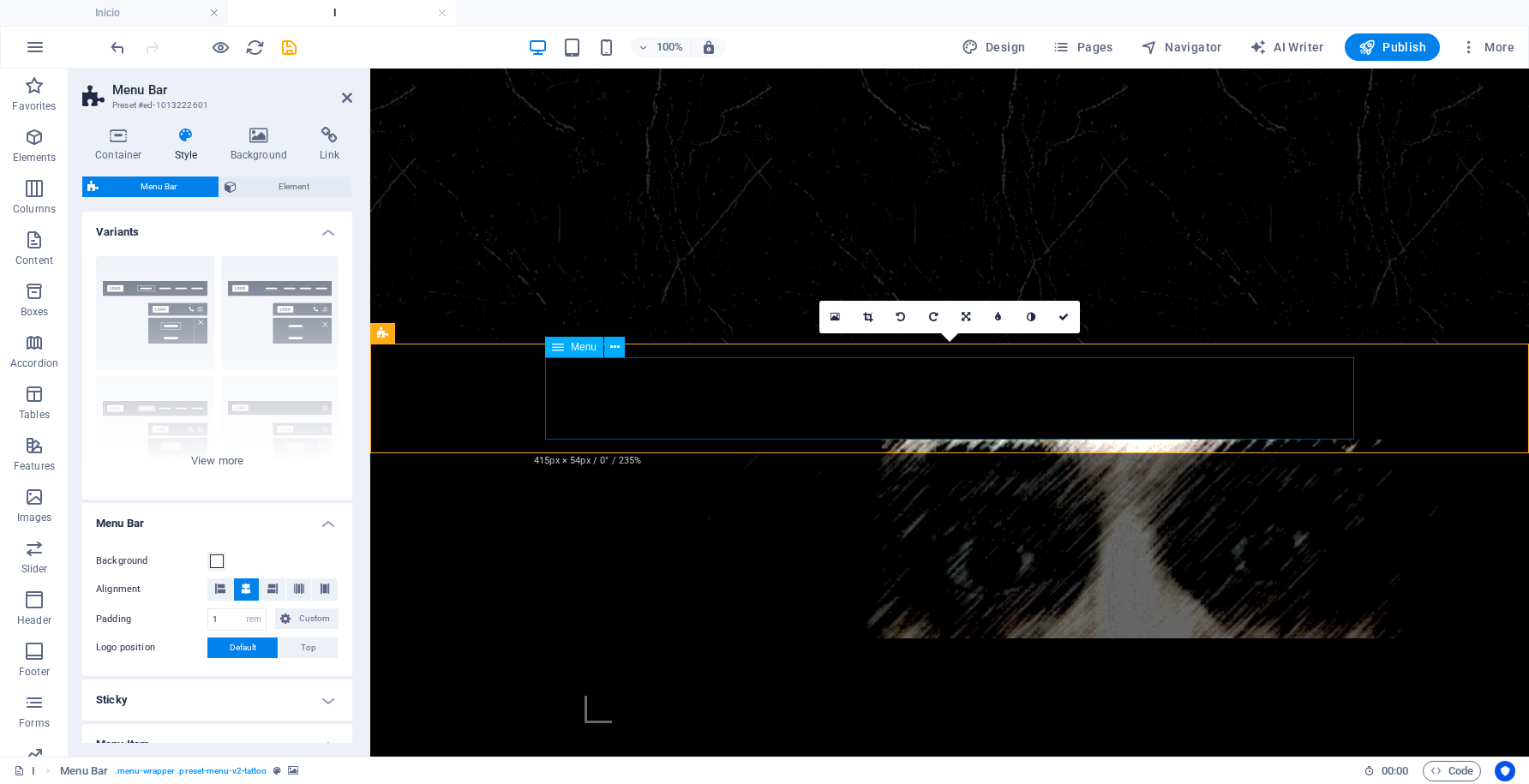
select select
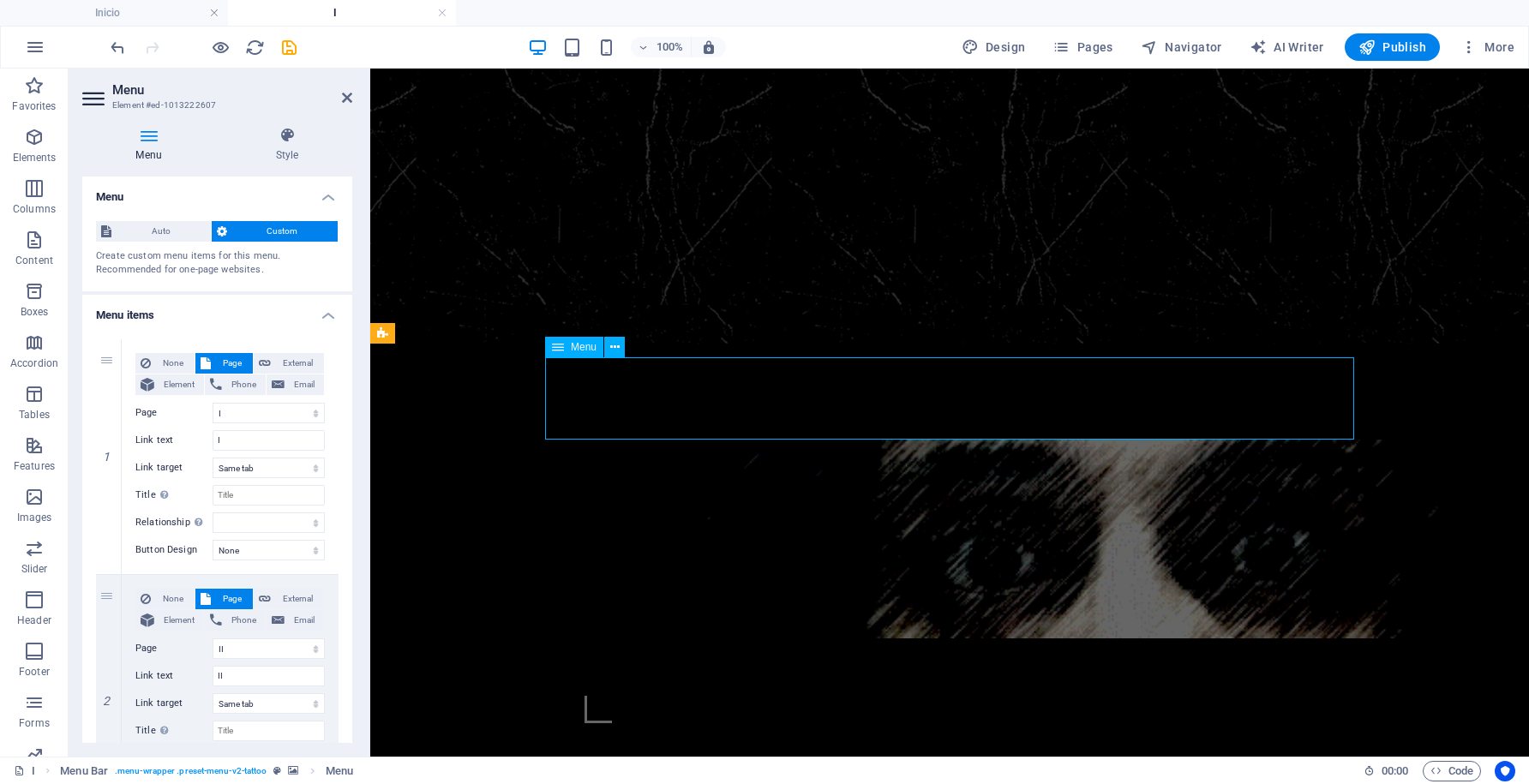
click at [1083, 53] on span "Pages" at bounding box center [1082, 47] width 60 height 17
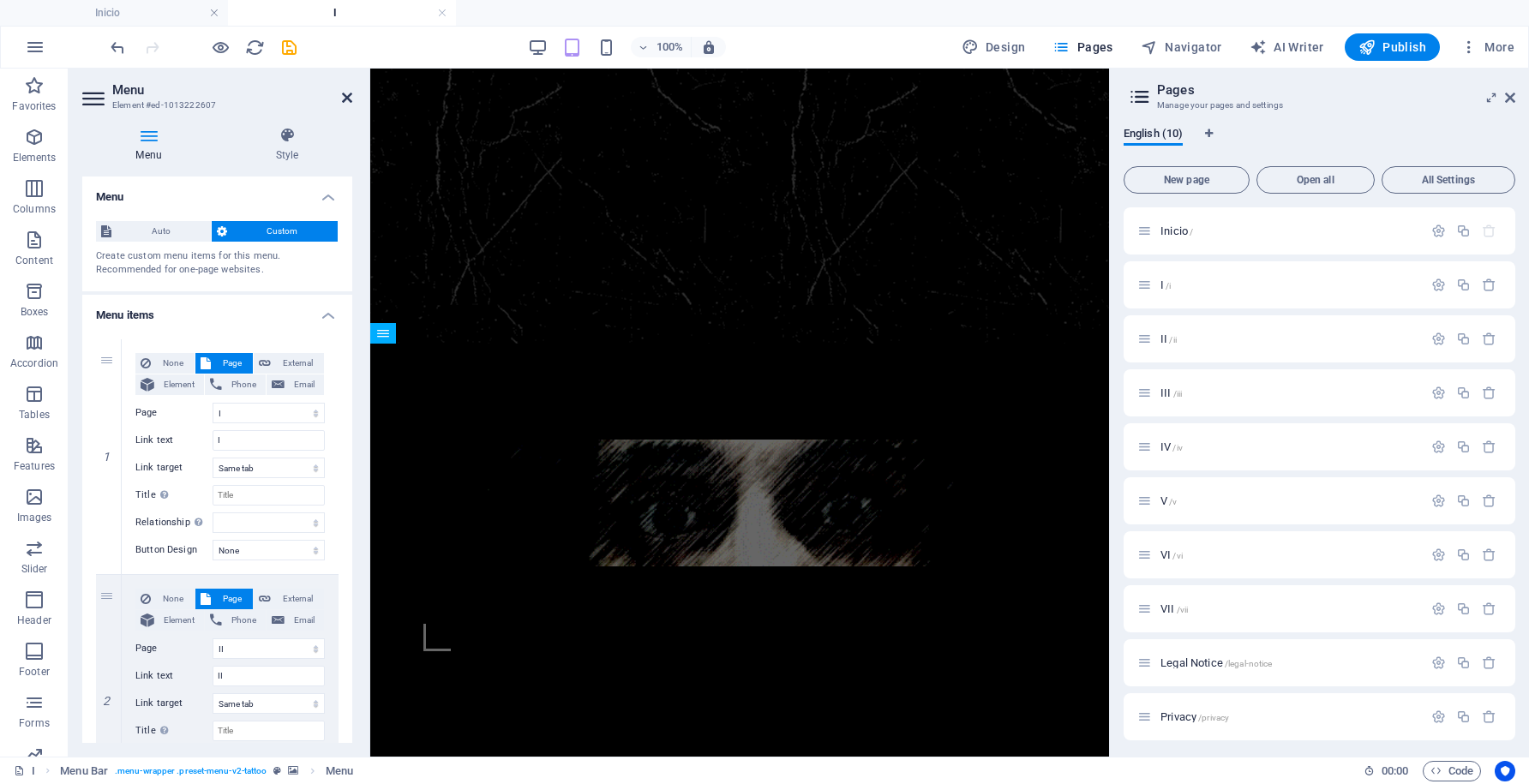
click at [344, 96] on icon at bounding box center [347, 98] width 11 height 13
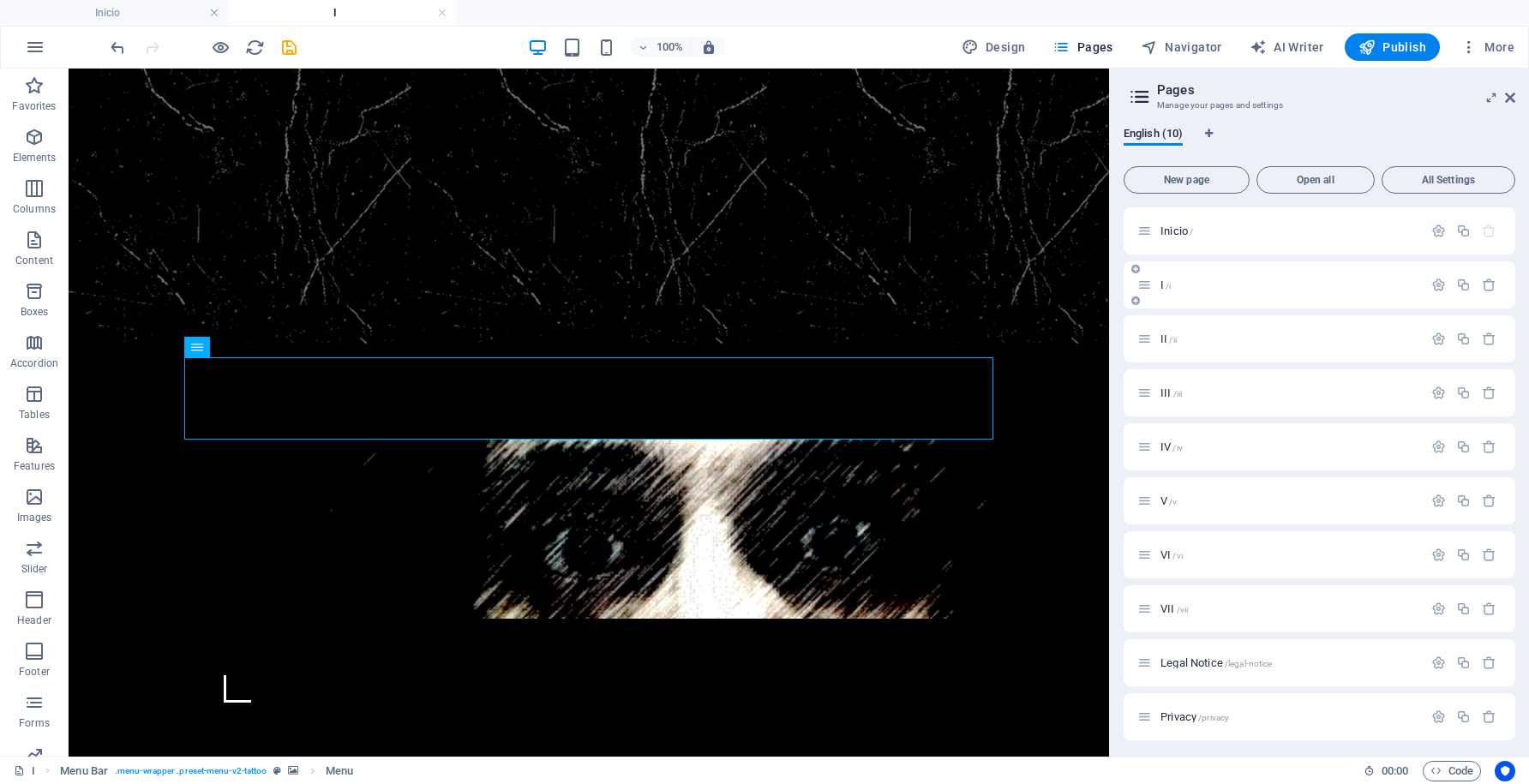
click at [1167, 287] on span "/i" at bounding box center [1168, 286] width 5 height 10
click at [1431, 287] on icon "button" at bounding box center [1438, 285] width 14 height 14
click at [1437, 334] on icon "button" at bounding box center [1438, 334] width 14 height 14
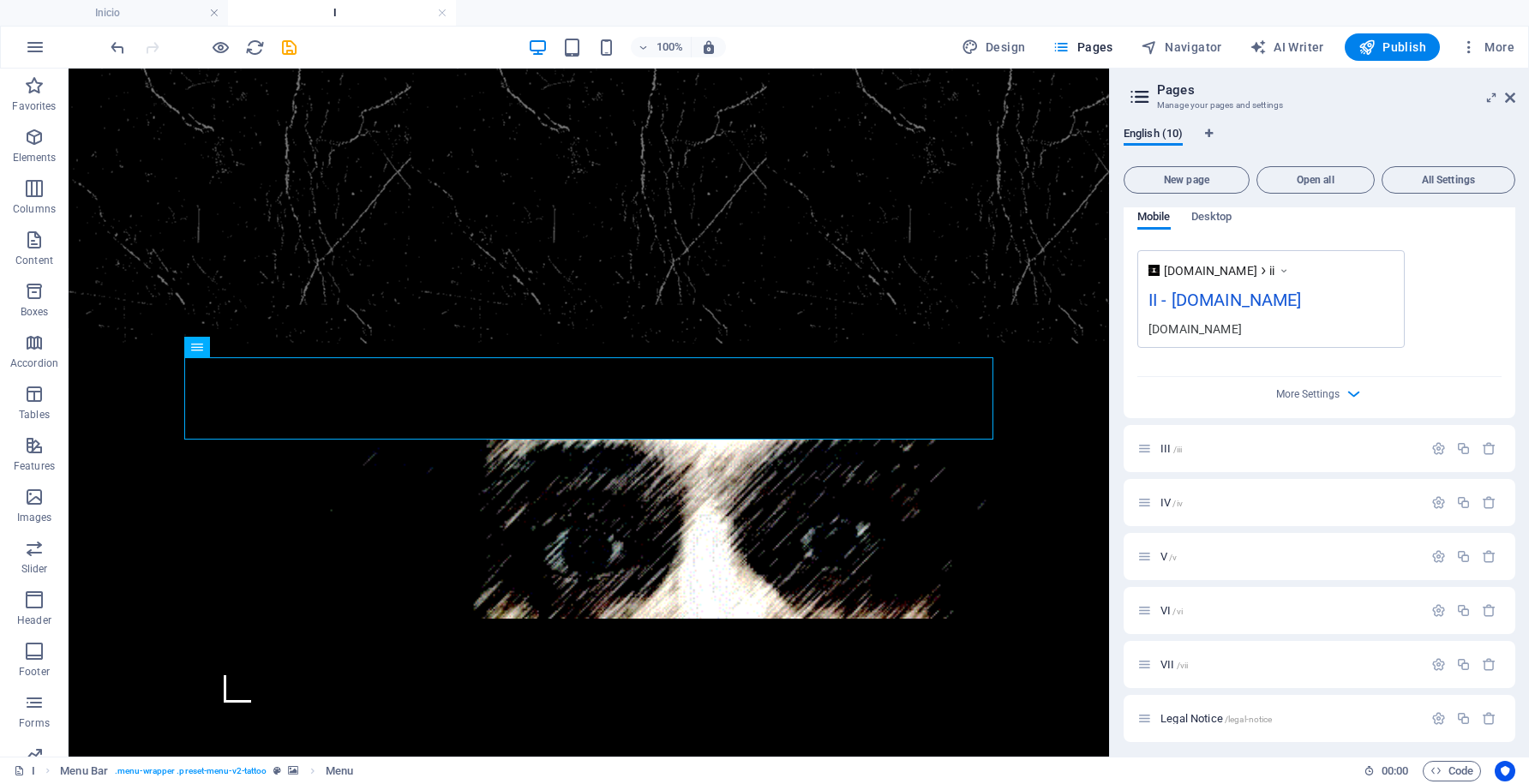
scroll to position [1281, 0]
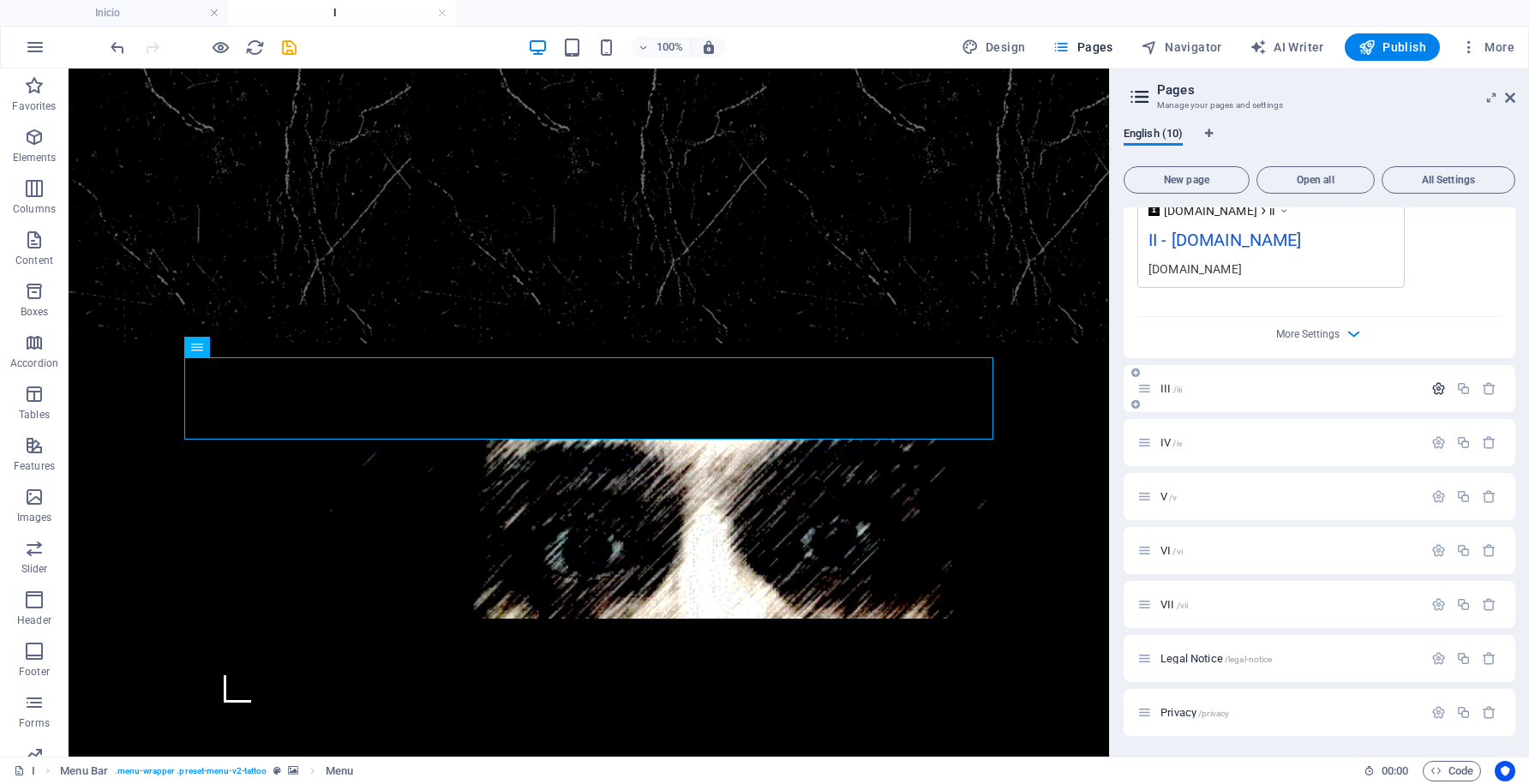
click at [1436, 391] on icon "button" at bounding box center [1438, 388] width 14 height 14
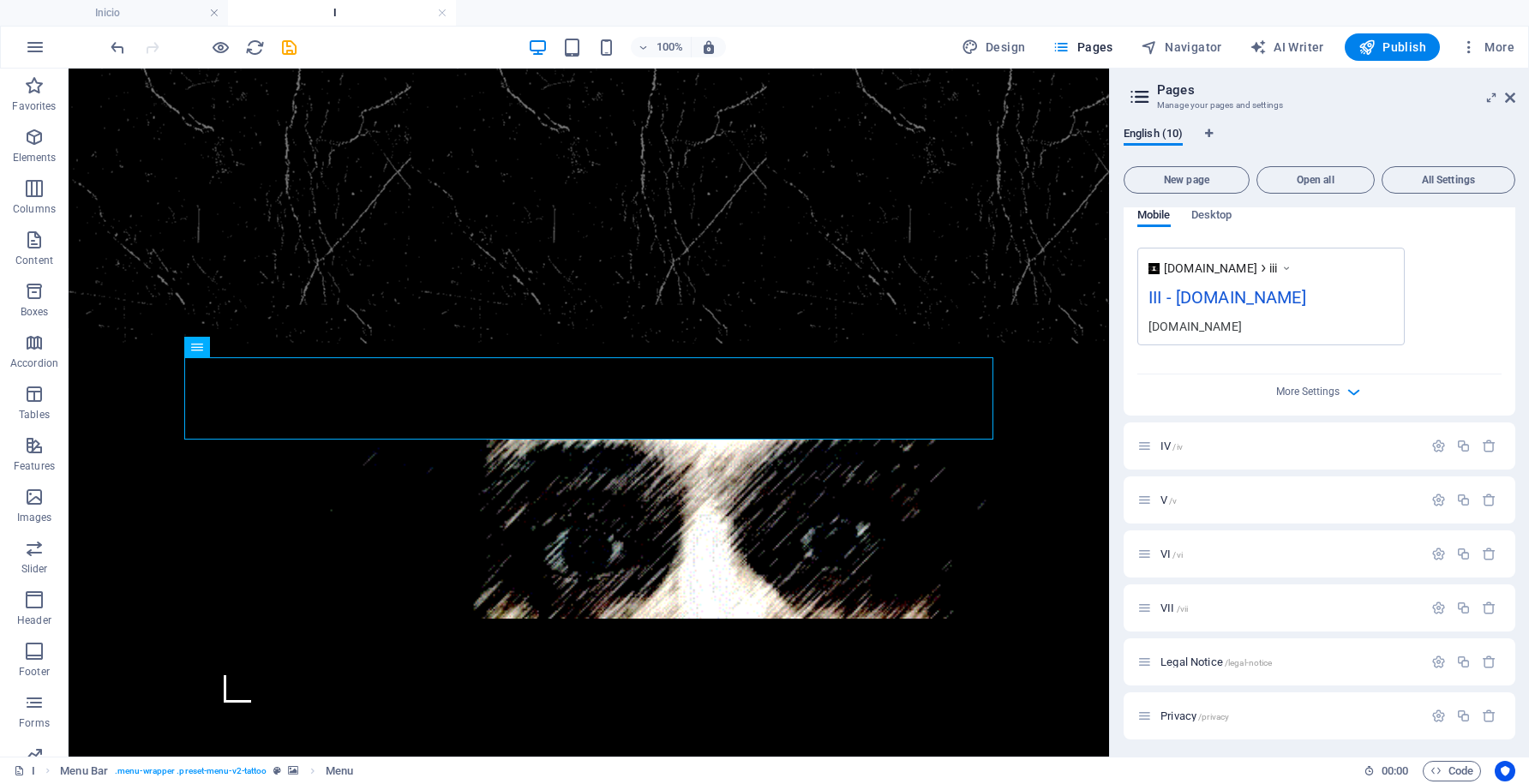
scroll to position [1920, 0]
click at [1441, 442] on icon "button" at bounding box center [1438, 442] width 14 height 14
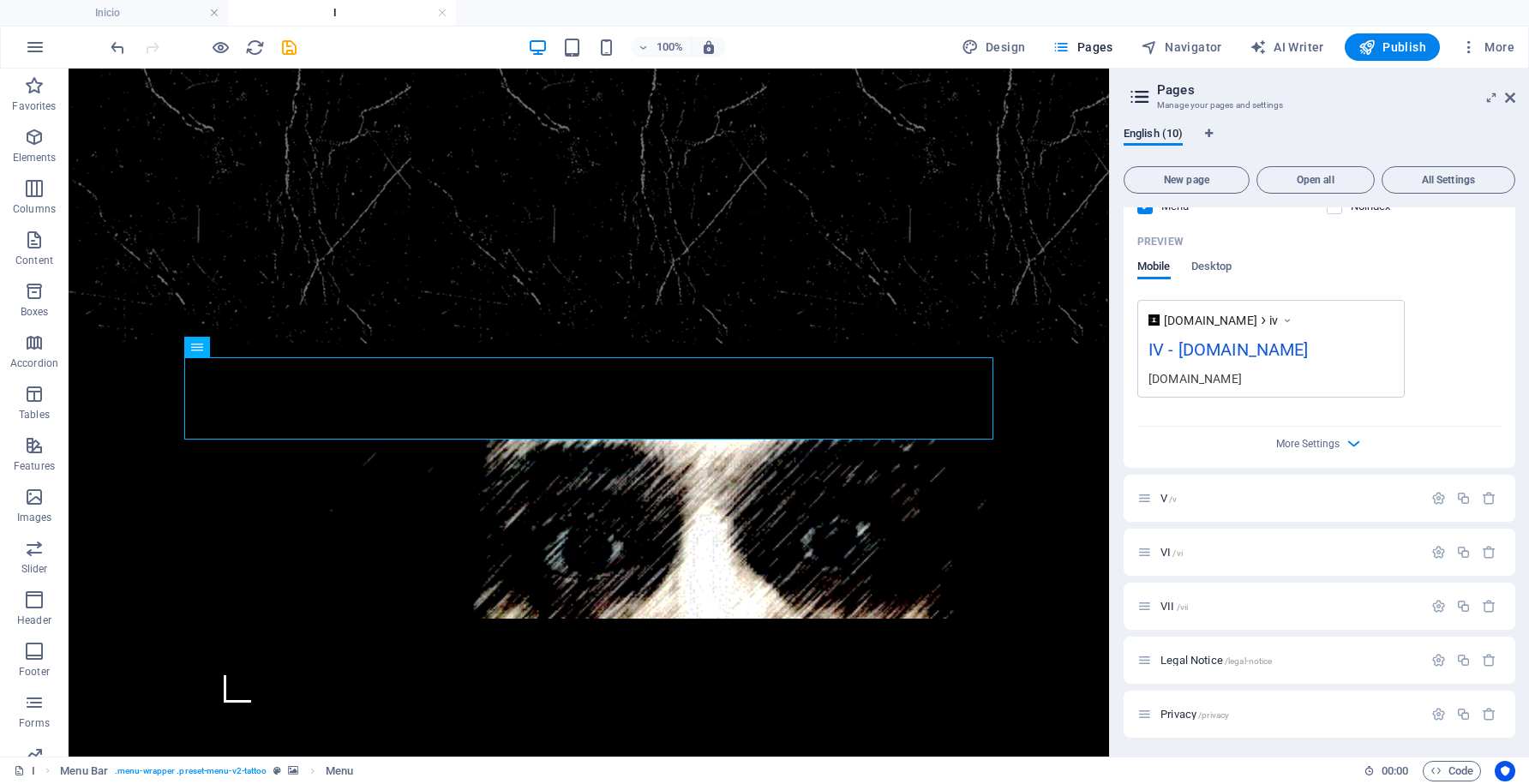
scroll to position [2559, 0]
click at [1436, 494] on icon "button" at bounding box center [1438, 496] width 14 height 14
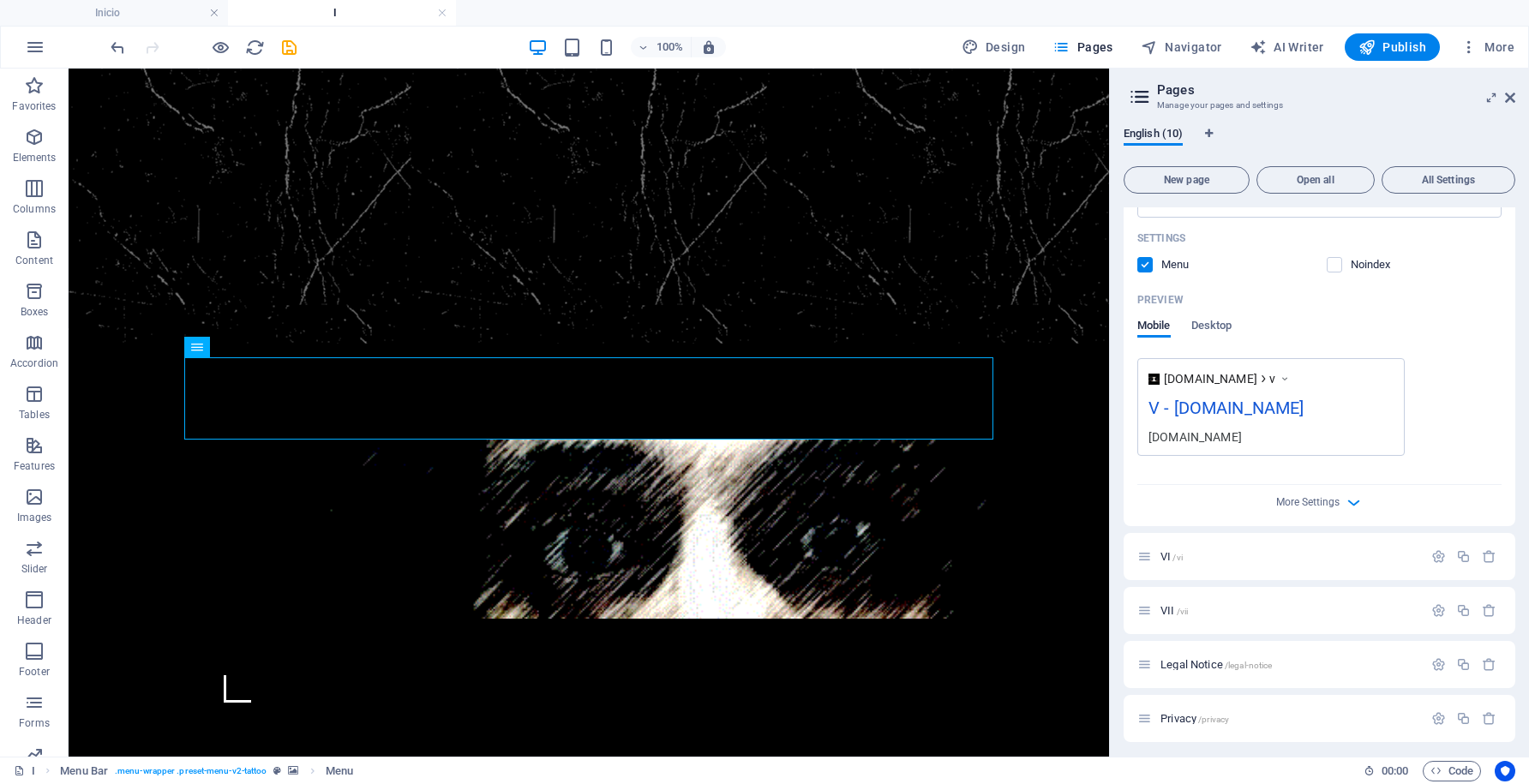
scroll to position [3197, 0]
click at [1439, 548] on icon "button" at bounding box center [1438, 550] width 14 height 14
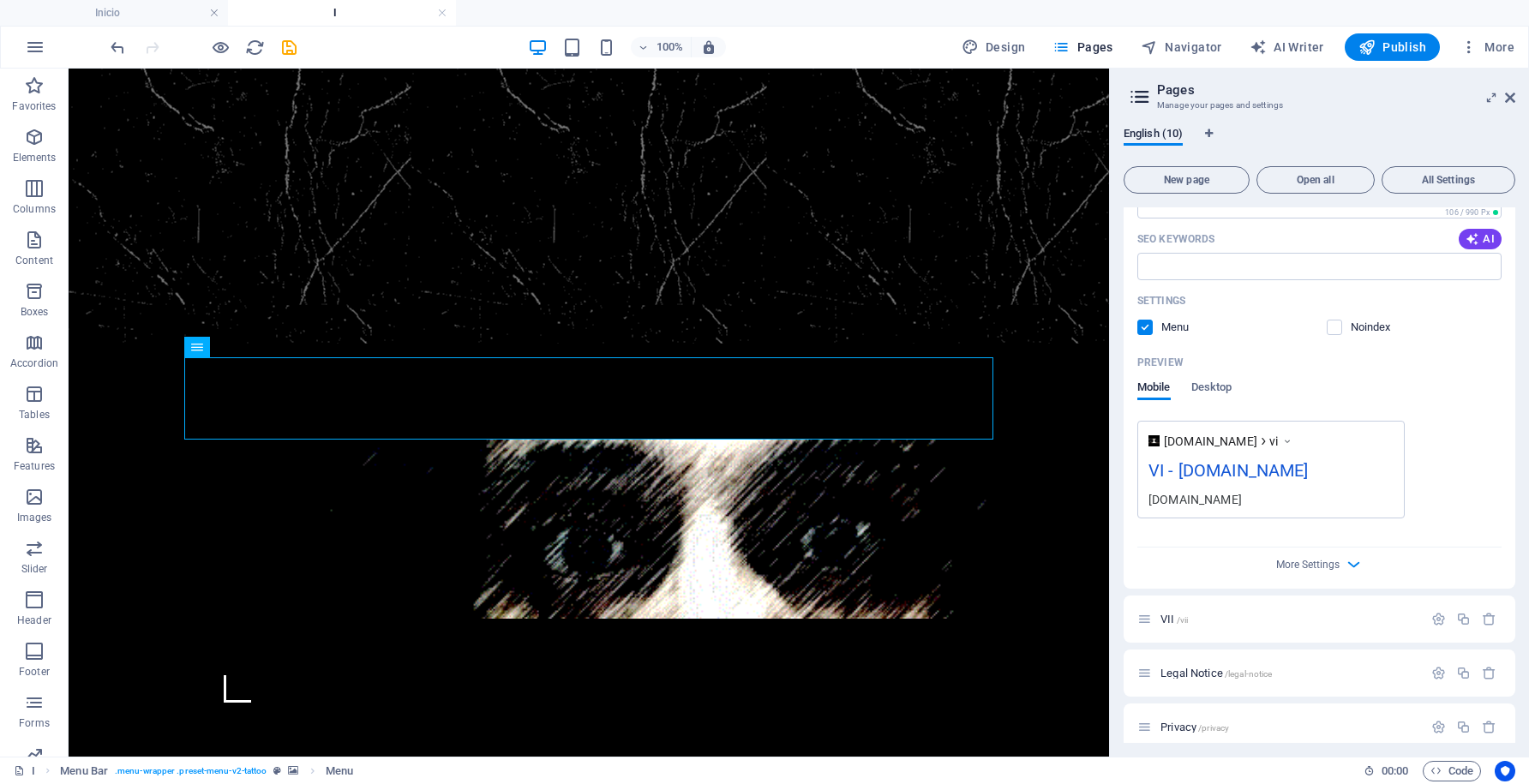
scroll to position [3836, 0]
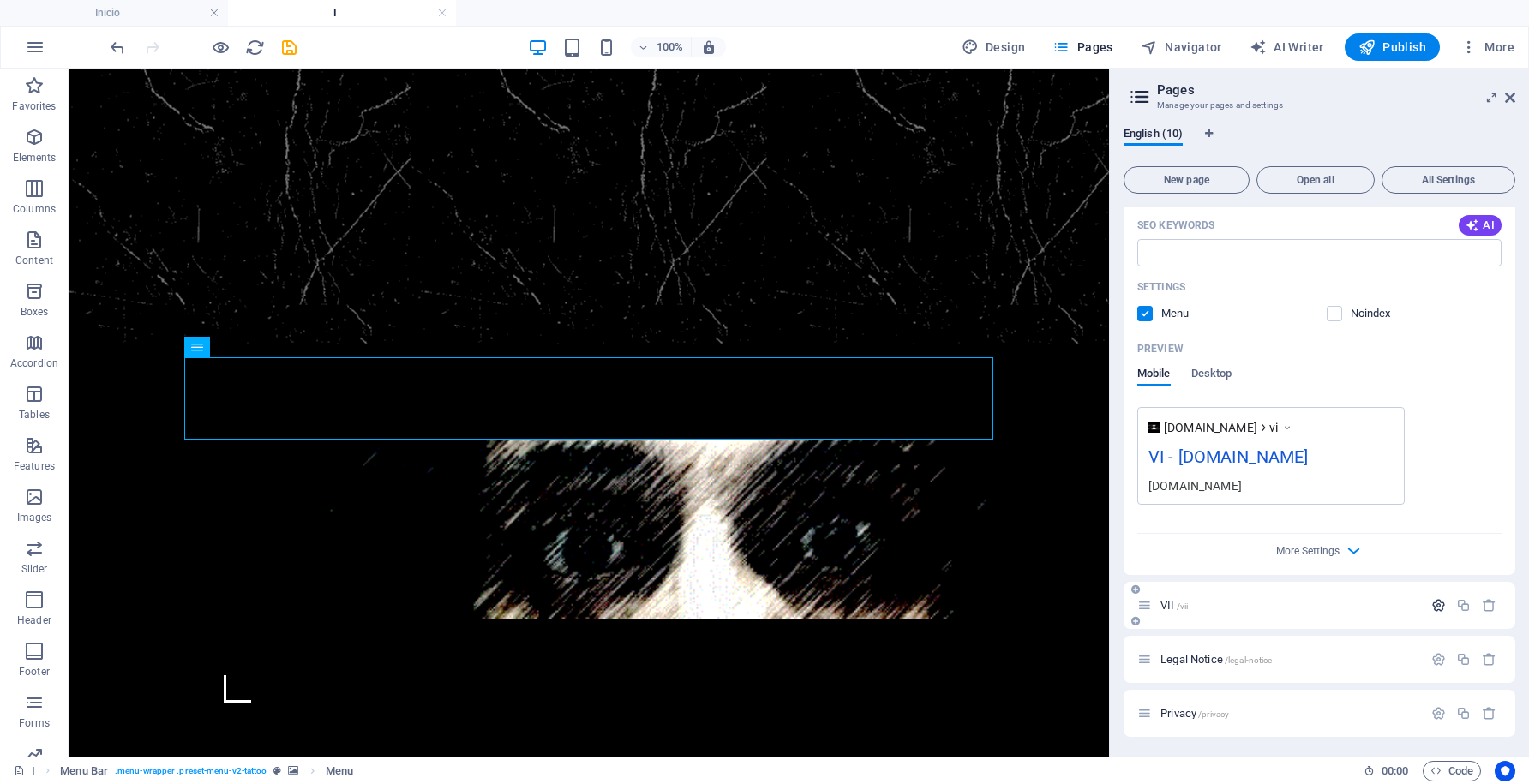
click at [1439, 603] on icon "button" at bounding box center [1438, 605] width 14 height 14
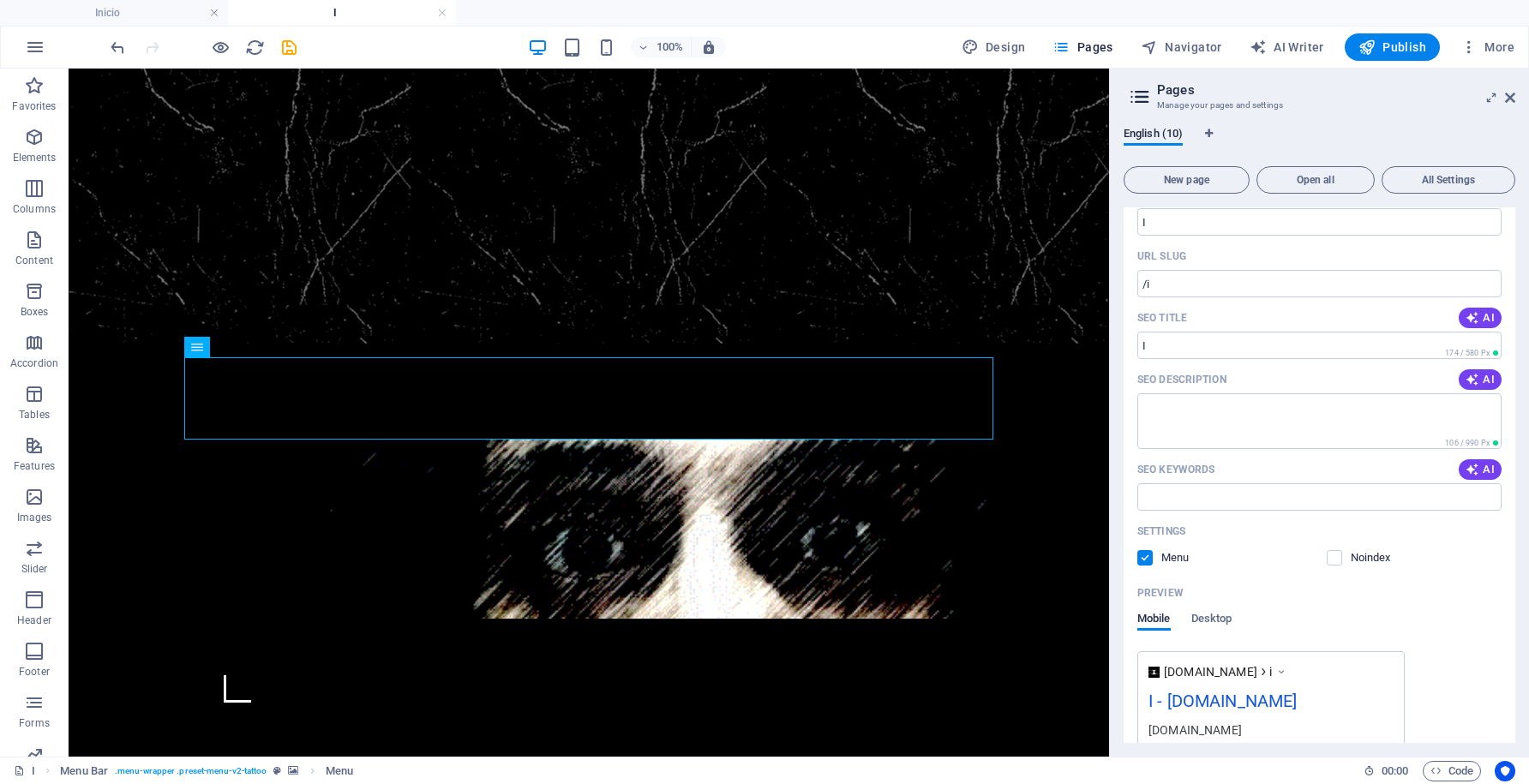
scroll to position [0, 0]
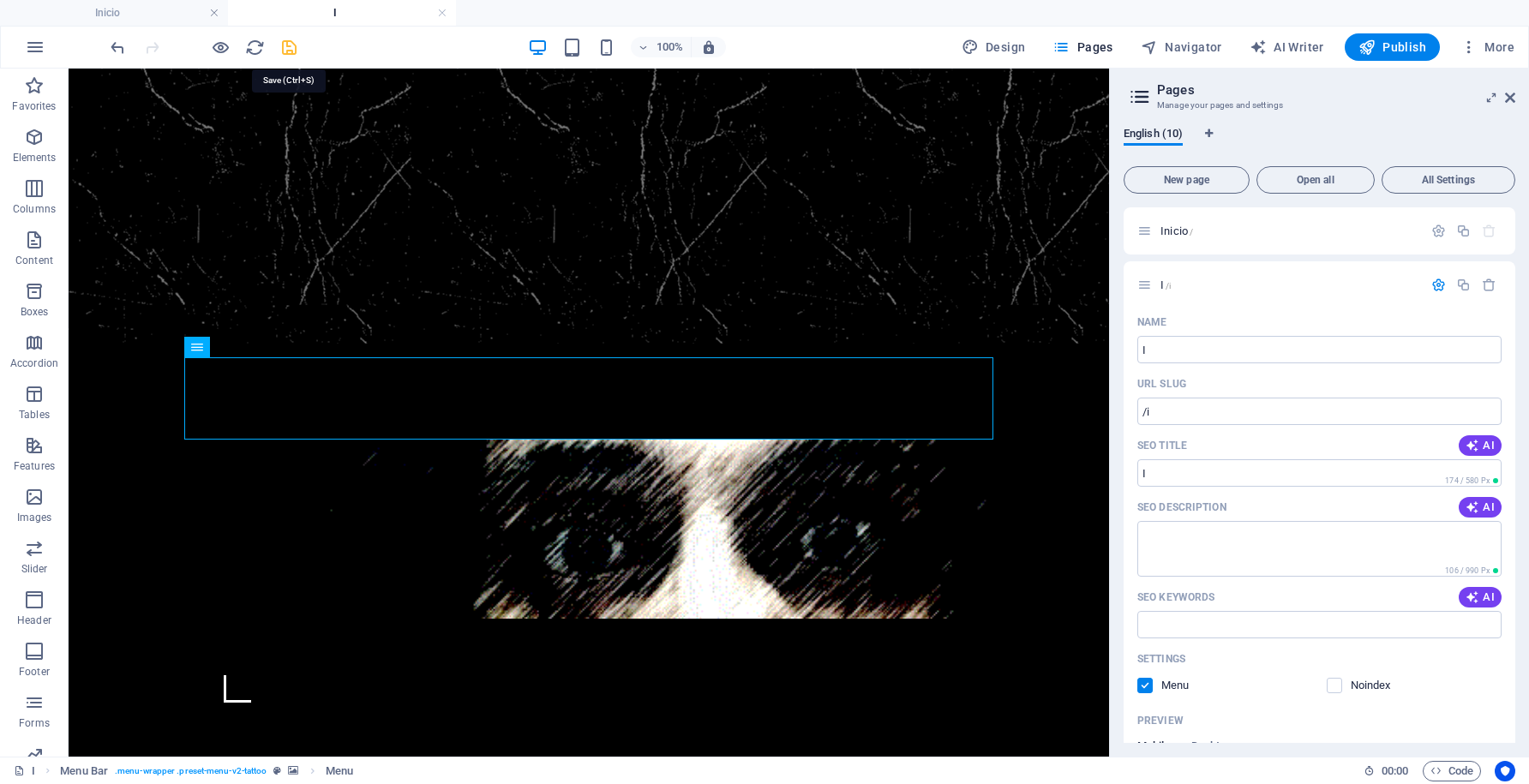
click at [287, 46] on icon "save" at bounding box center [289, 47] width 20 height 20
select select "rem"
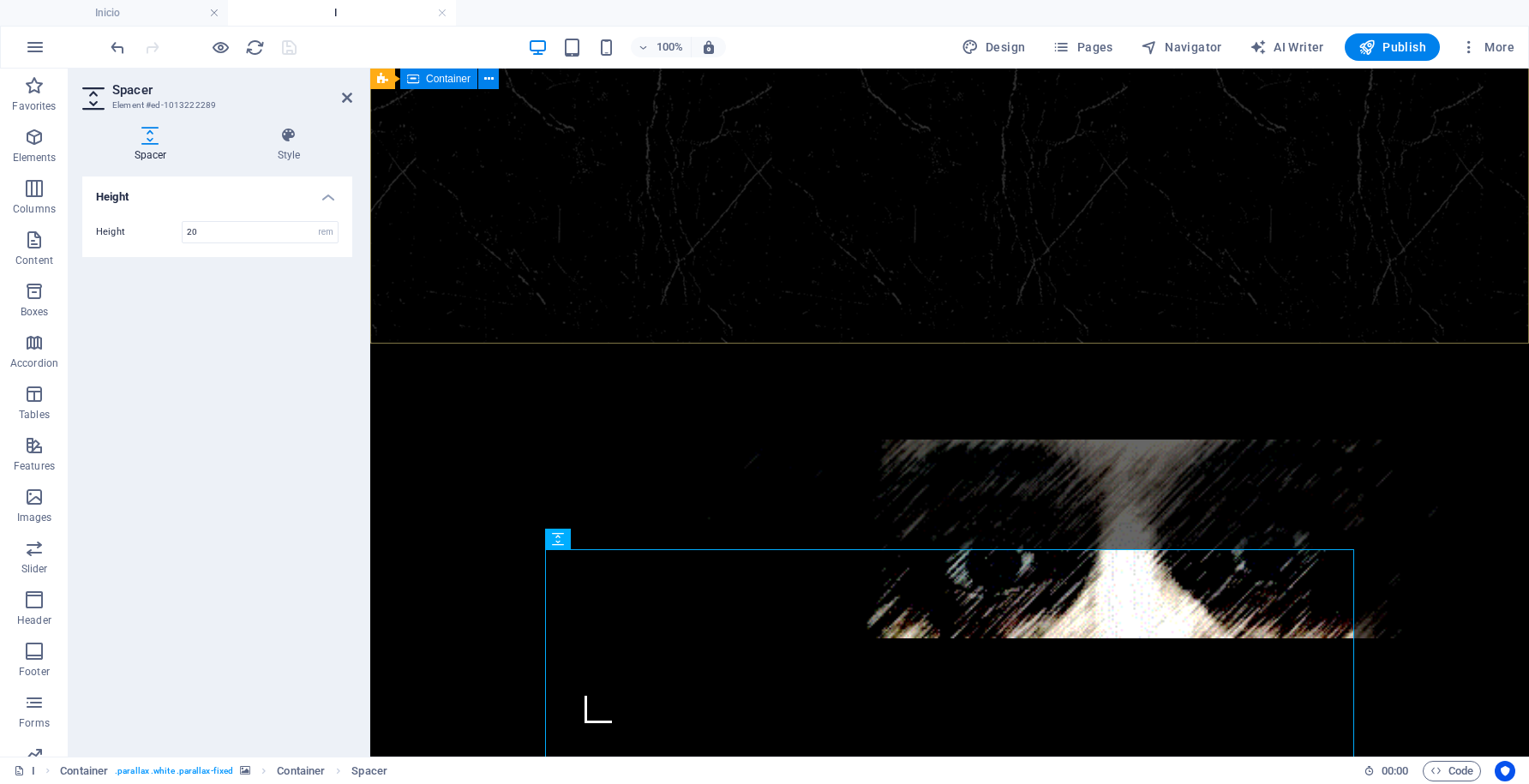
click at [924, 343] on div at bounding box center [949, 587] width 1159 height 488
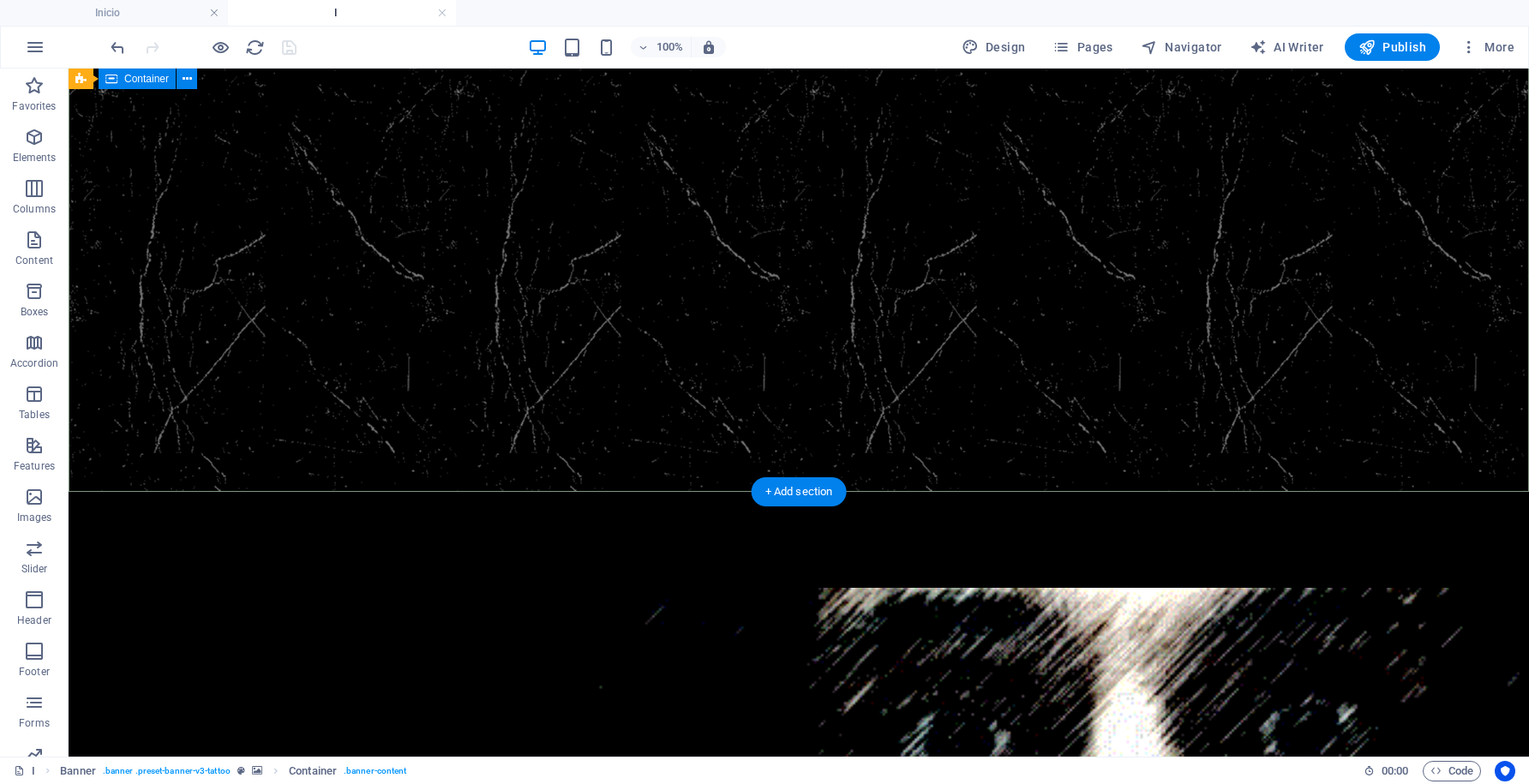
scroll to position [198, 0]
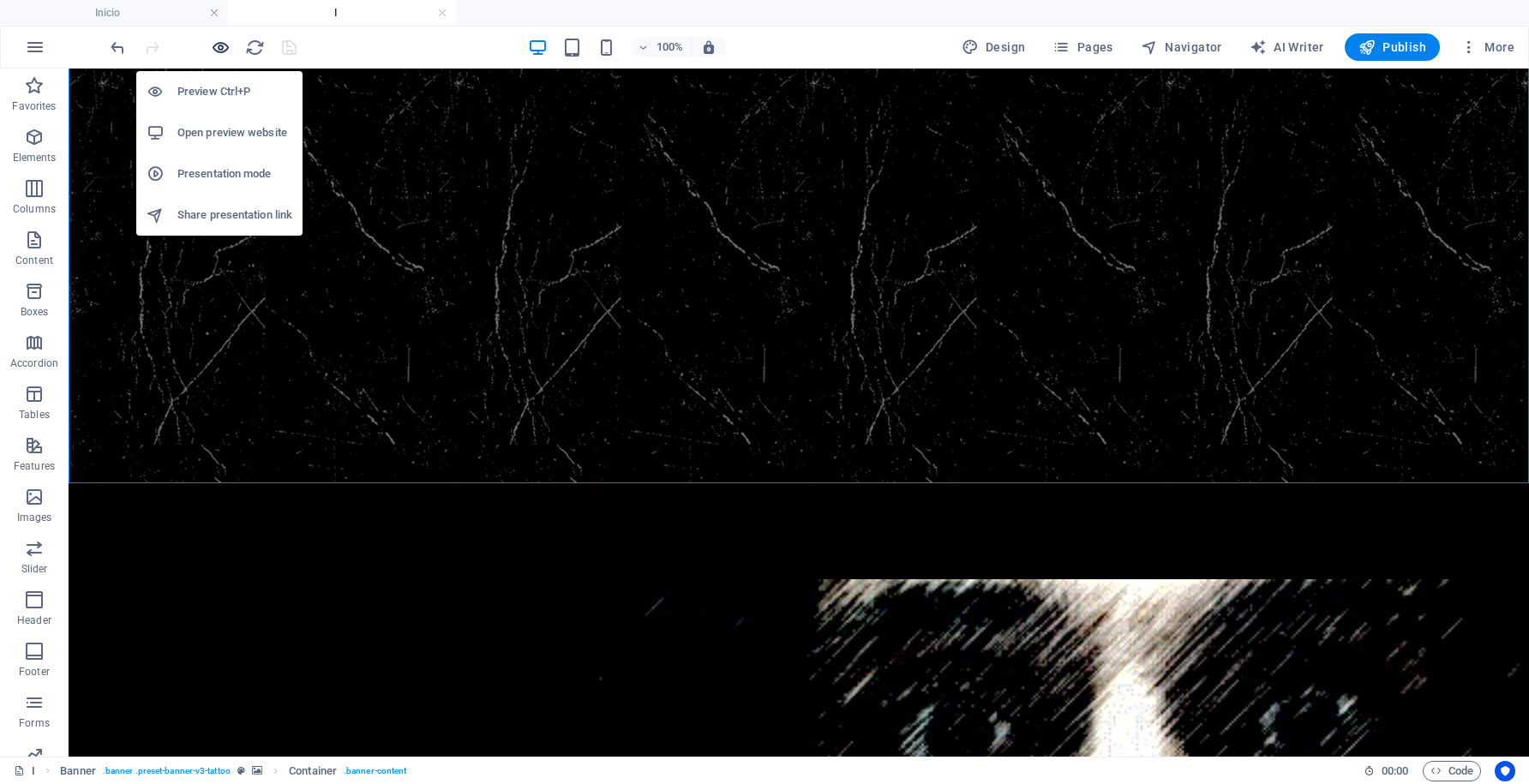
click at [221, 54] on icon "button" at bounding box center [220, 47] width 20 height 20
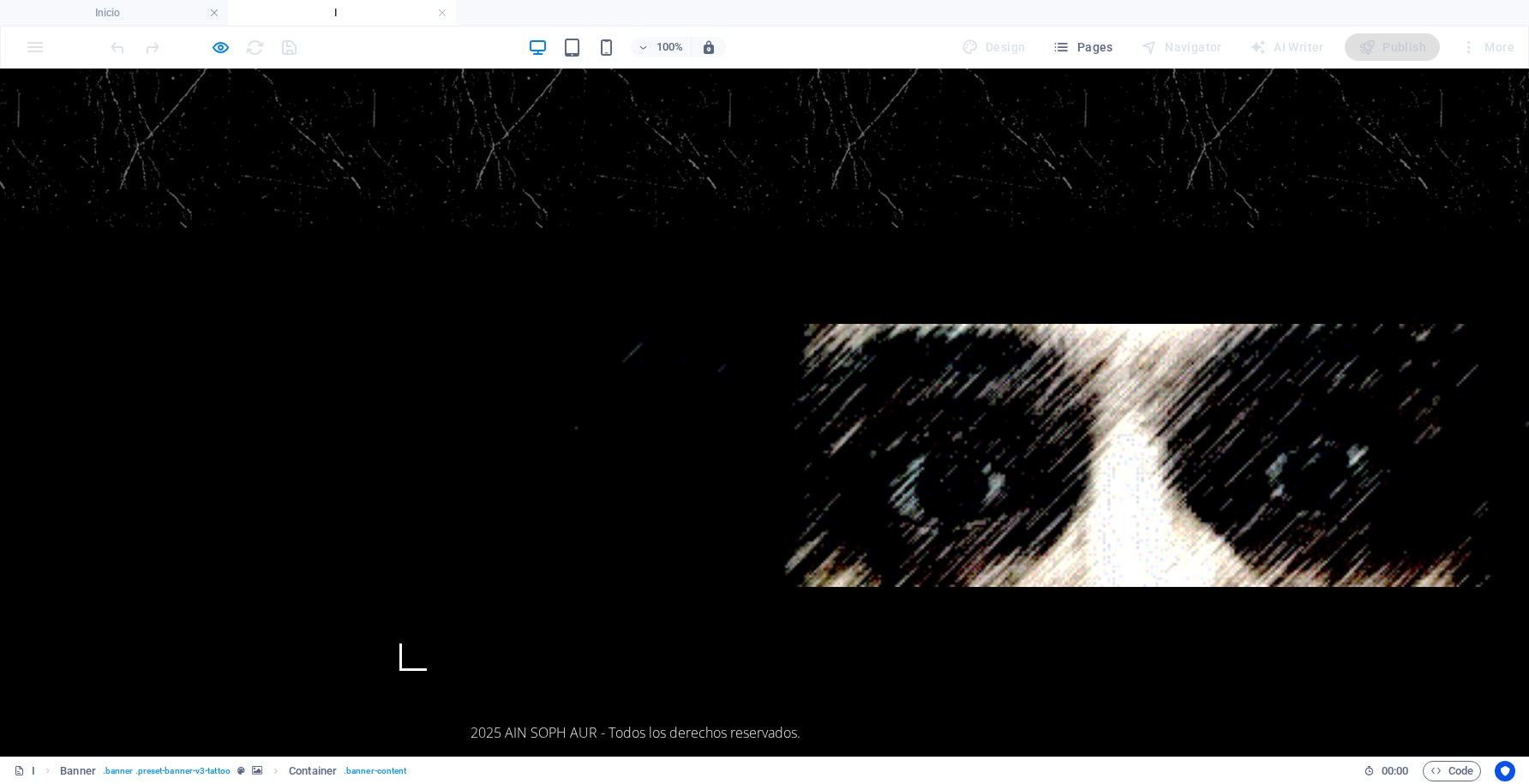
scroll to position [796, 0]
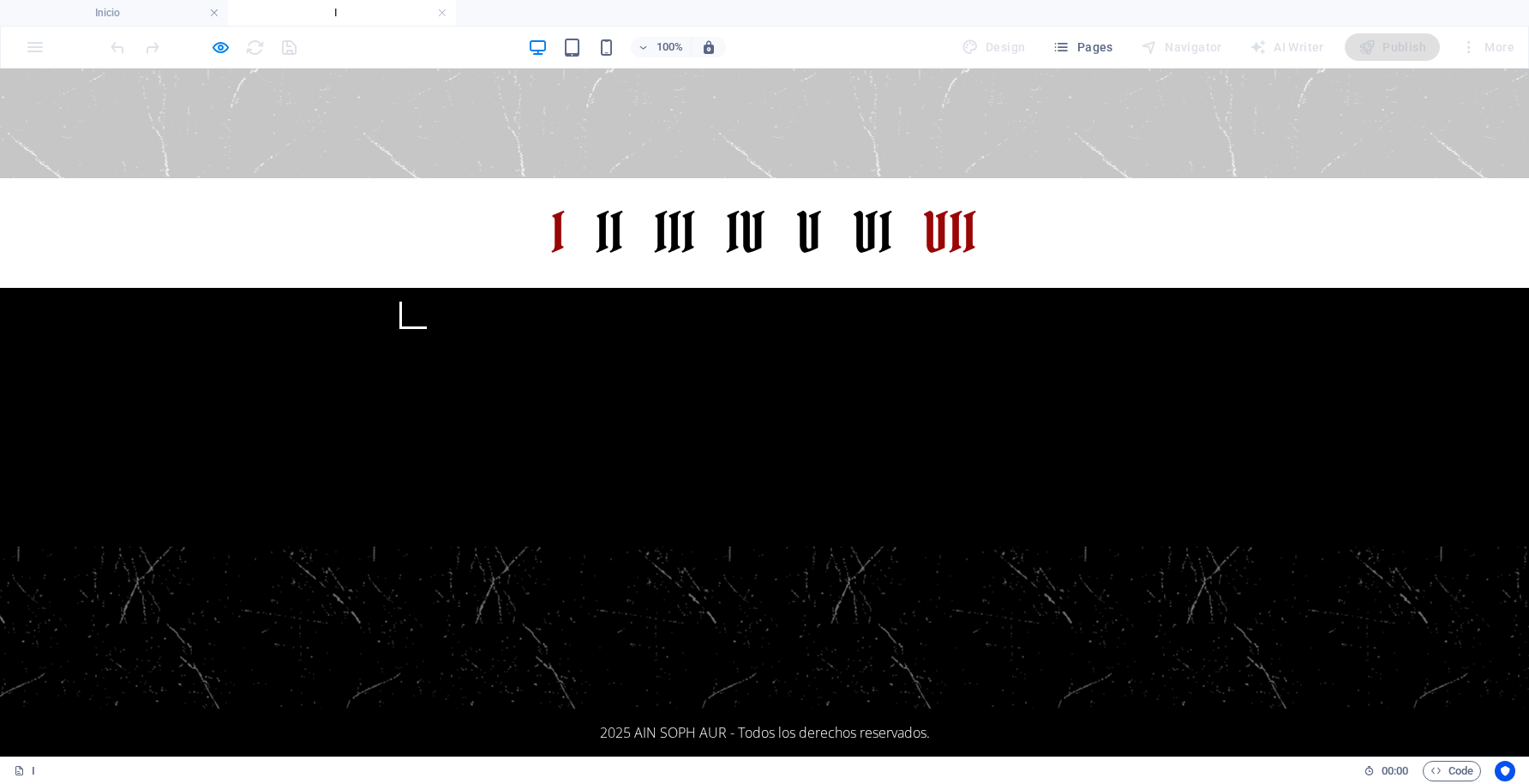
click at [938, 192] on link "VII" at bounding box center [950, 233] width 53 height 82
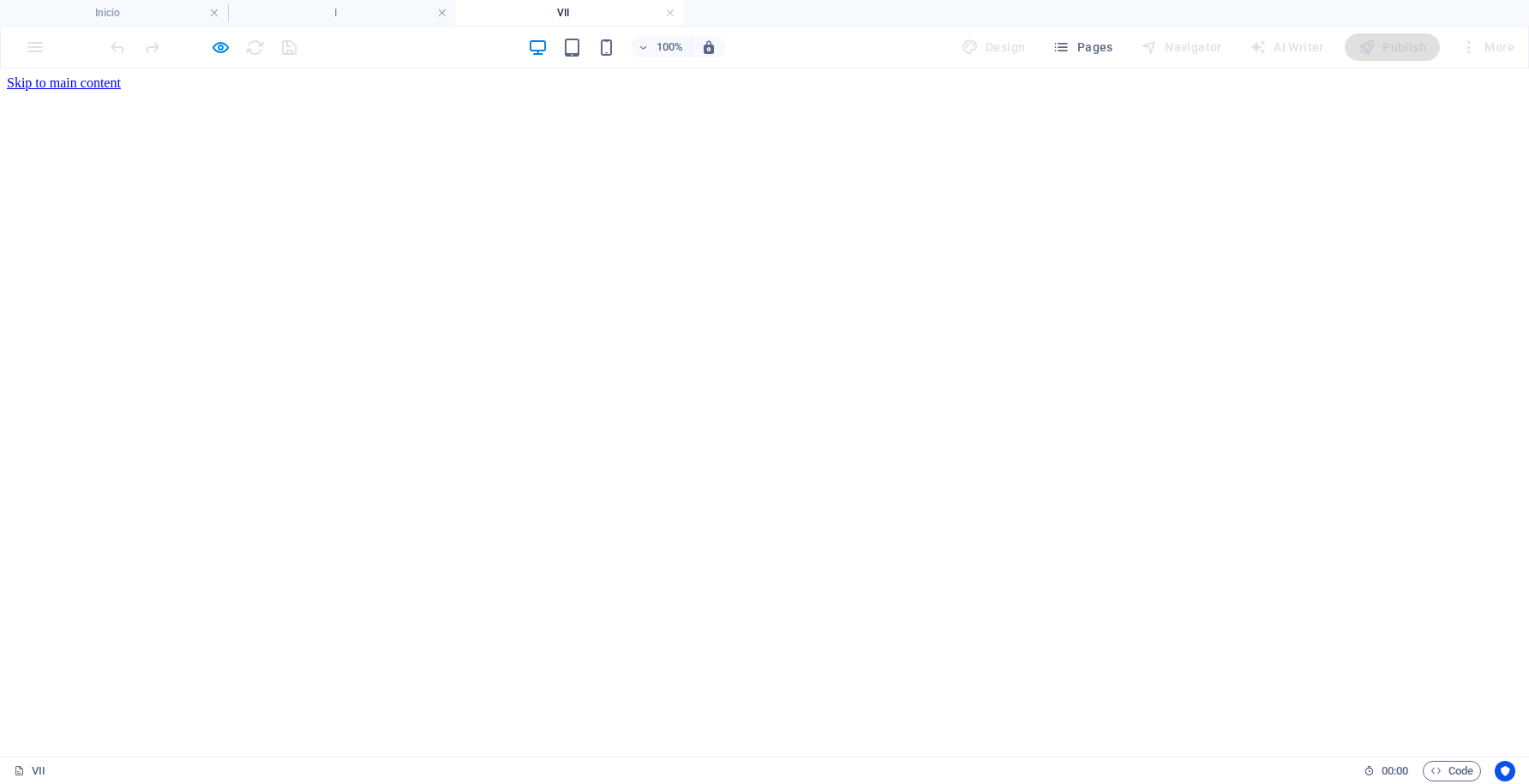
scroll to position [0, 0]
click at [156, 17] on h4 "Inicio" at bounding box center [114, 13] width 228 height 19
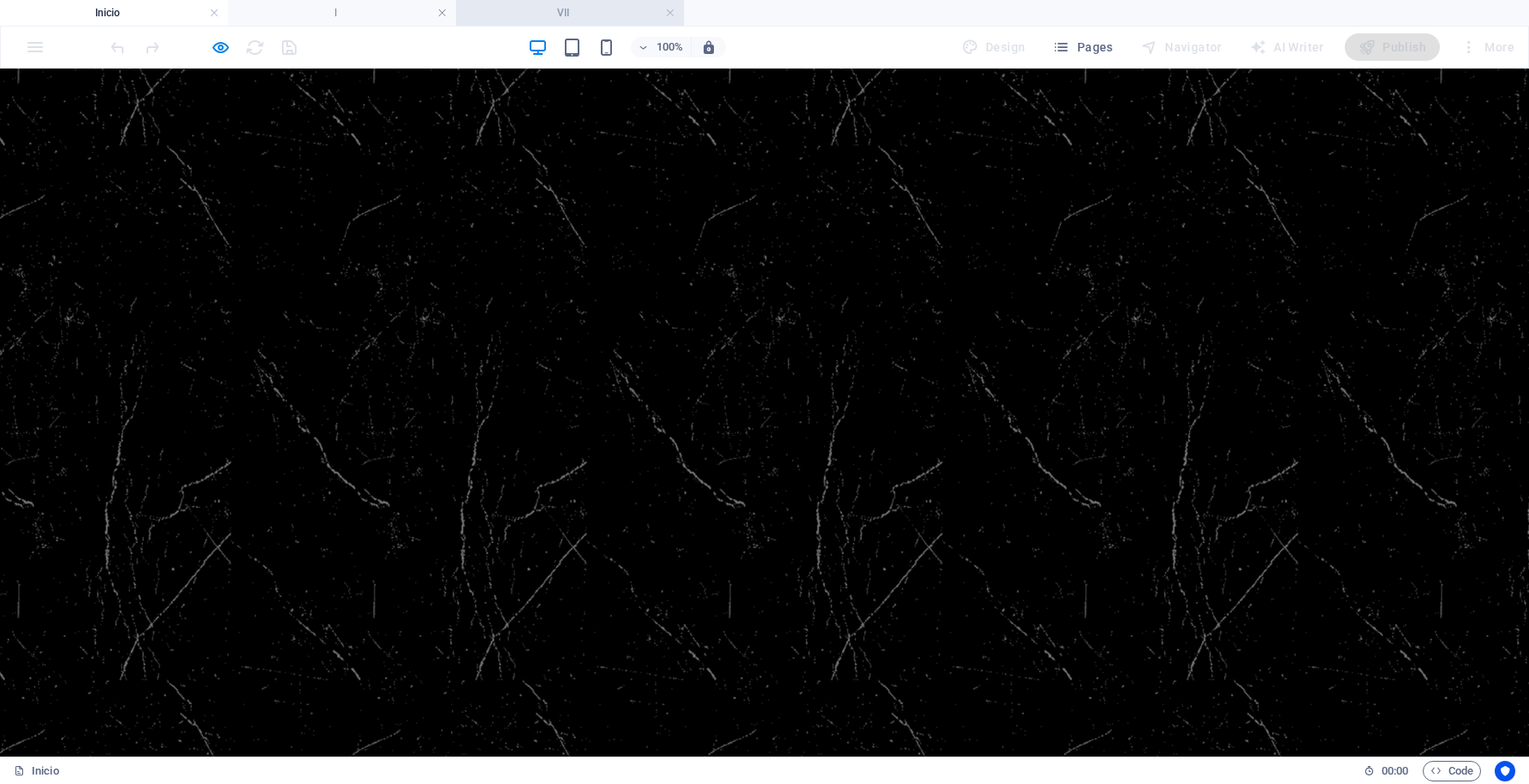
click at [557, 12] on h4 "VII" at bounding box center [570, 13] width 228 height 19
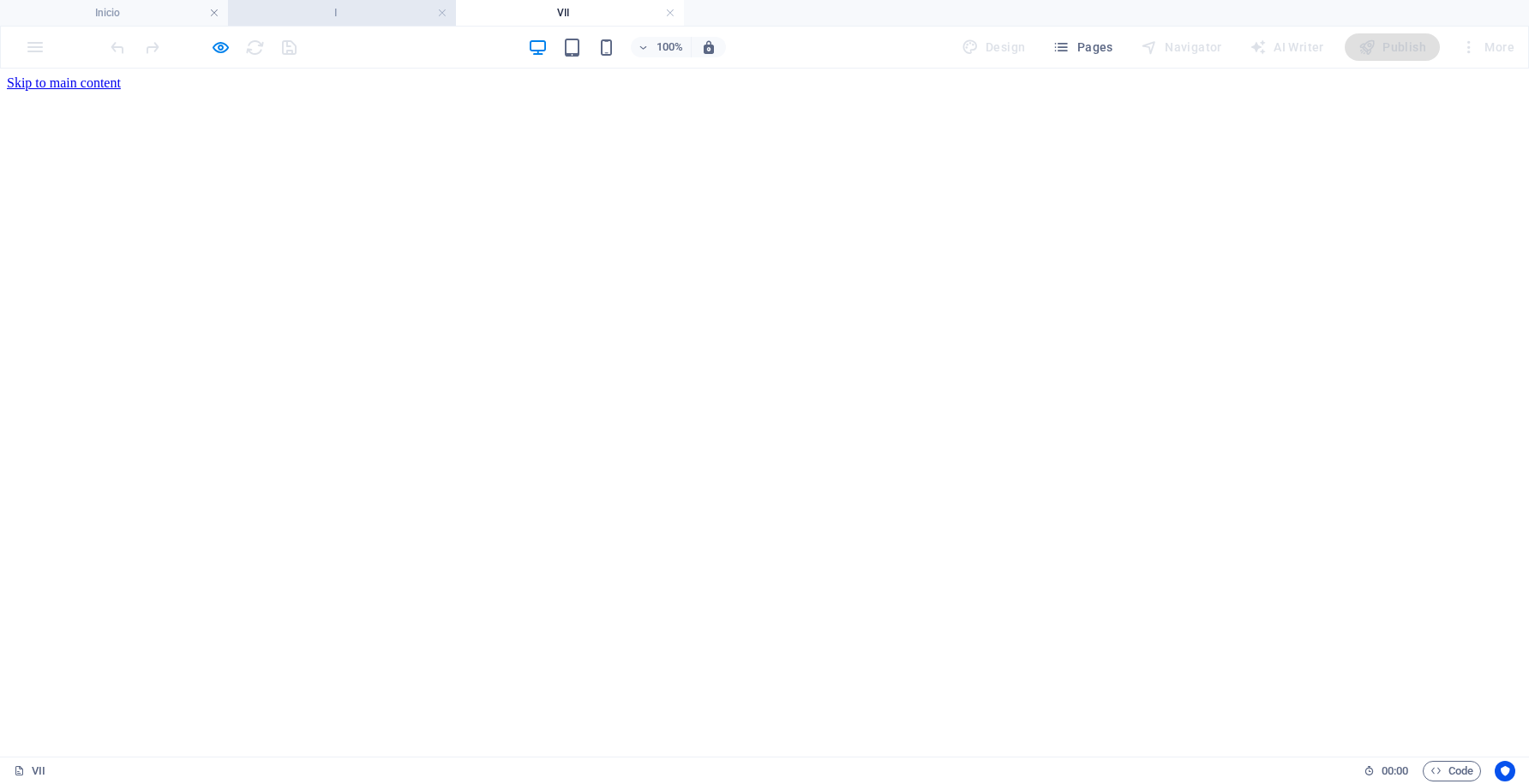
click at [370, 15] on h4 "I" at bounding box center [342, 13] width 228 height 19
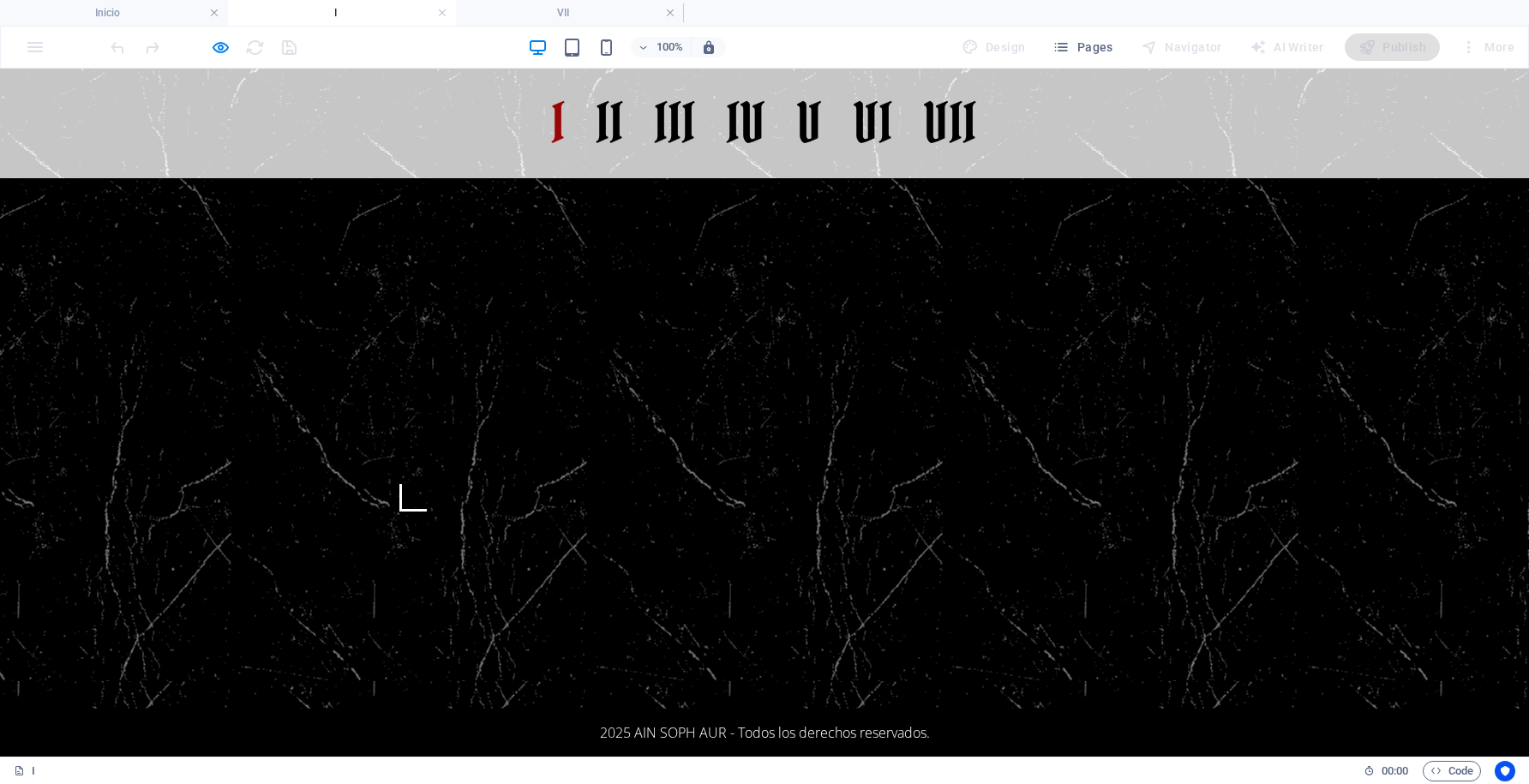
scroll to position [726, 0]
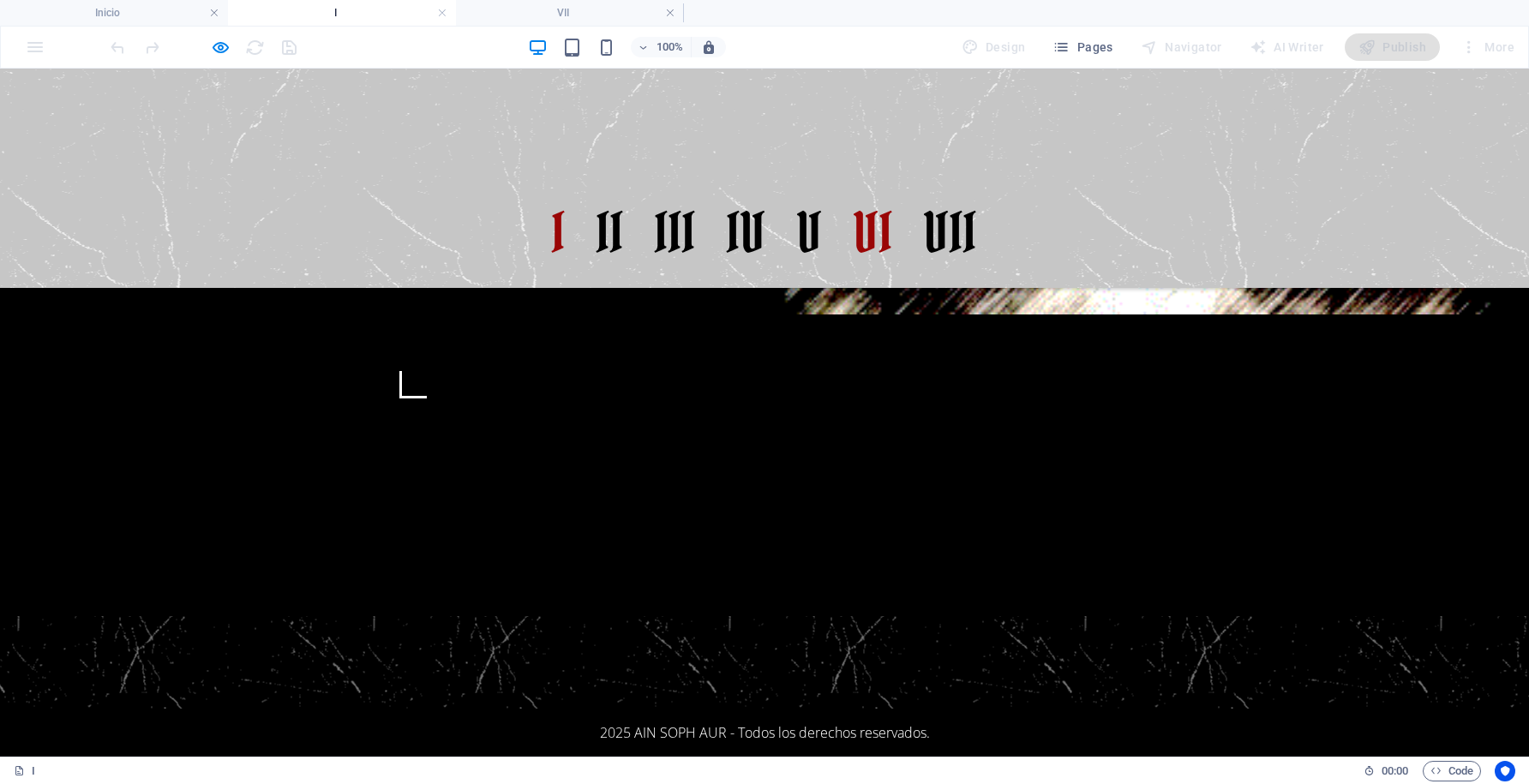
click at [877, 192] on link "VI" at bounding box center [872, 233] width 39 height 82
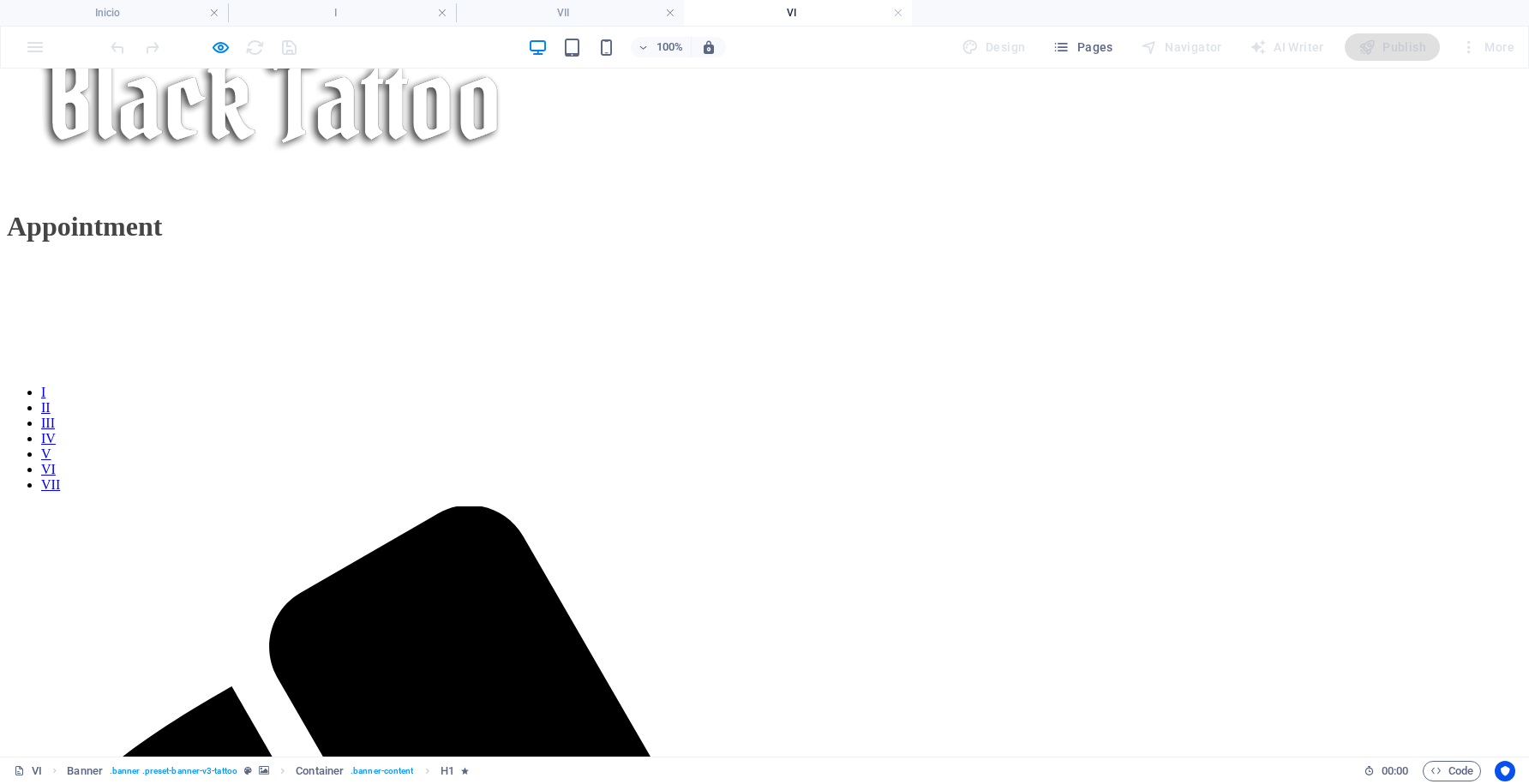
scroll to position [702, 0]
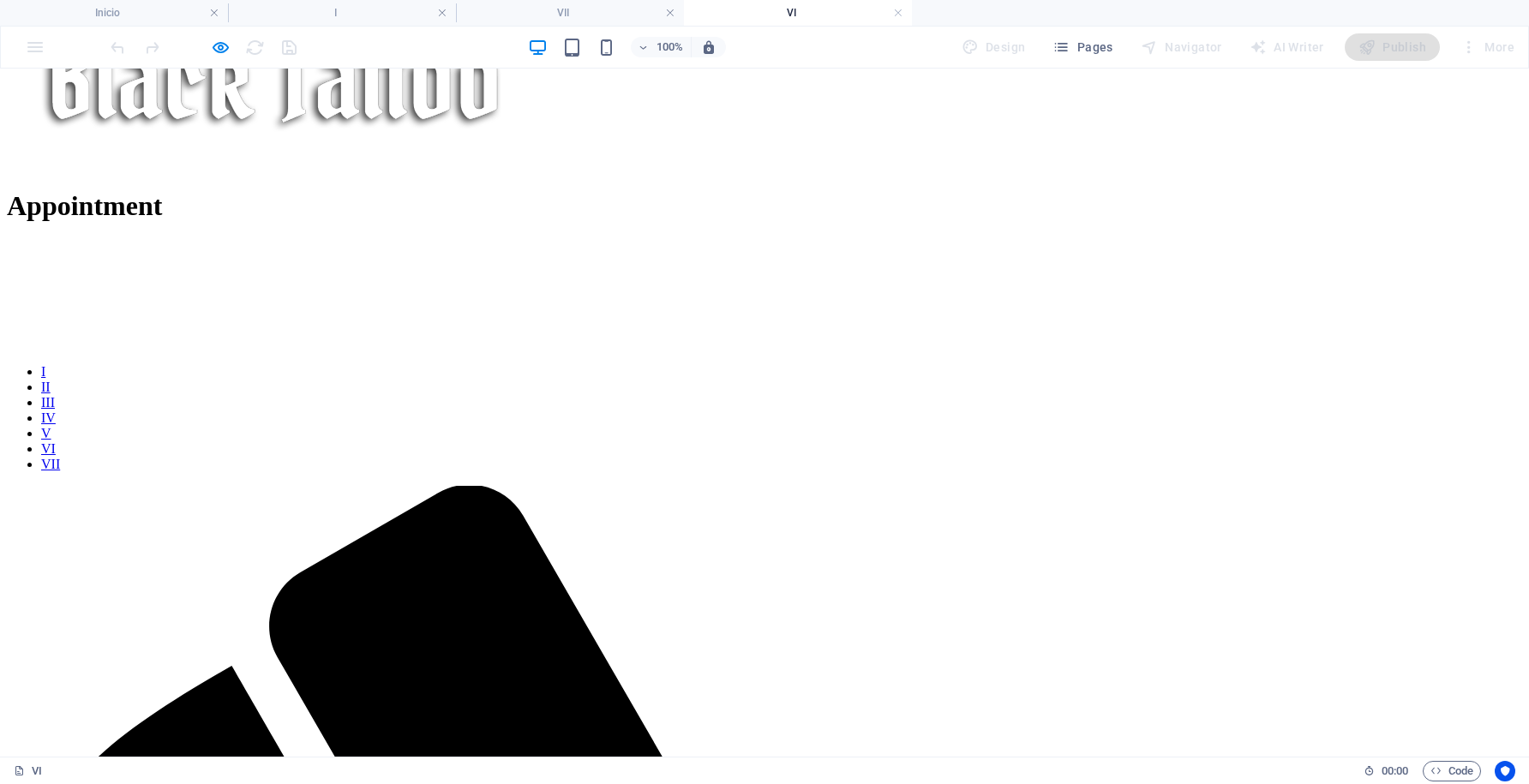
click at [945, 364] on nav "I II III IV V VI VII" at bounding box center [764, 418] width 1515 height 108
click at [371, 22] on li "I" at bounding box center [342, 12] width 228 height 26
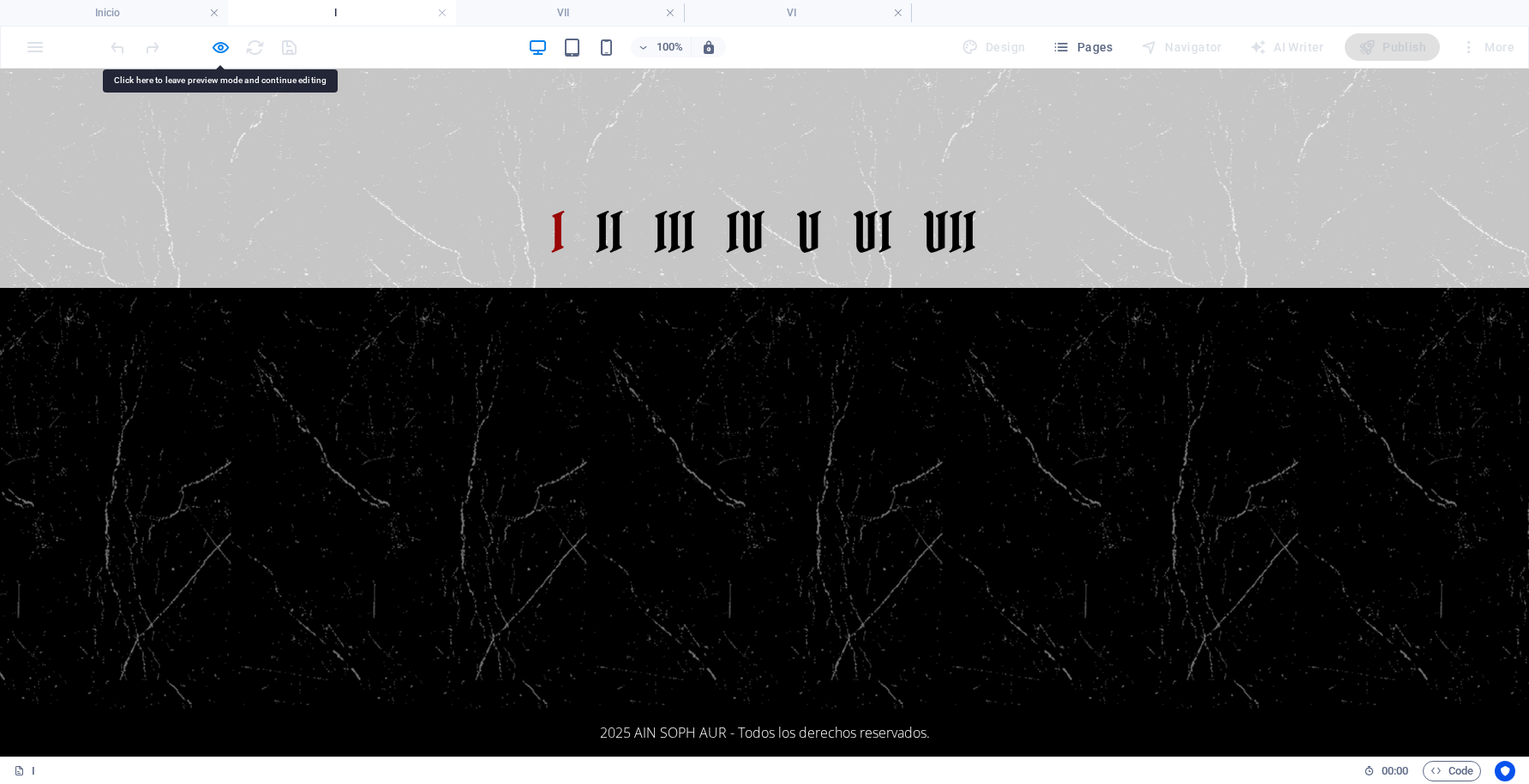
scroll to position [726, 0]
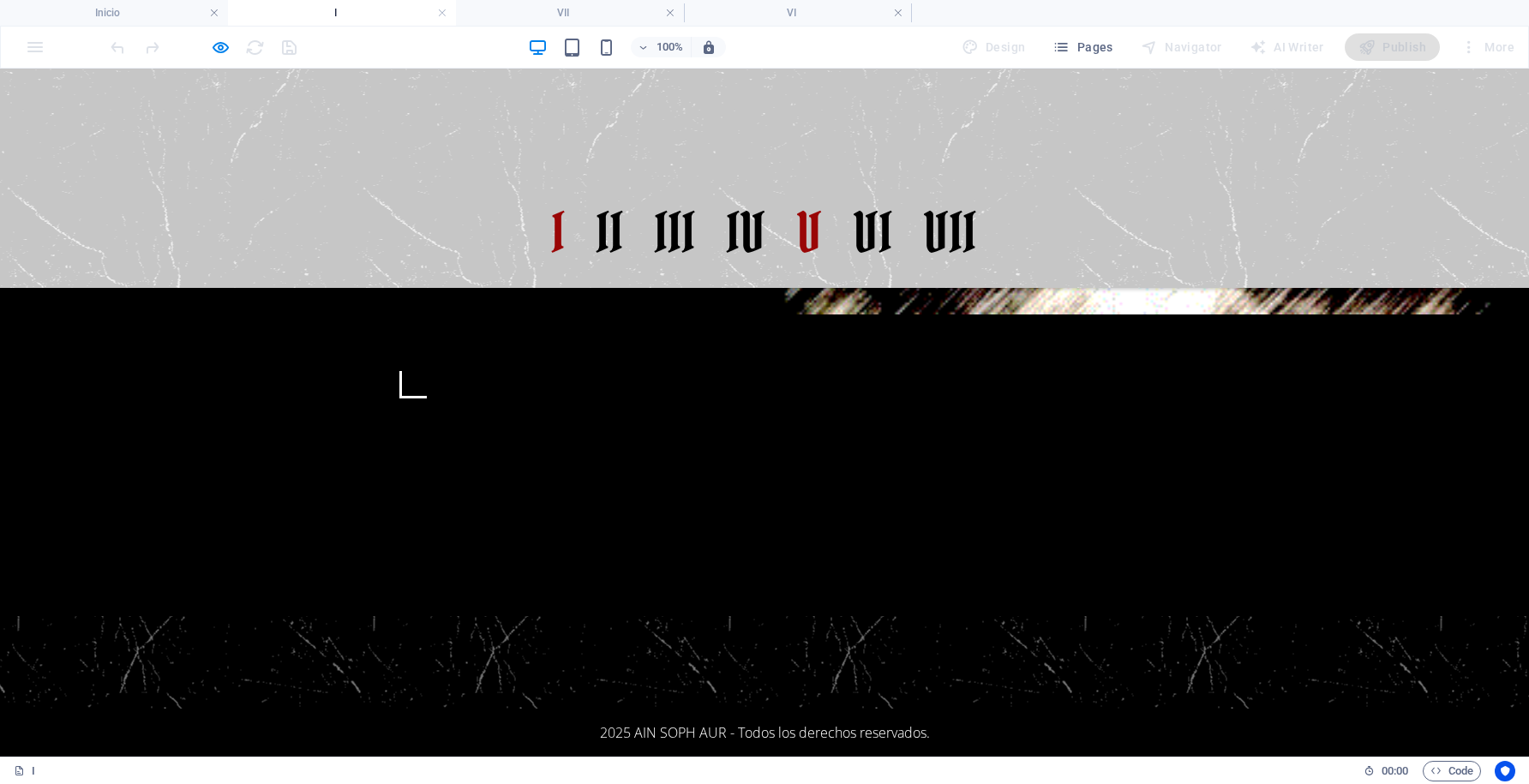
click at [806, 192] on link "V" at bounding box center [809, 233] width 26 height 82
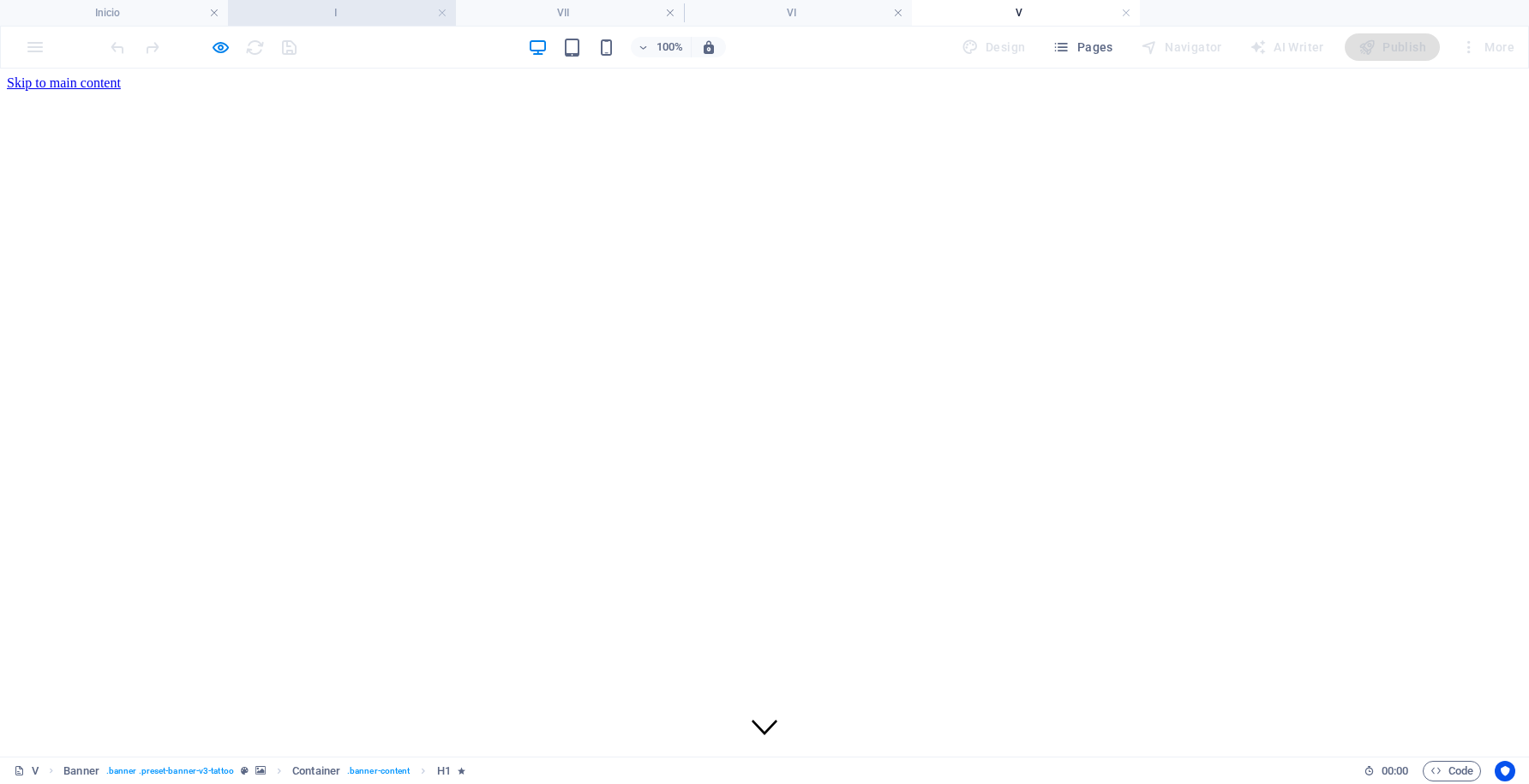
scroll to position [0, 0]
click at [359, 20] on h4 "I" at bounding box center [342, 13] width 228 height 19
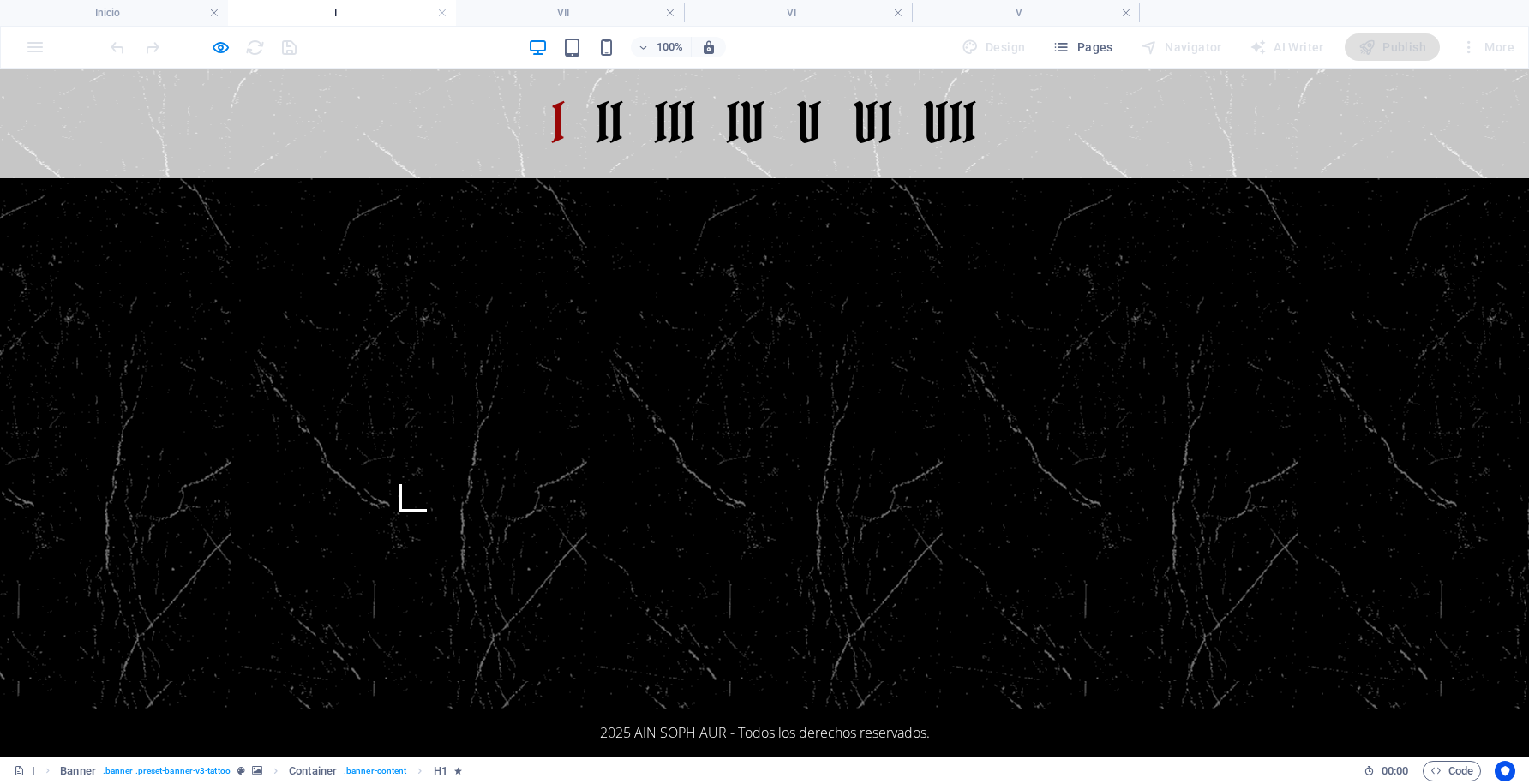
scroll to position [726, 0]
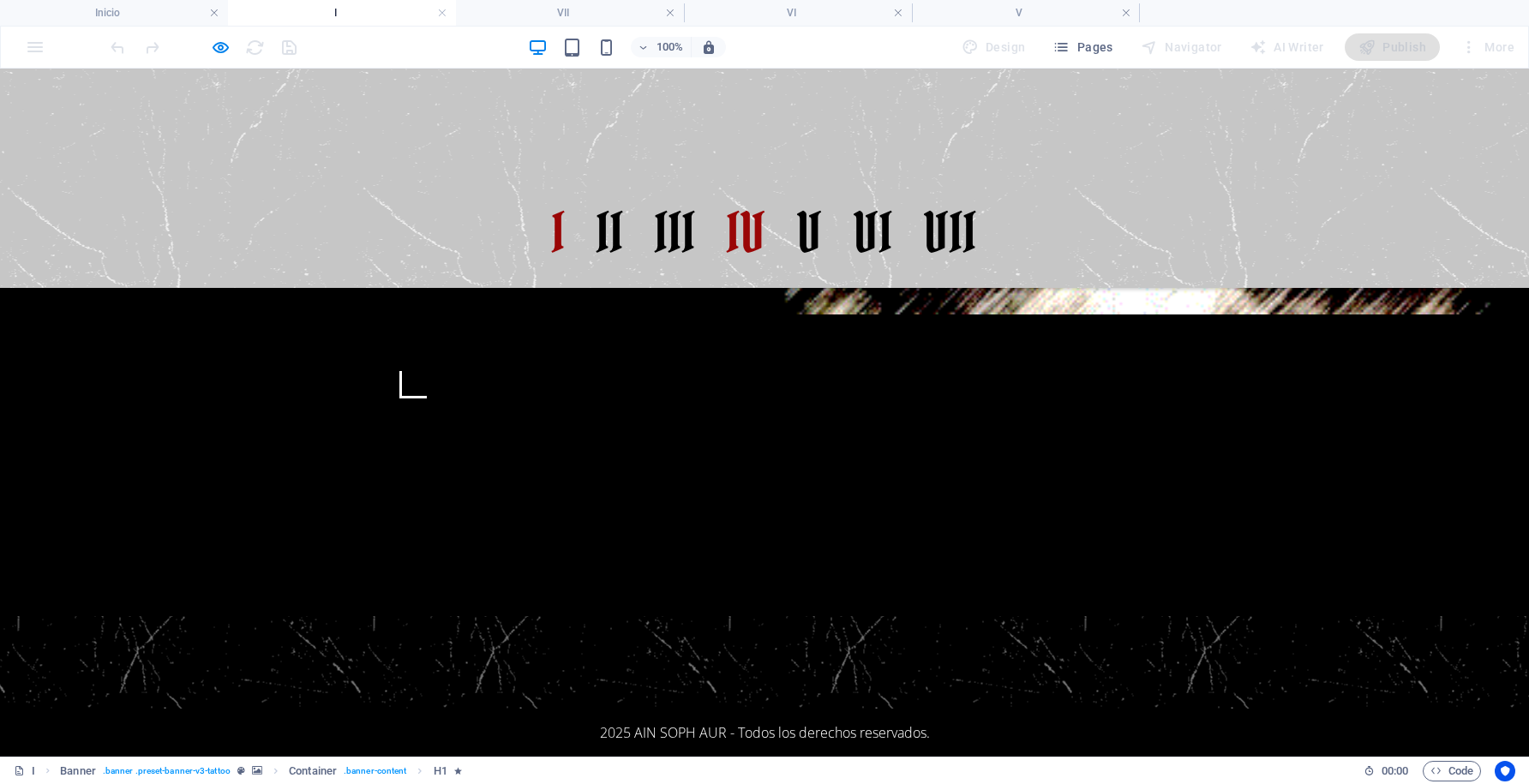
click at [746, 192] on link "IV" at bounding box center [746, 233] width 39 height 82
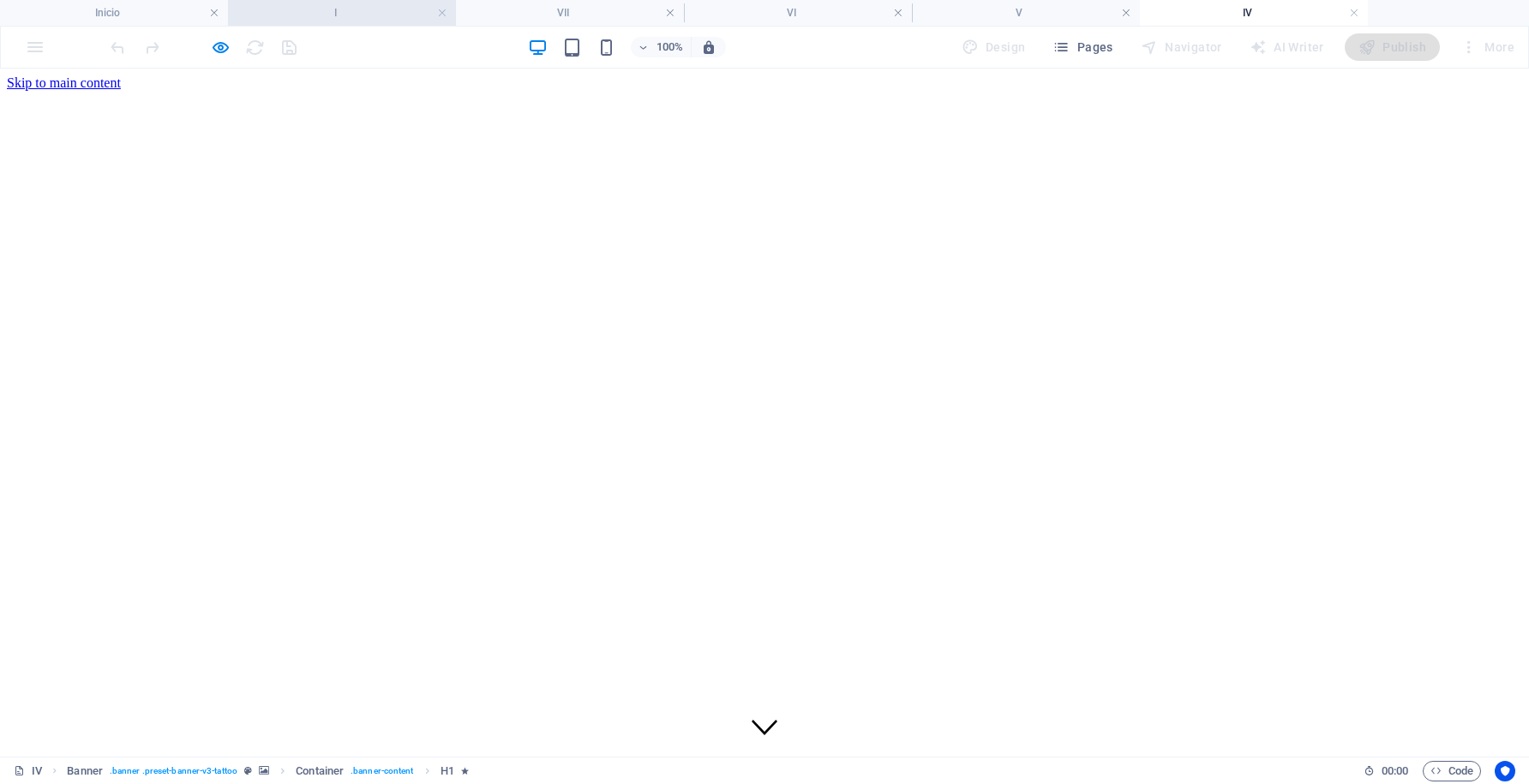
scroll to position [0, 0]
click at [367, 20] on h4 "I" at bounding box center [342, 13] width 228 height 19
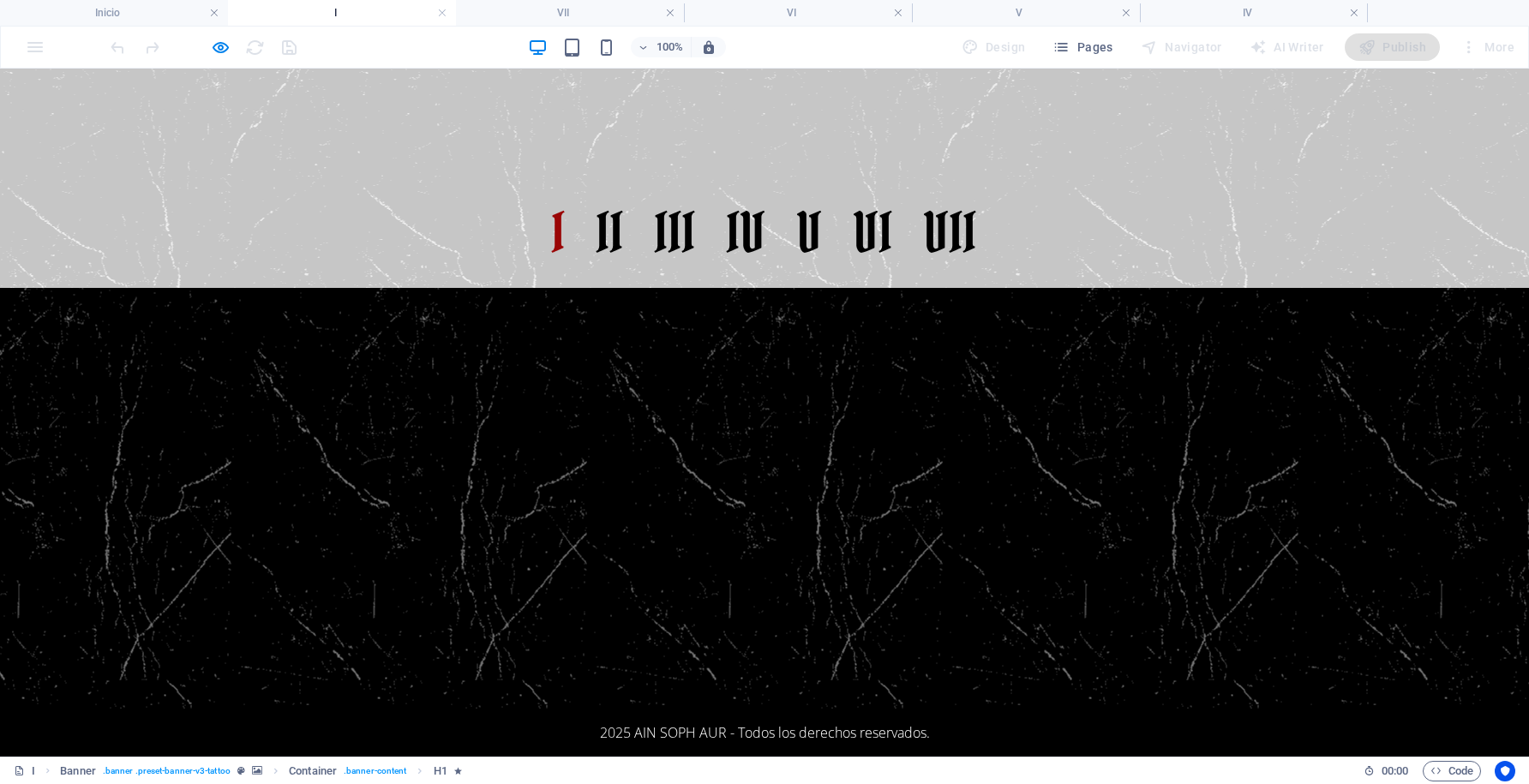
scroll to position [726, 0]
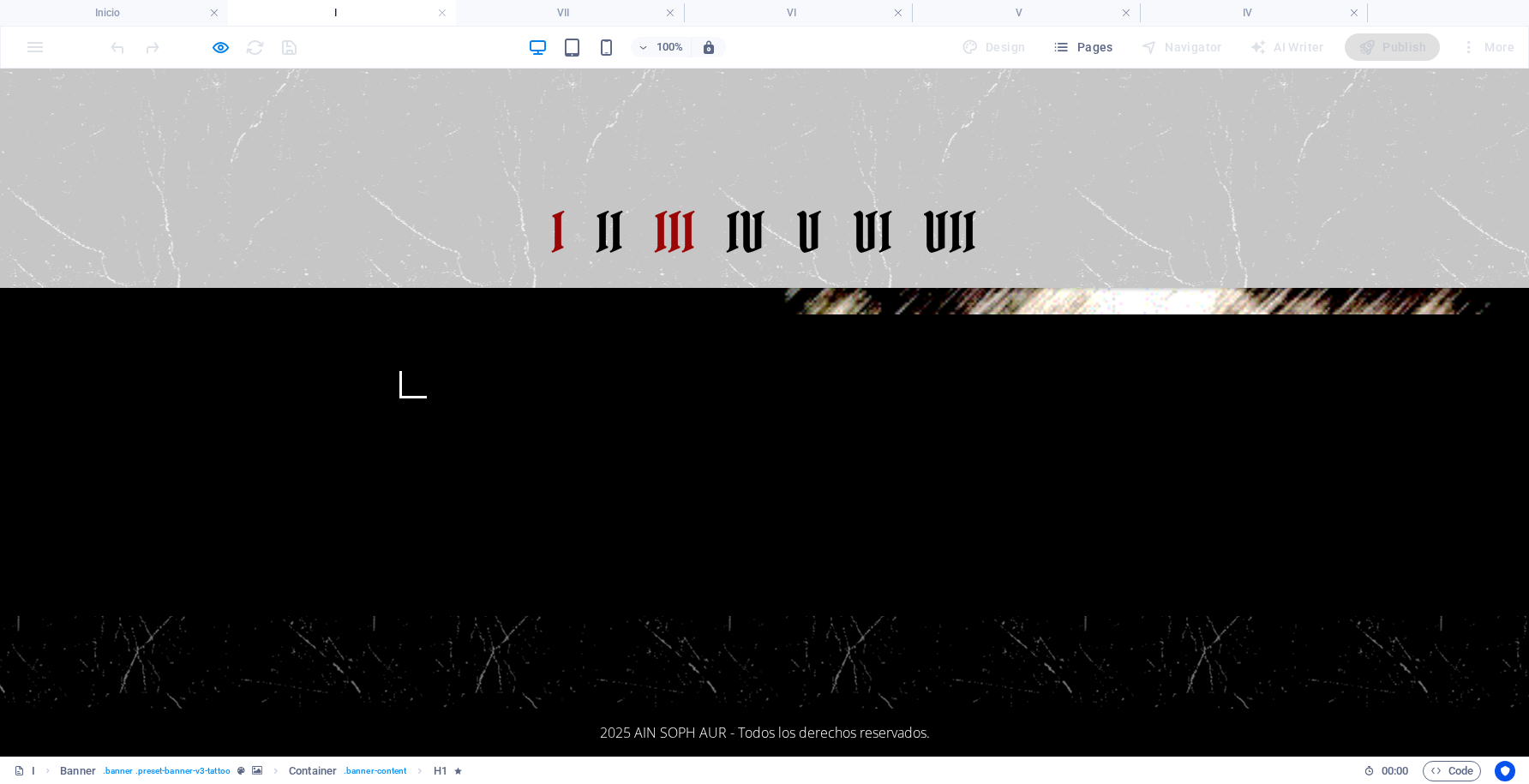
click at [682, 192] on link "III" at bounding box center [675, 233] width 41 height 82
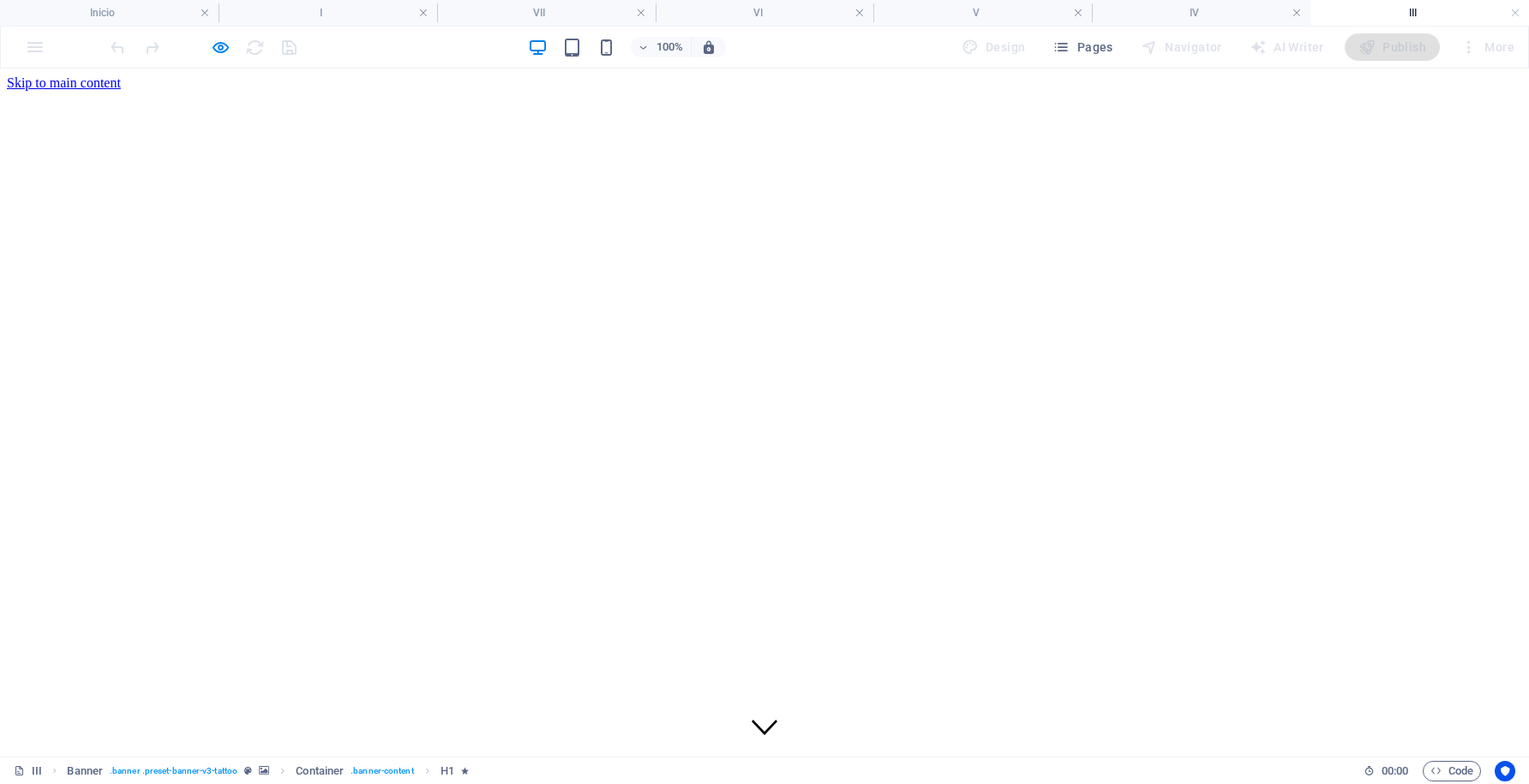
scroll to position [0, 0]
click at [356, 9] on h4 "I" at bounding box center [328, 13] width 219 height 19
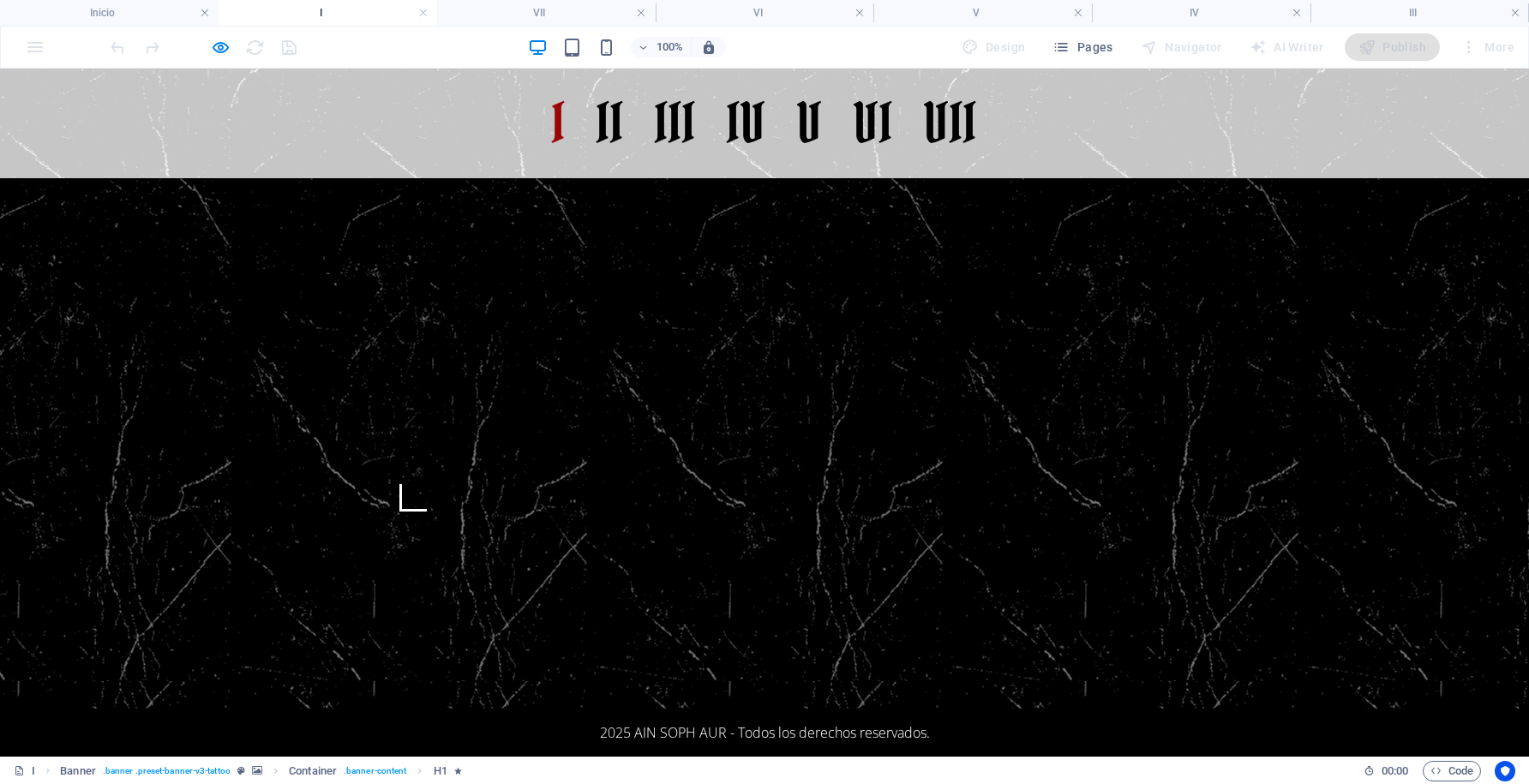
scroll to position [726, 0]
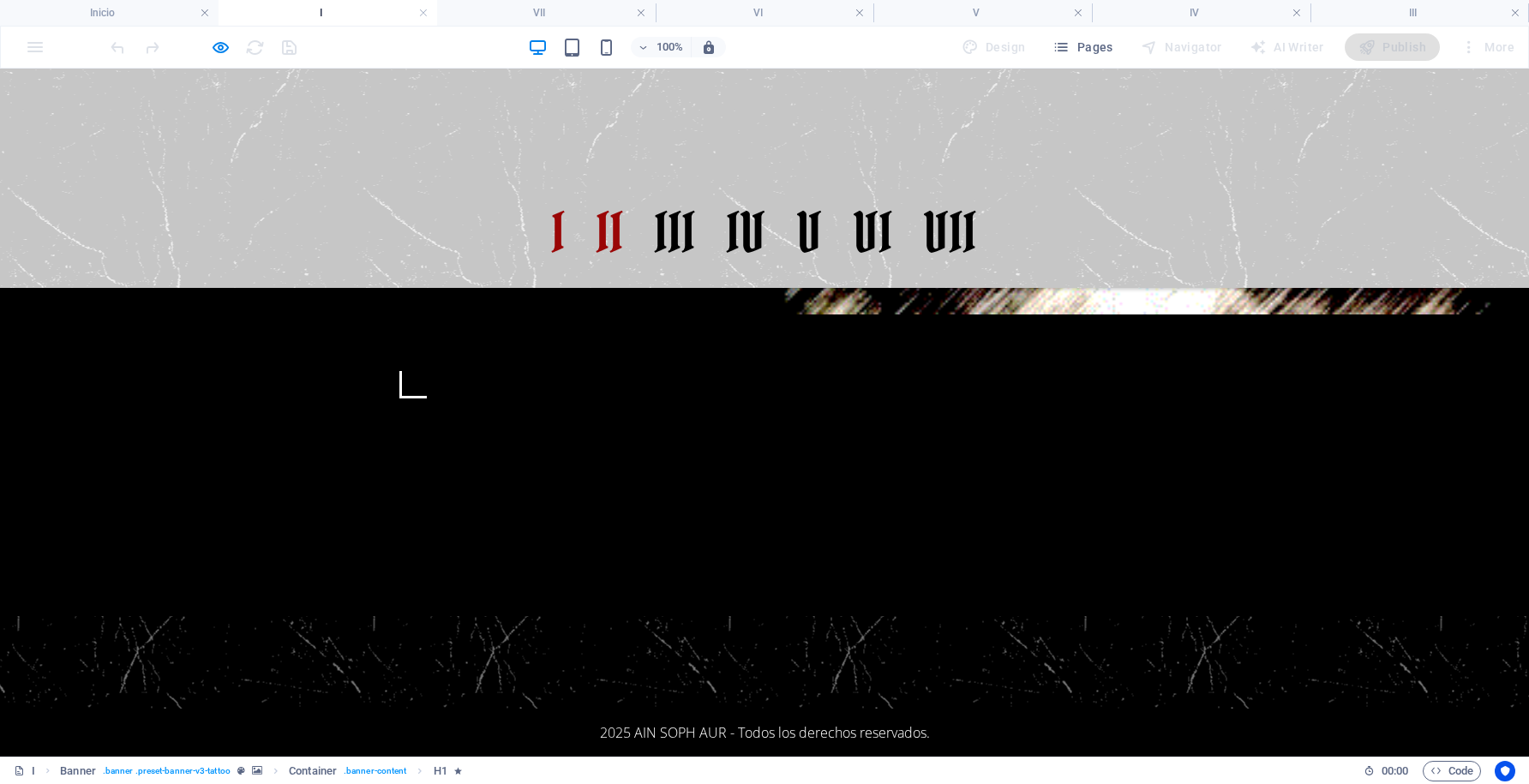
click at [613, 192] on link "II" at bounding box center [610, 233] width 28 height 82
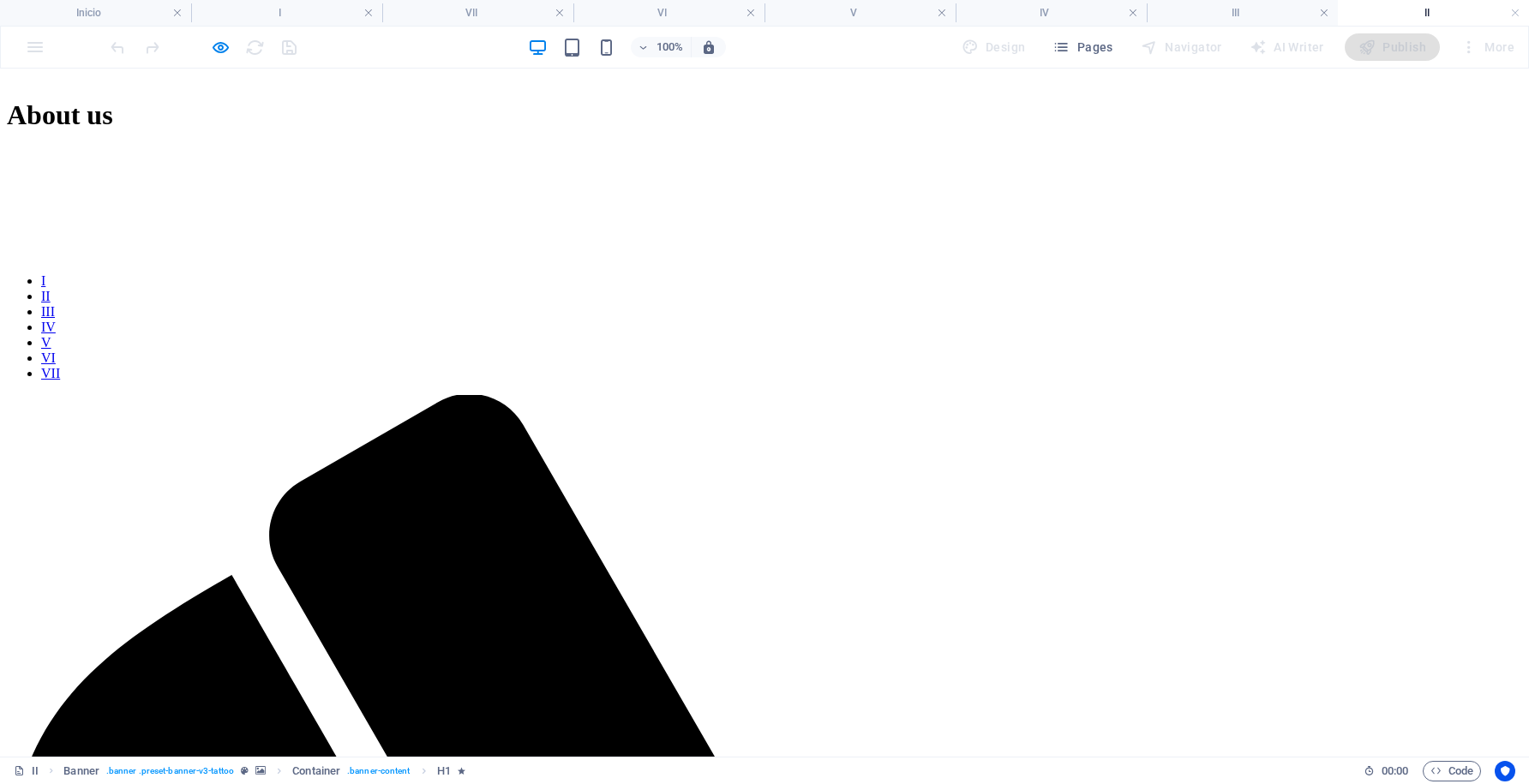
scroll to position [806, 0]
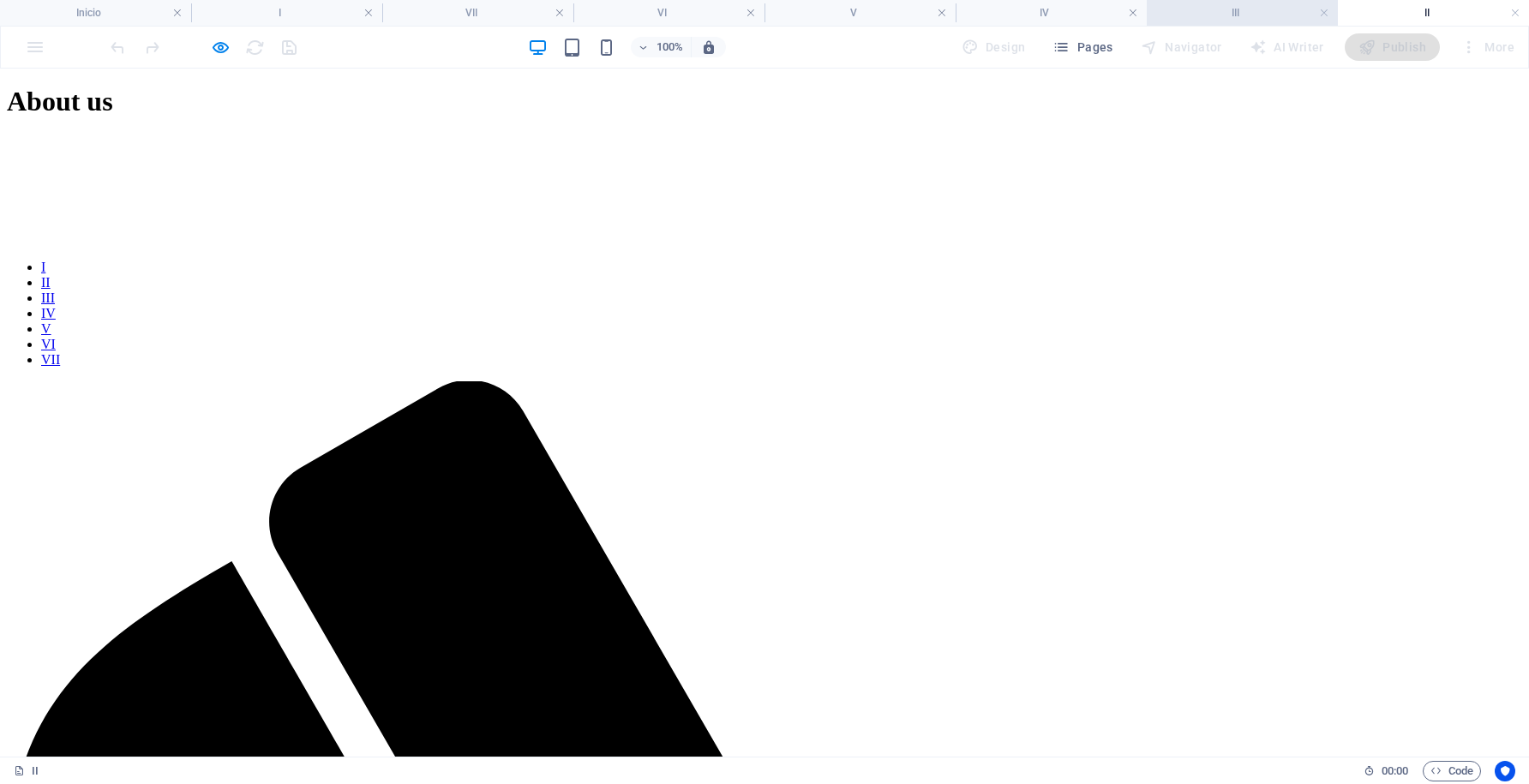
click at [1260, 8] on h4 "III" at bounding box center [1241, 13] width 191 height 19
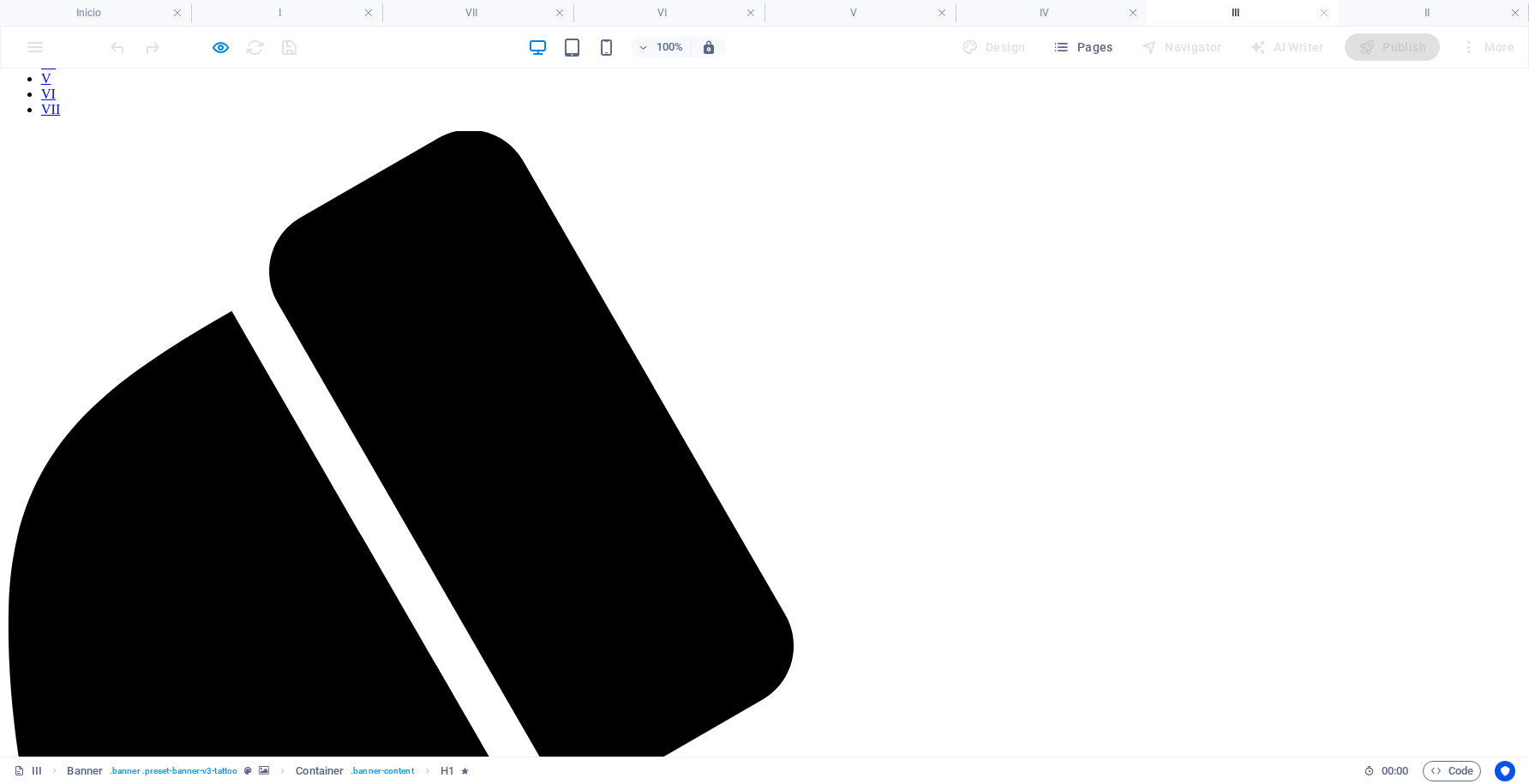
scroll to position [1064, 0]
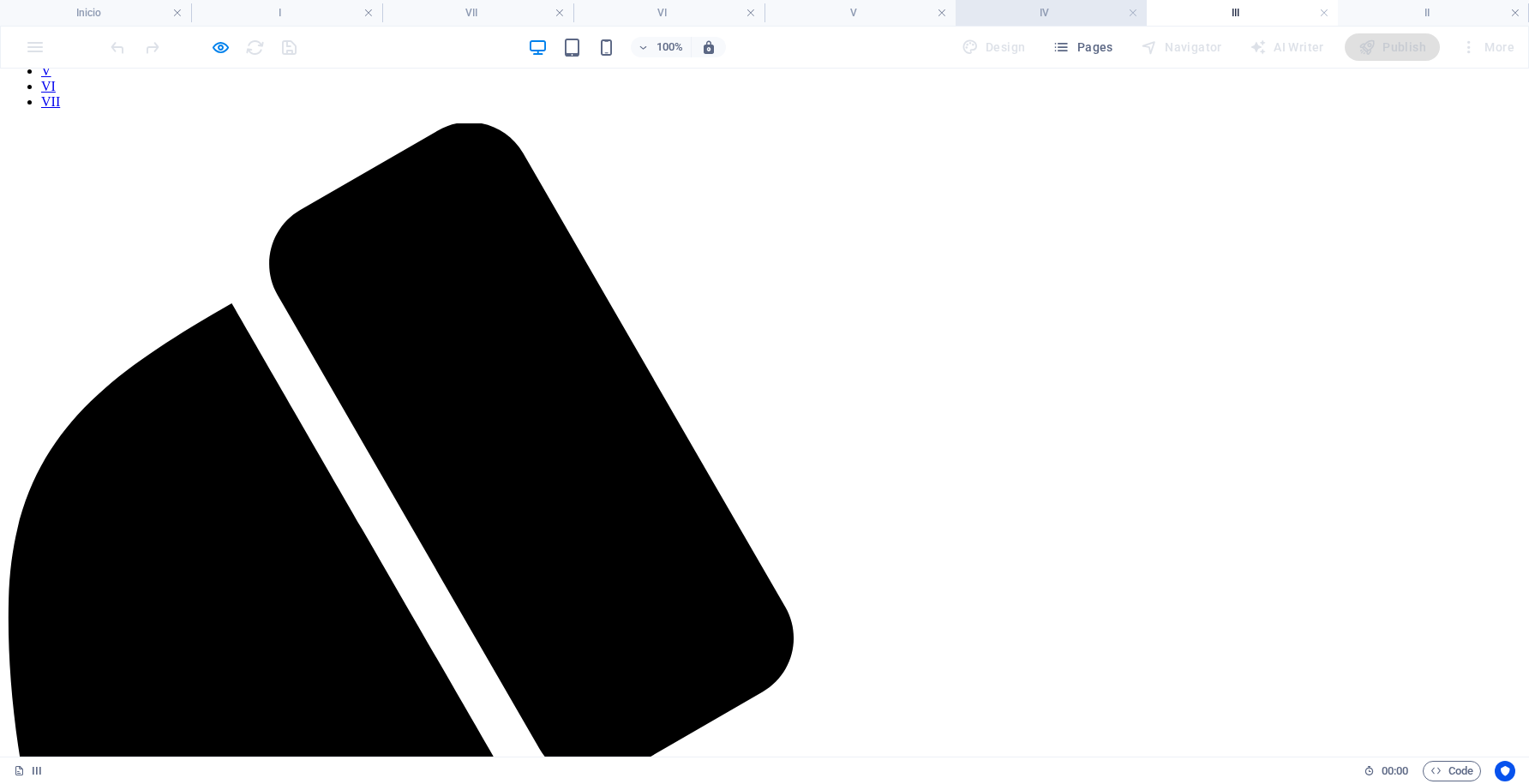
click at [1033, 12] on h4 "IV" at bounding box center [1051, 13] width 191 height 19
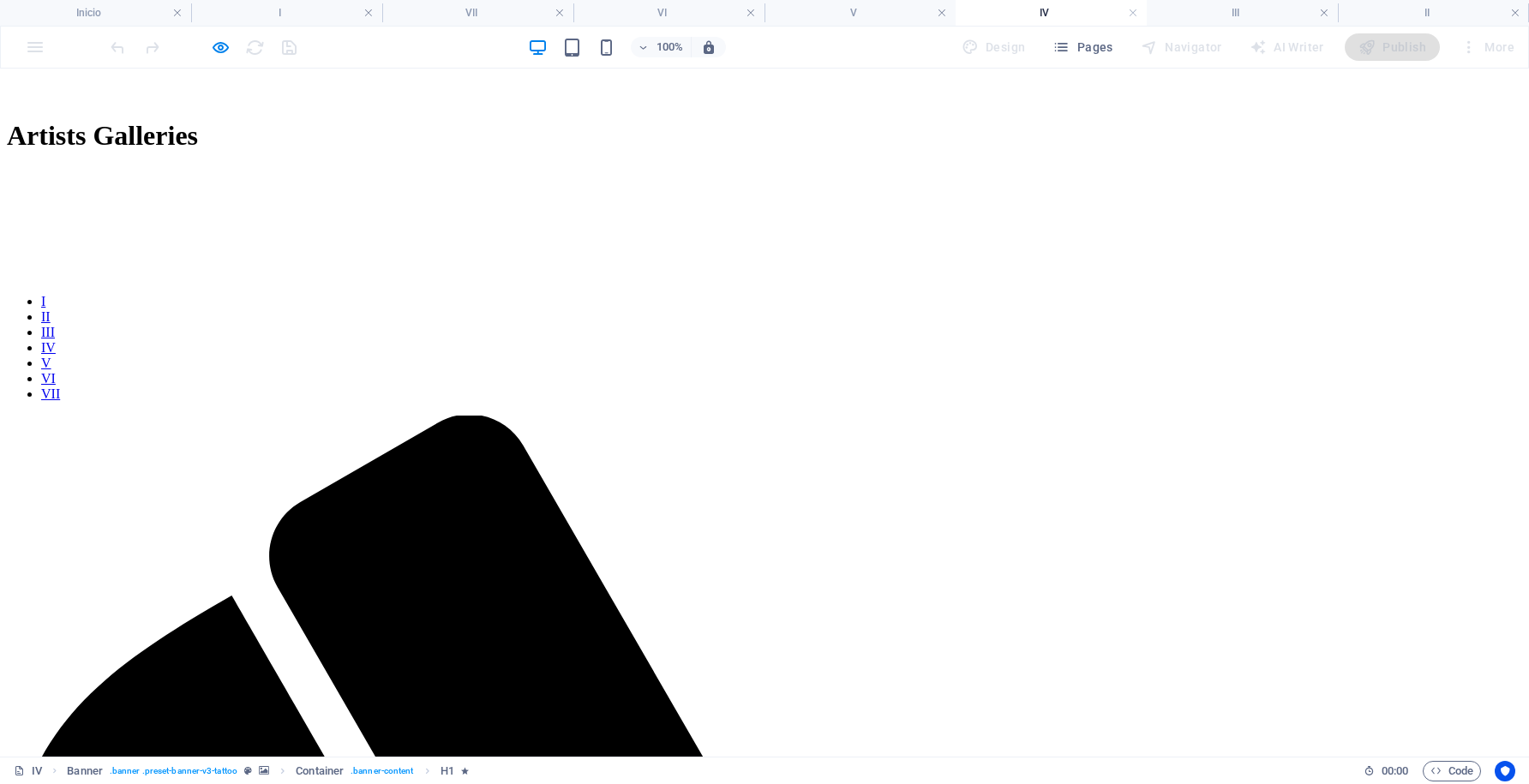
scroll to position [773, 0]
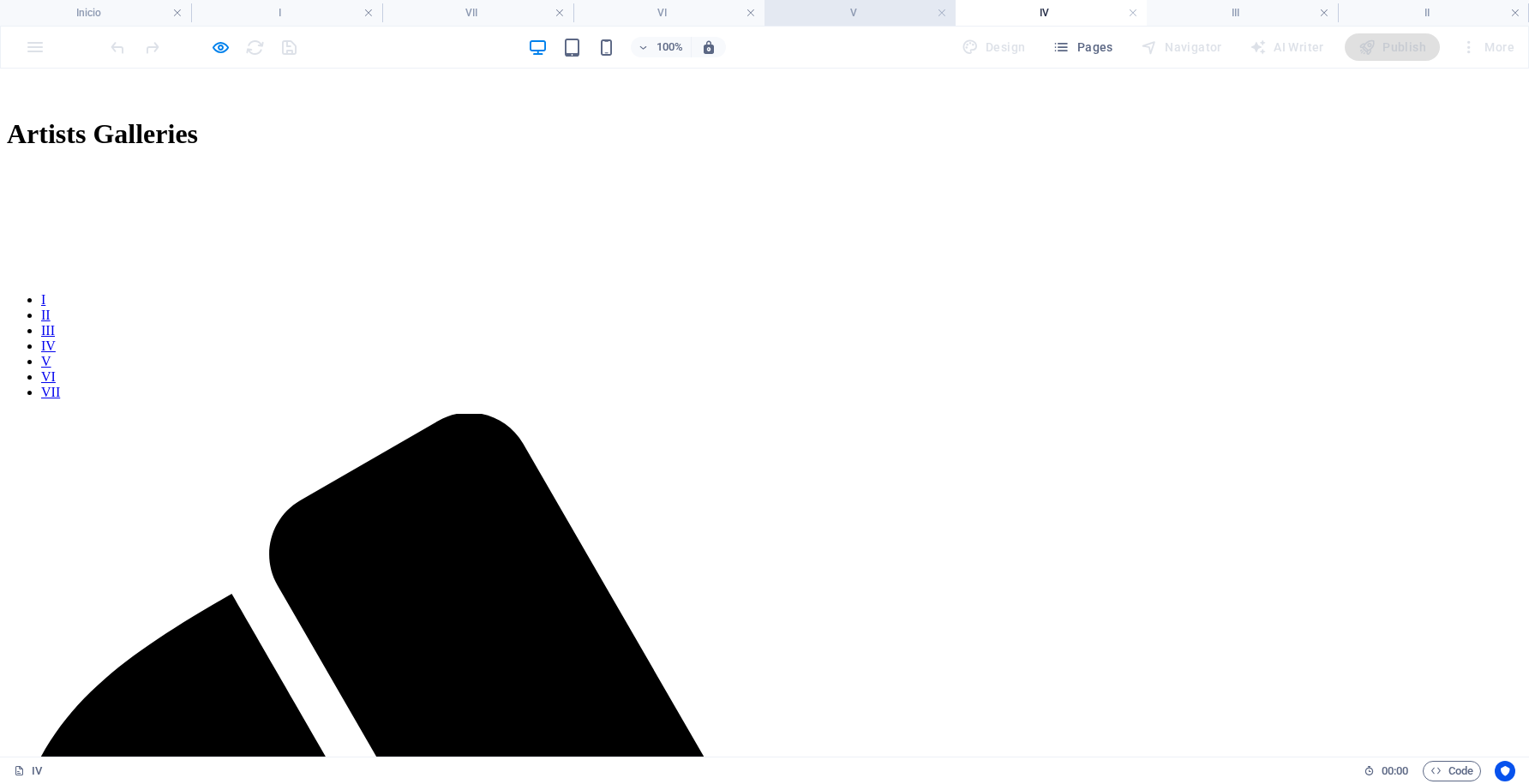
click at [866, 6] on h4 "V" at bounding box center [859, 13] width 191 height 19
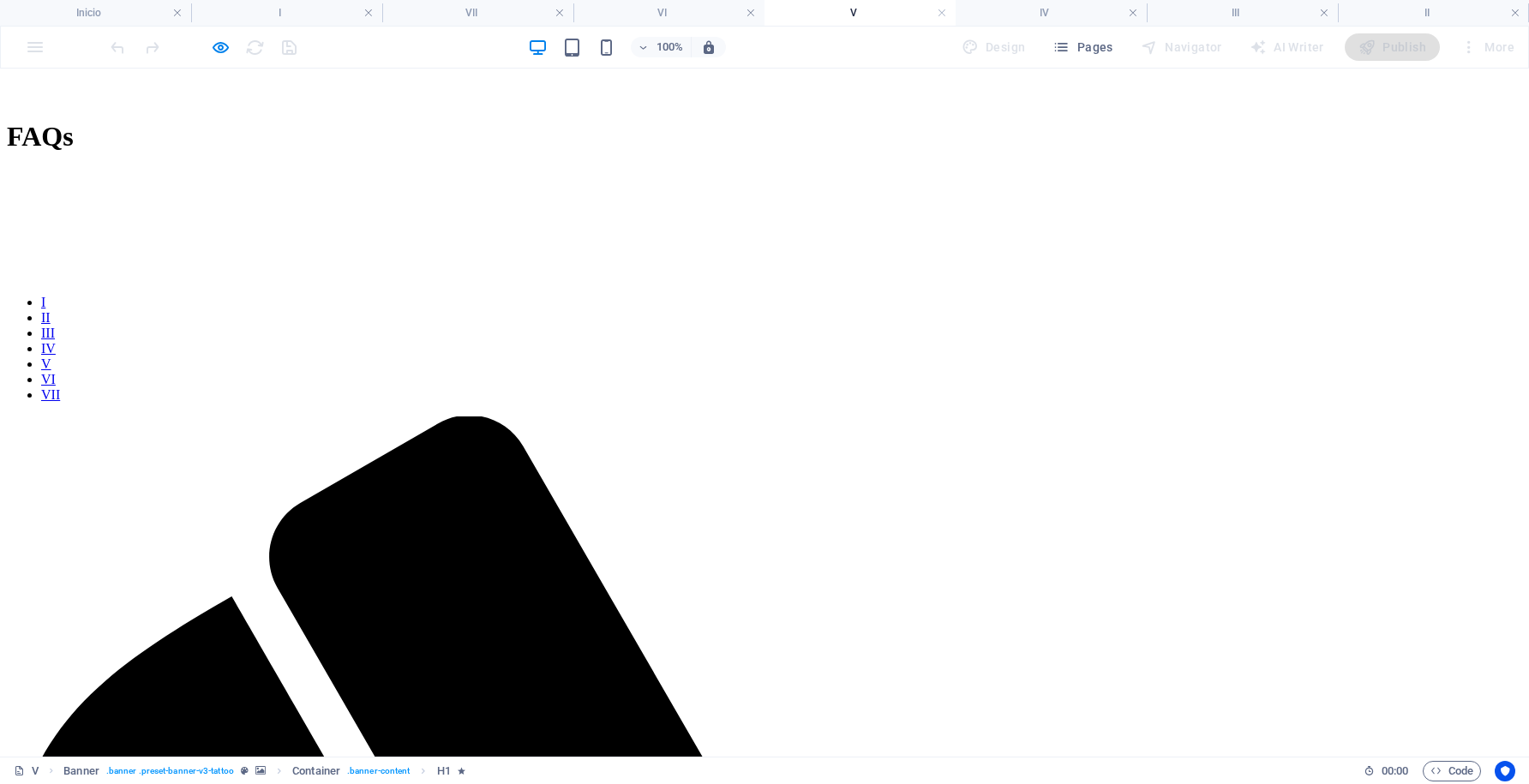
scroll to position [800, 0]
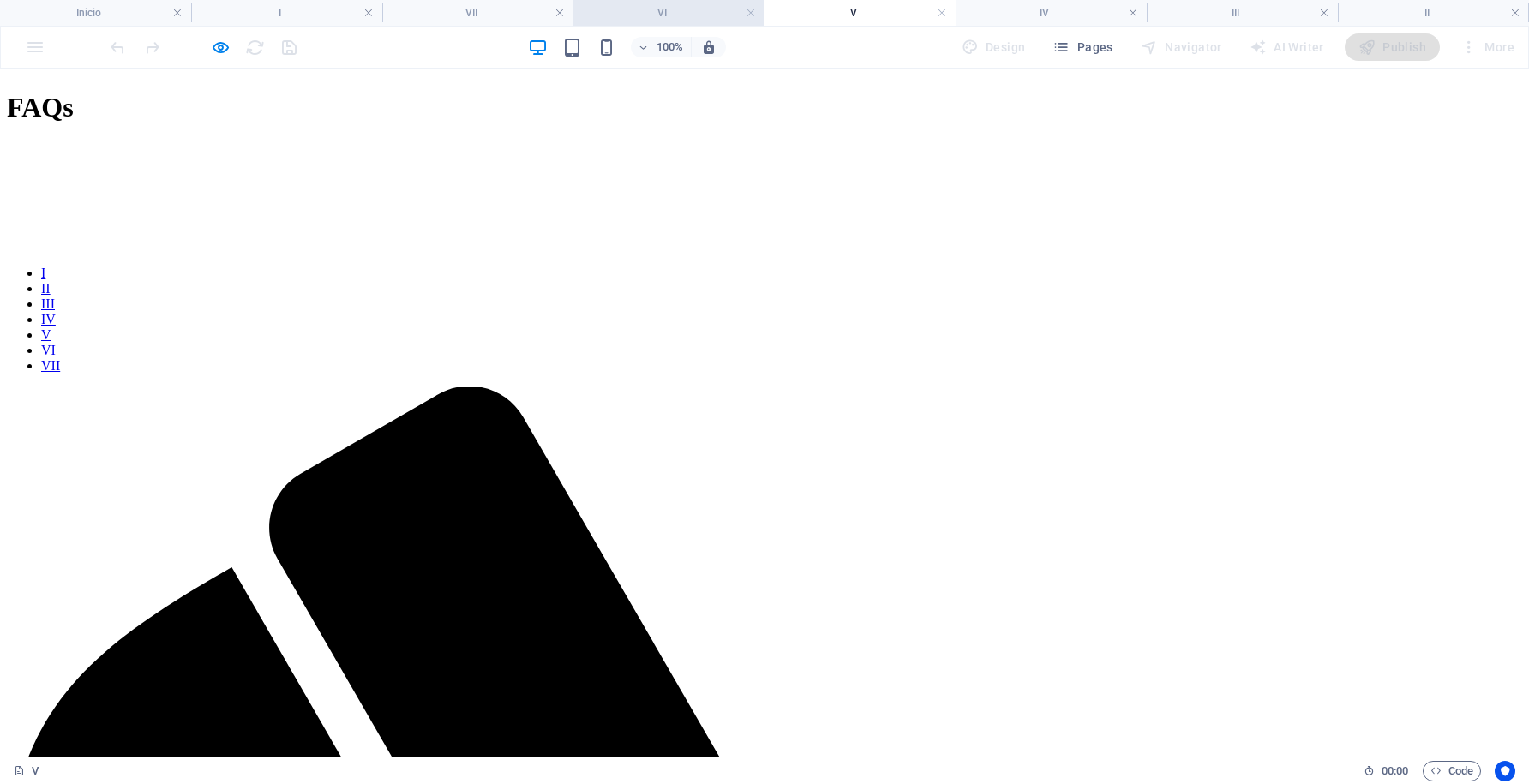
click at [683, 13] on h4 "VI" at bounding box center [668, 13] width 191 height 19
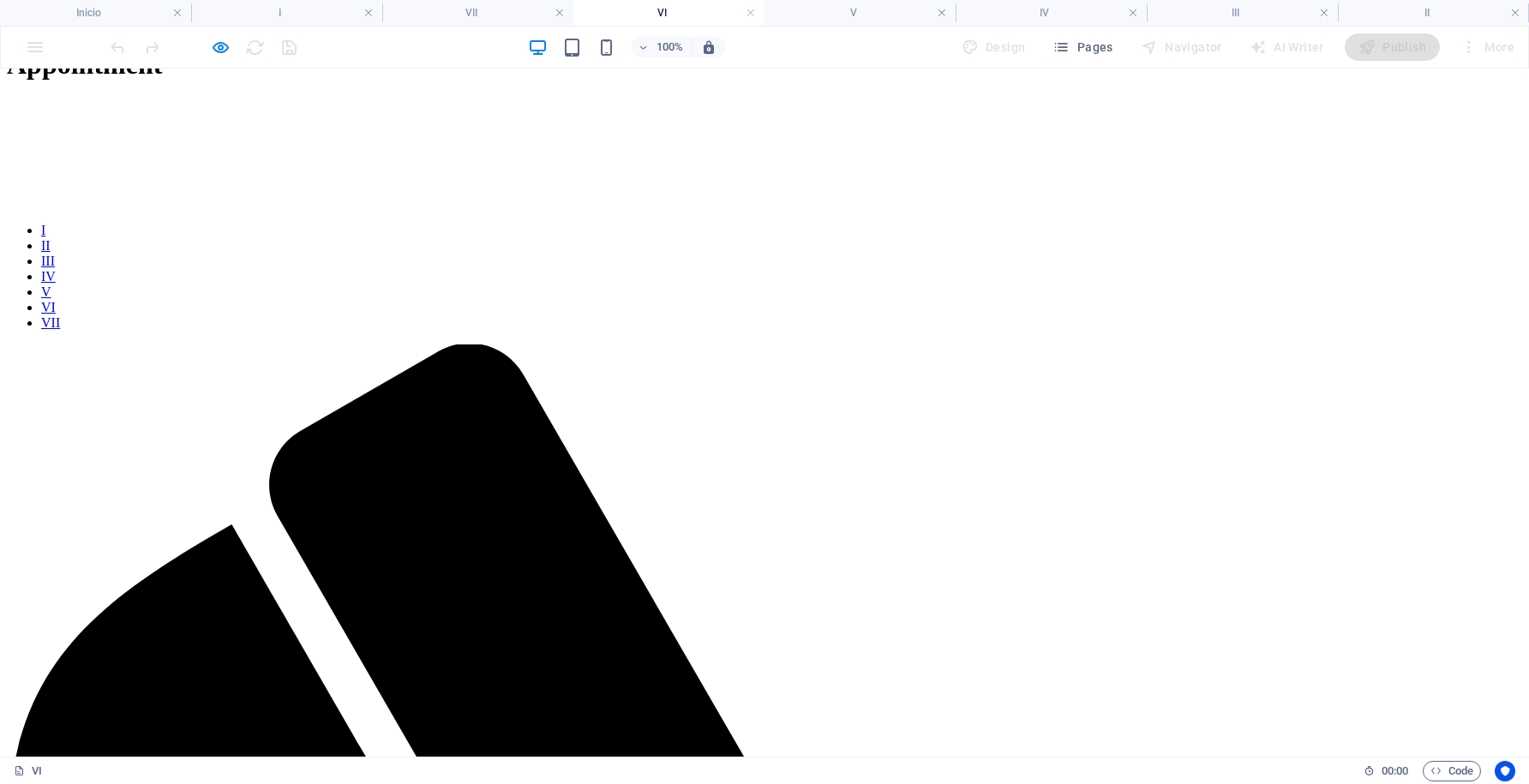
scroll to position [955, 0]
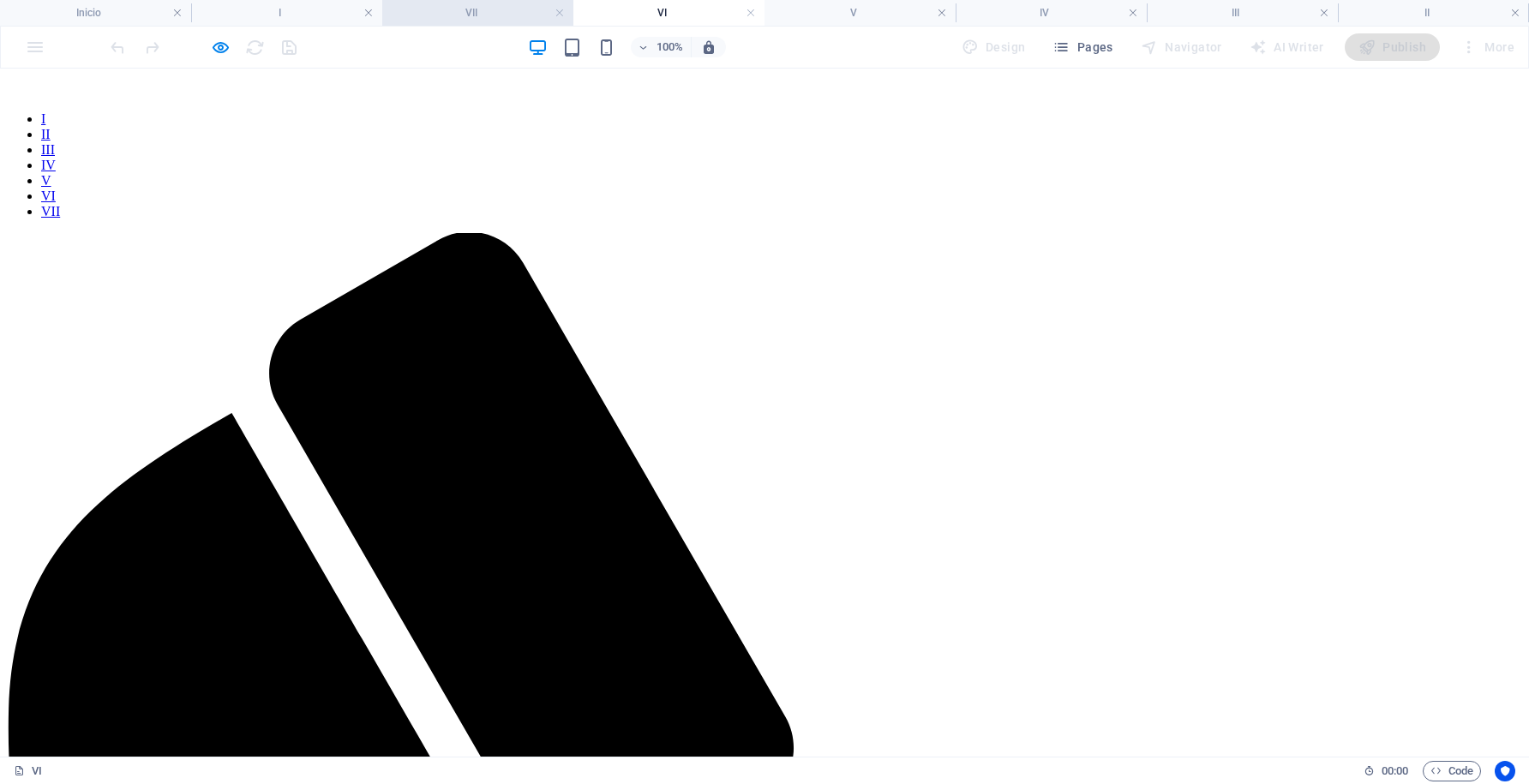
click at [506, 12] on h4 "VII" at bounding box center [477, 13] width 191 height 19
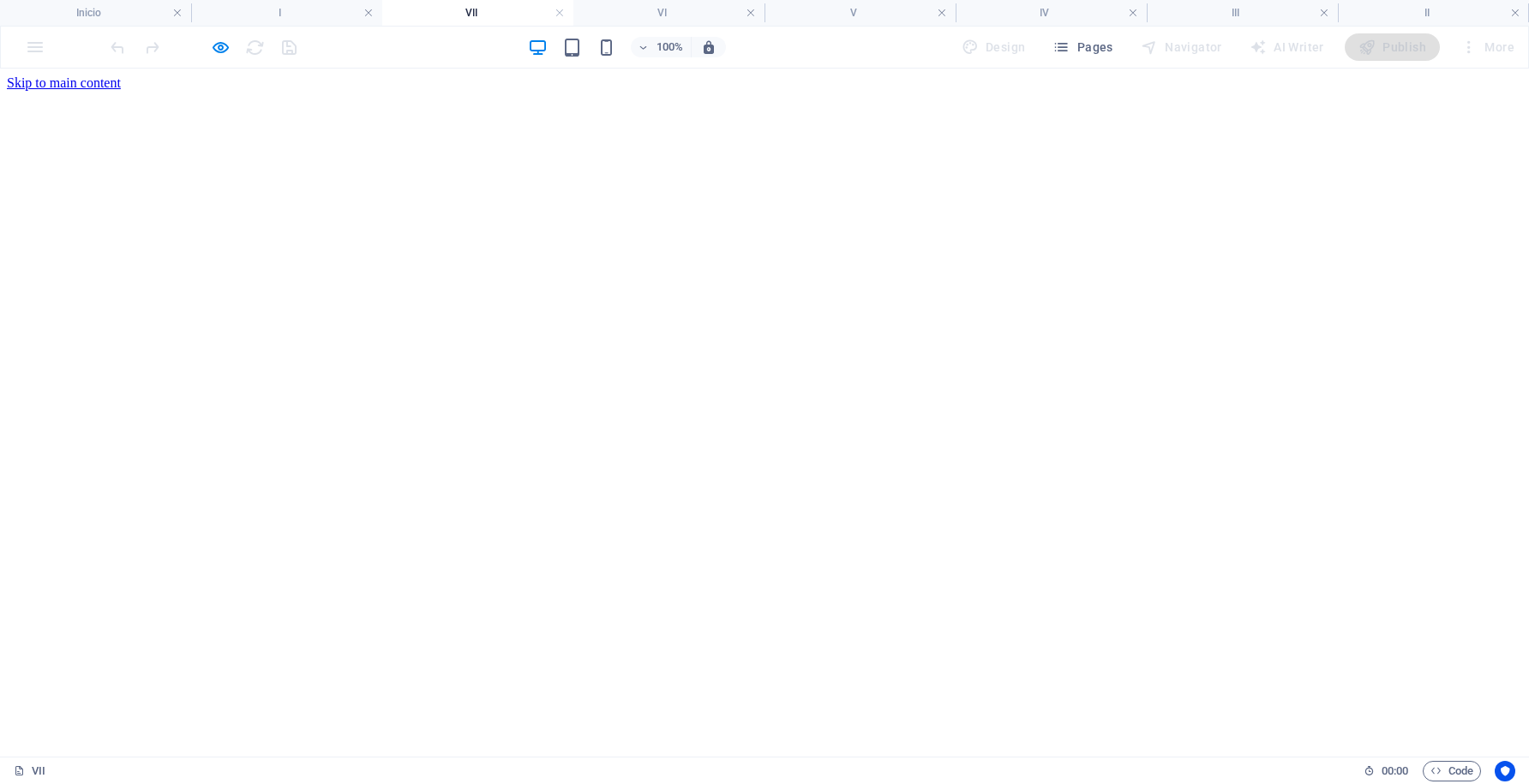
scroll to position [0, 0]
click at [562, 15] on link at bounding box center [559, 12] width 11 height 16
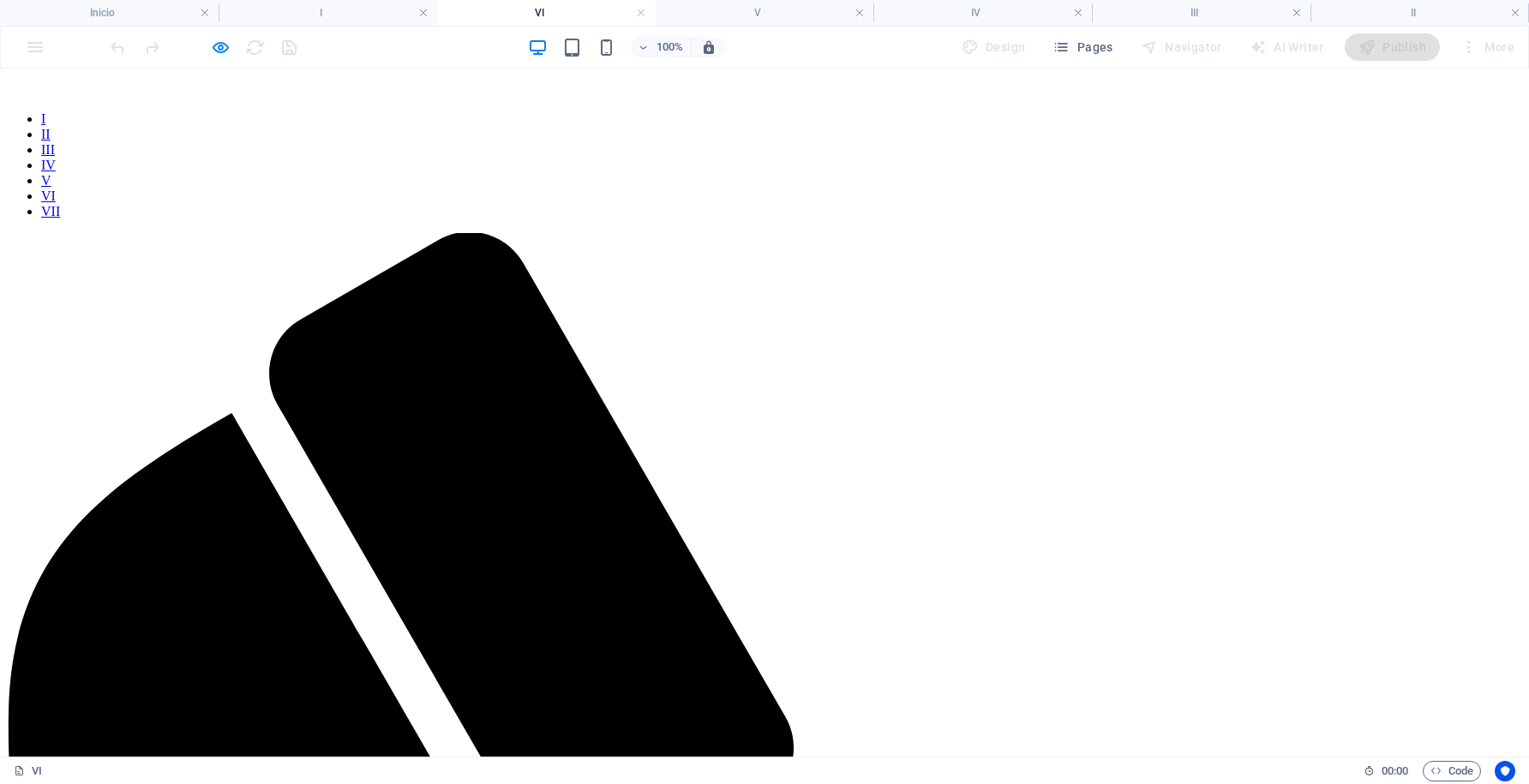
click at [562, 15] on h4 "VI" at bounding box center [546, 13] width 219 height 19
click at [645, 16] on link at bounding box center [640, 12] width 11 height 16
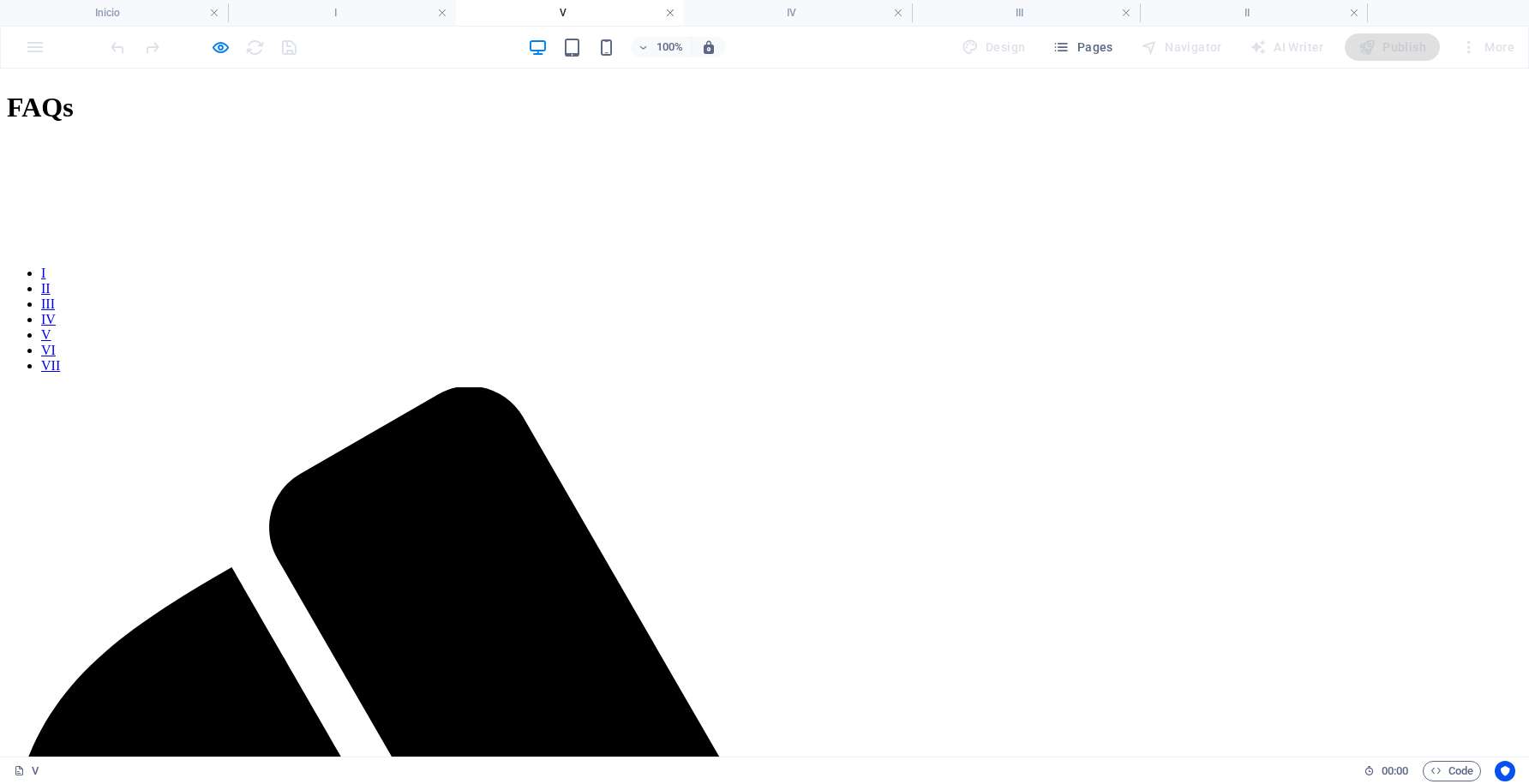
click at [671, 16] on link at bounding box center [670, 12] width 11 height 16
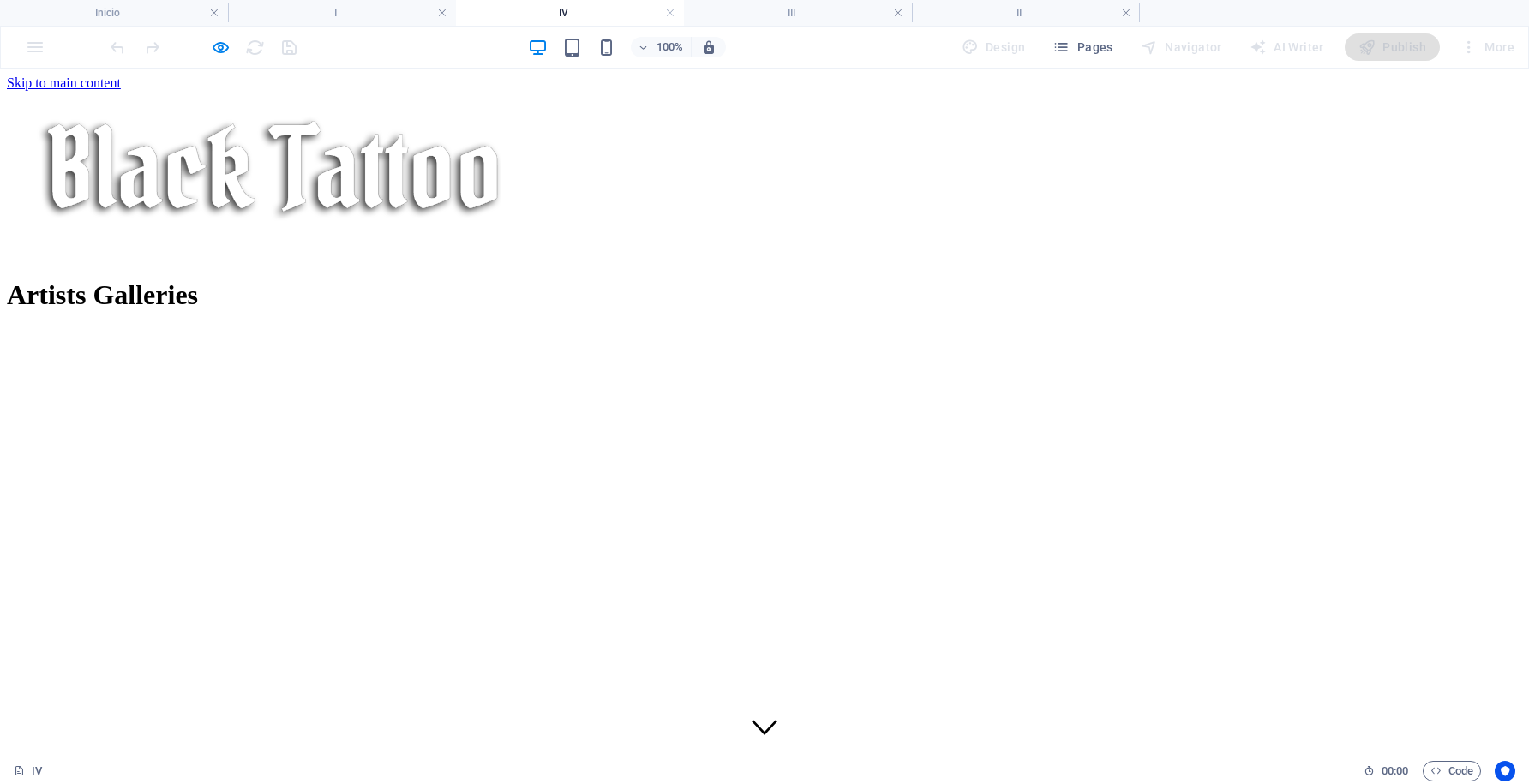
scroll to position [773, 0]
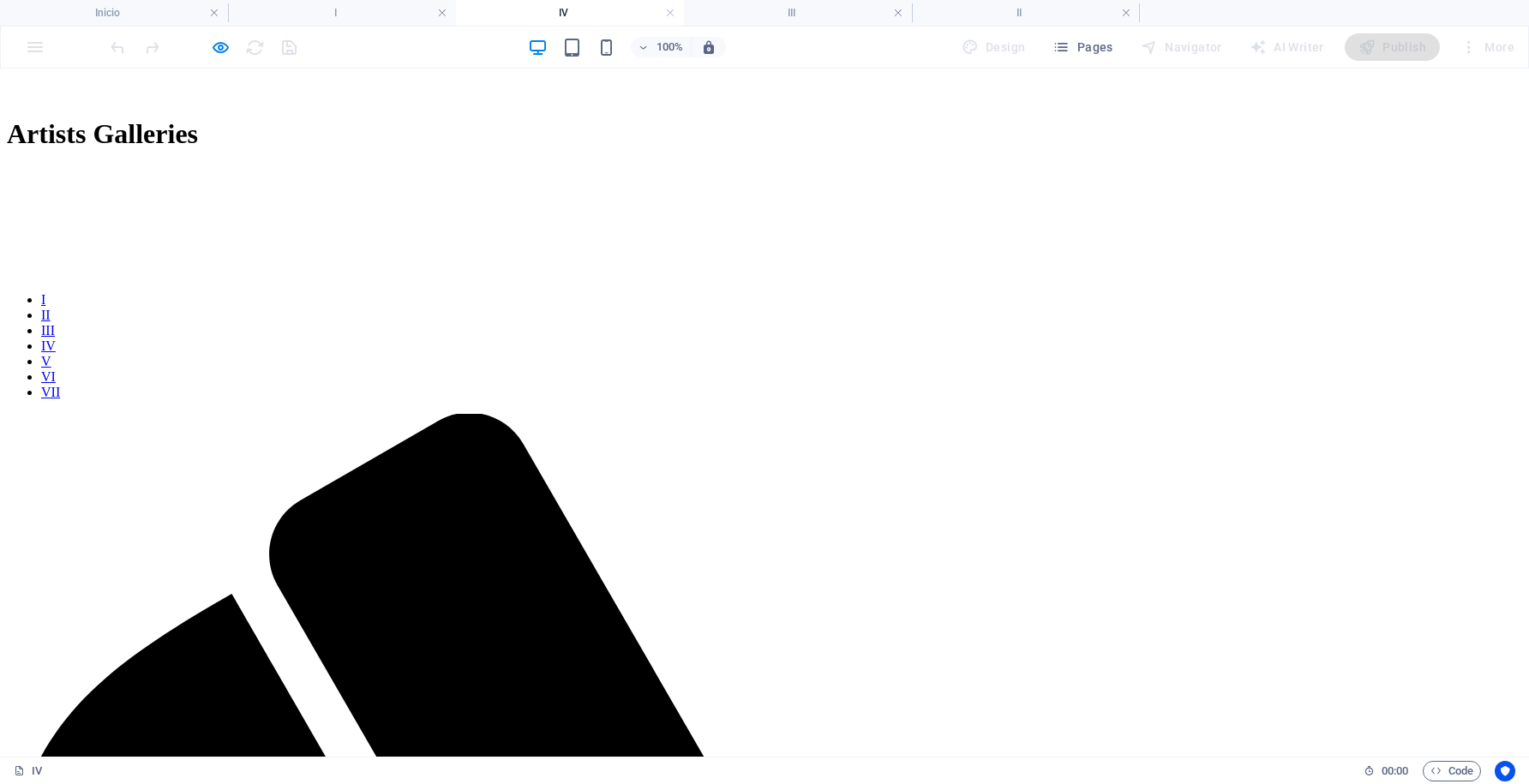
click at [671, 16] on link at bounding box center [670, 12] width 11 height 16
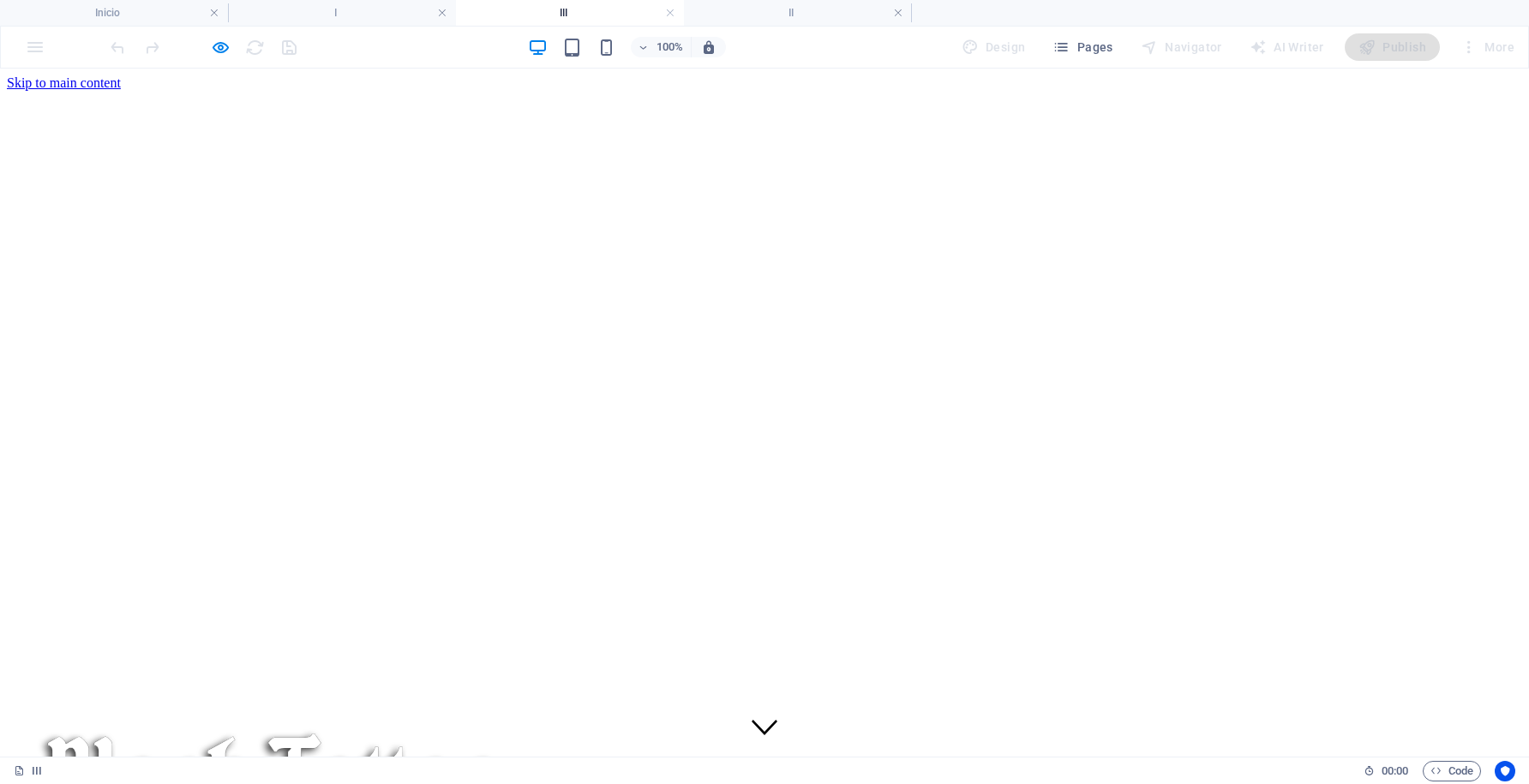
scroll to position [1064, 0]
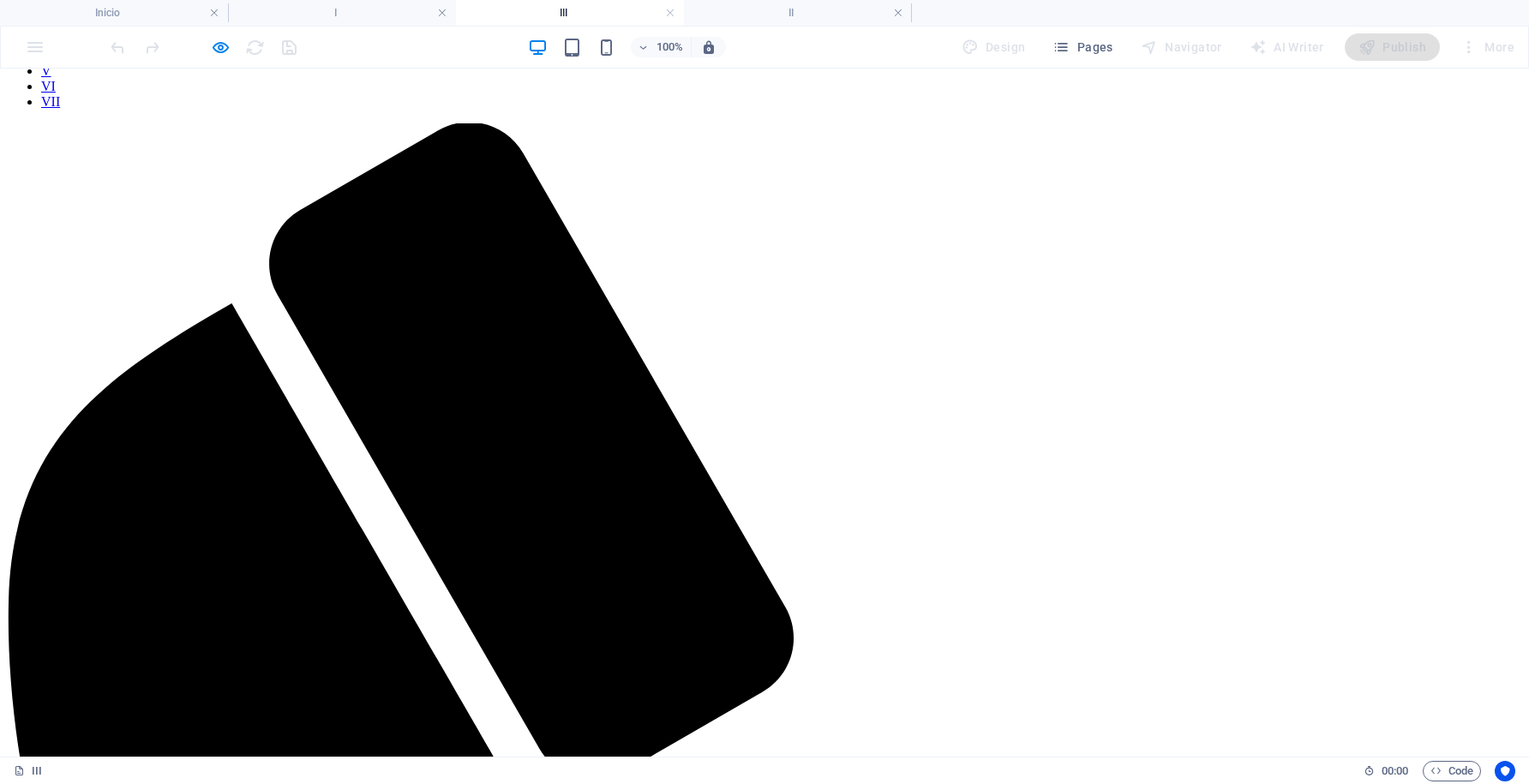
click at [671, 16] on link at bounding box center [670, 12] width 11 height 16
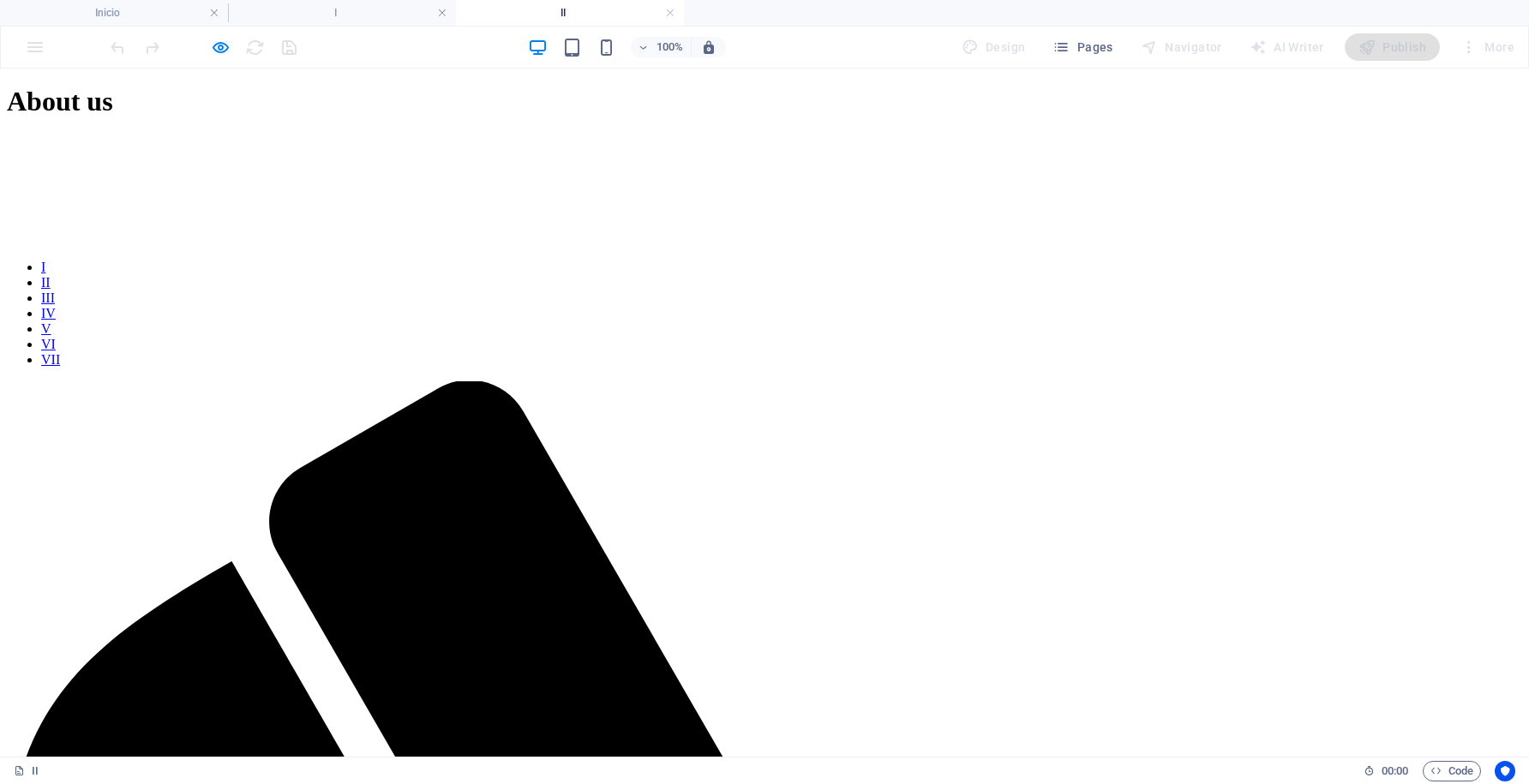
click at [671, 16] on link at bounding box center [670, 12] width 11 height 16
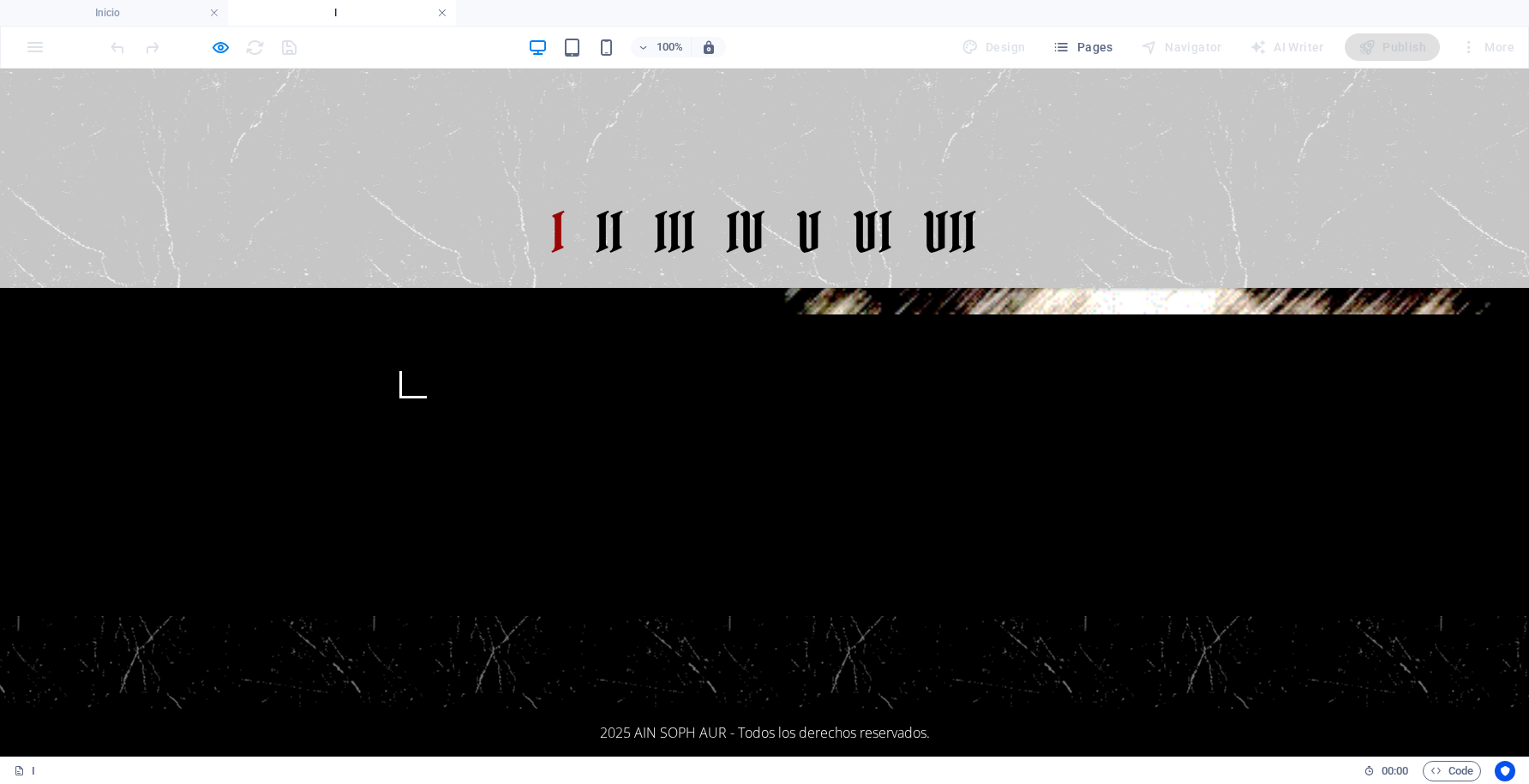
click at [442, 17] on link at bounding box center [442, 12] width 11 height 16
